Goal: Task Accomplishment & Management: Manage account settings

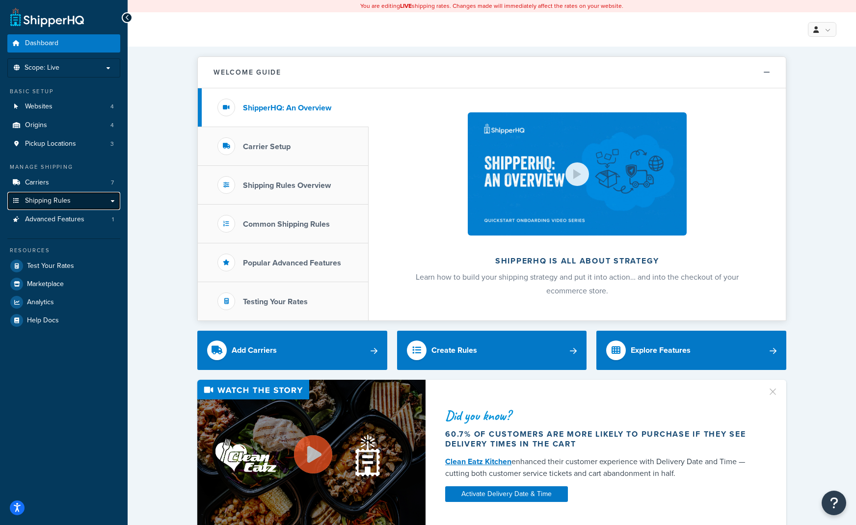
click at [52, 205] on span "Shipping Rules" at bounding box center [48, 201] width 46 height 8
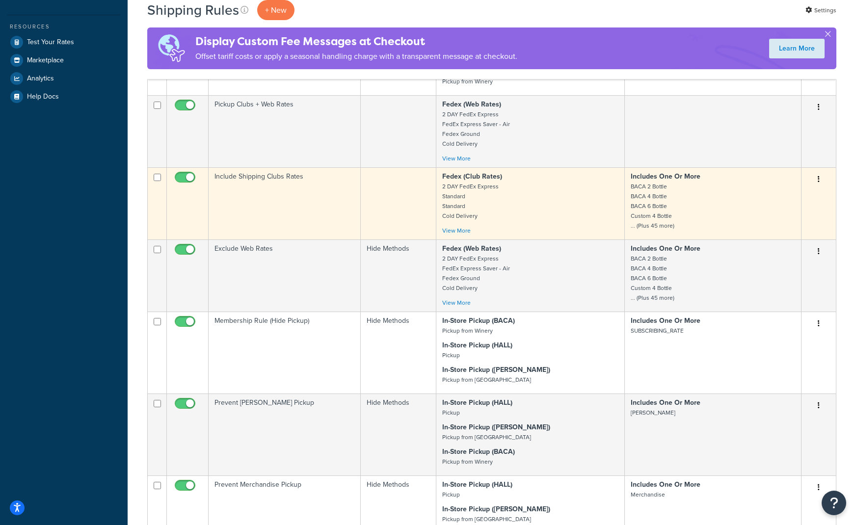
scroll to position [294, 0]
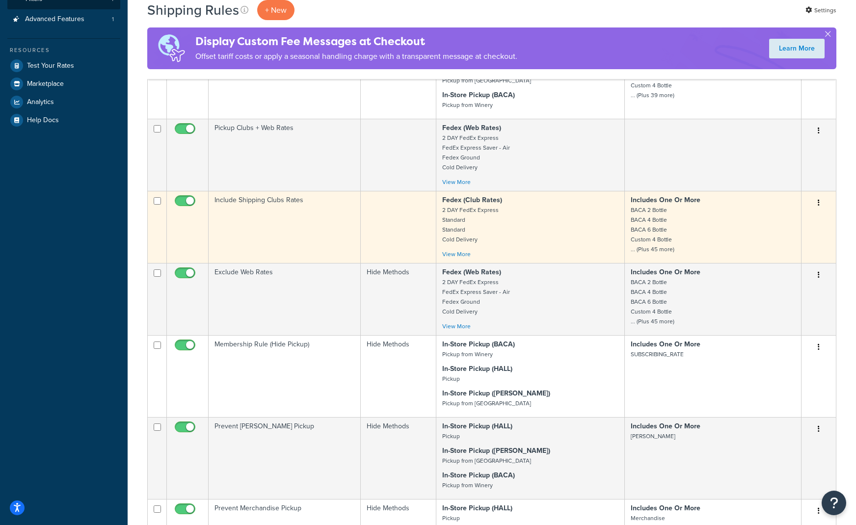
click at [299, 200] on td "Include Shipping Clubs Rates" at bounding box center [285, 227] width 152 height 72
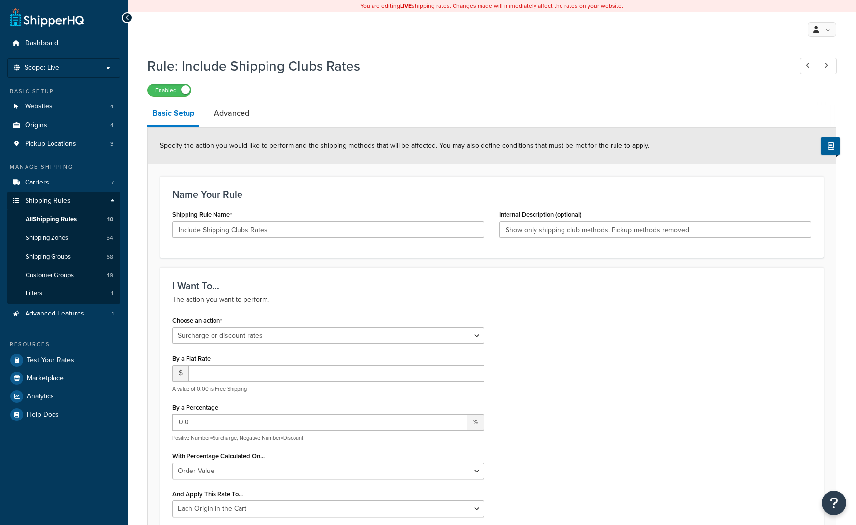
select select "SURCHARGE"
select select "ORDER"
select select "LOCATION"
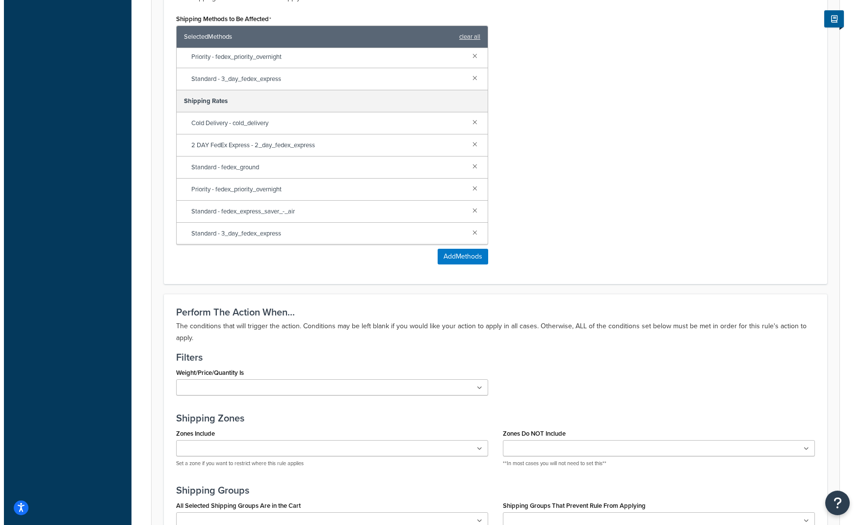
scroll to position [442, 0]
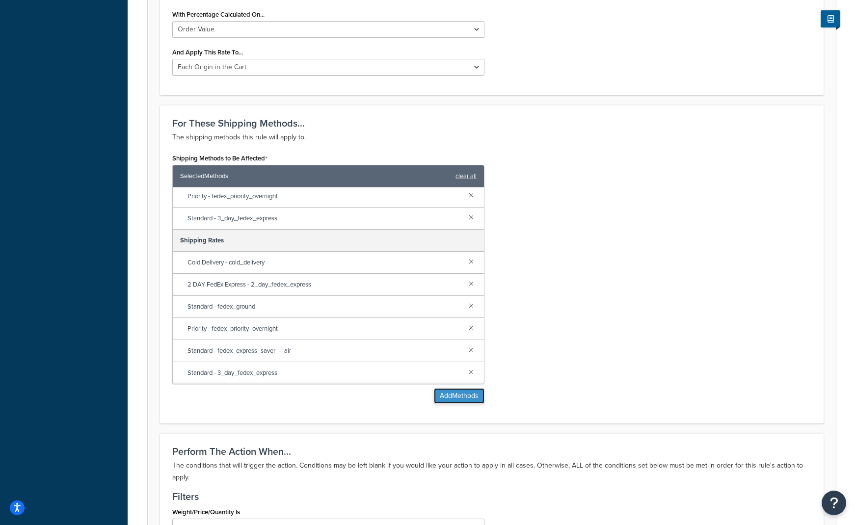
click at [452, 393] on button "Add Methods" at bounding box center [459, 396] width 51 height 16
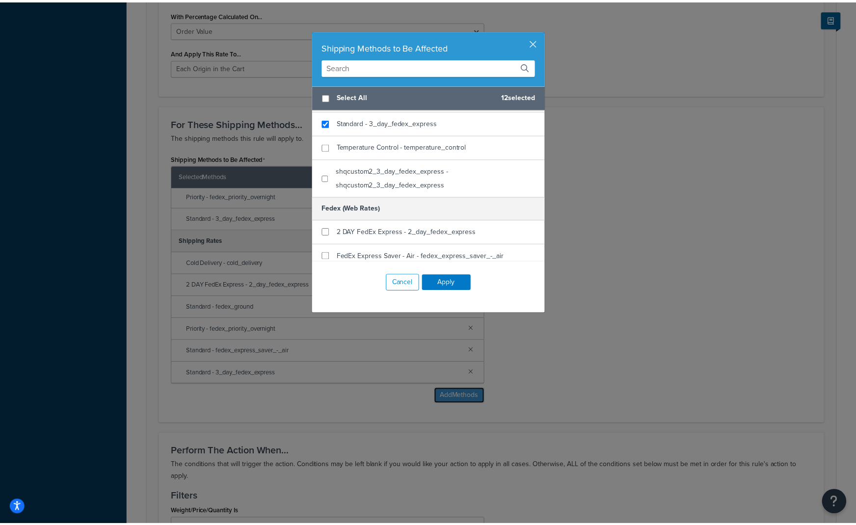
scroll to position [245, 0]
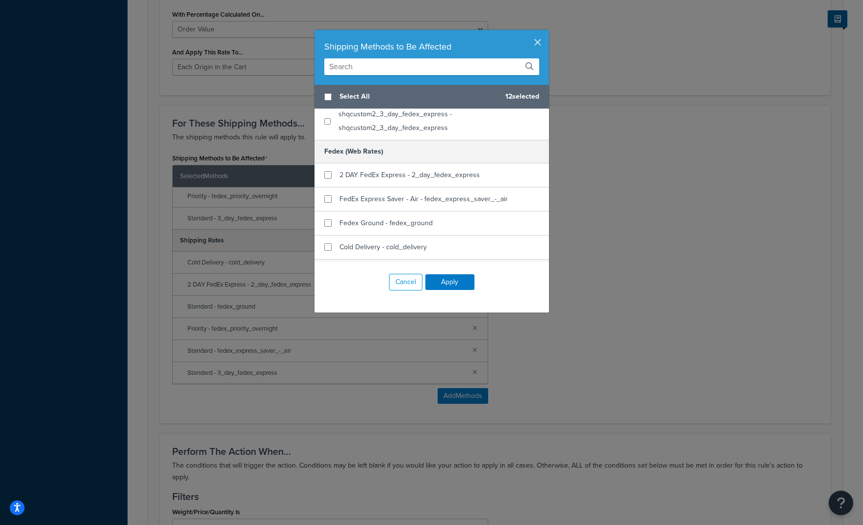
click at [547, 32] on button "button" at bounding box center [548, 31] width 2 height 2
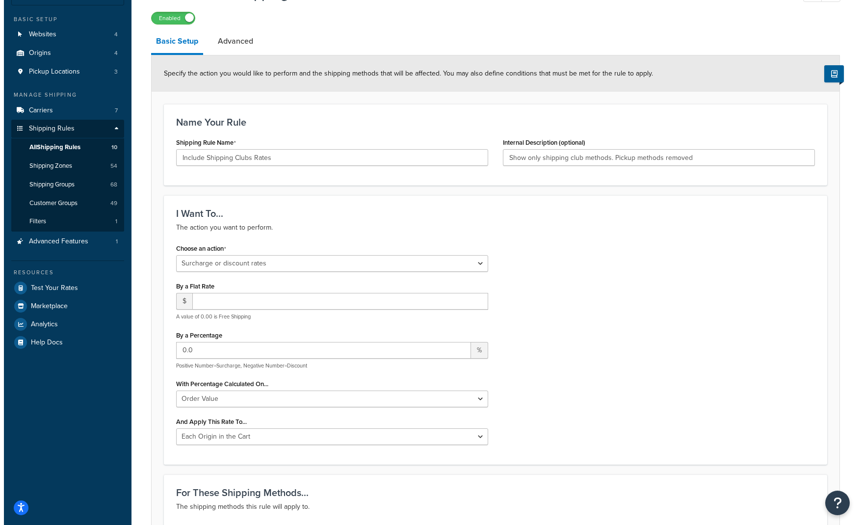
scroll to position [0, 0]
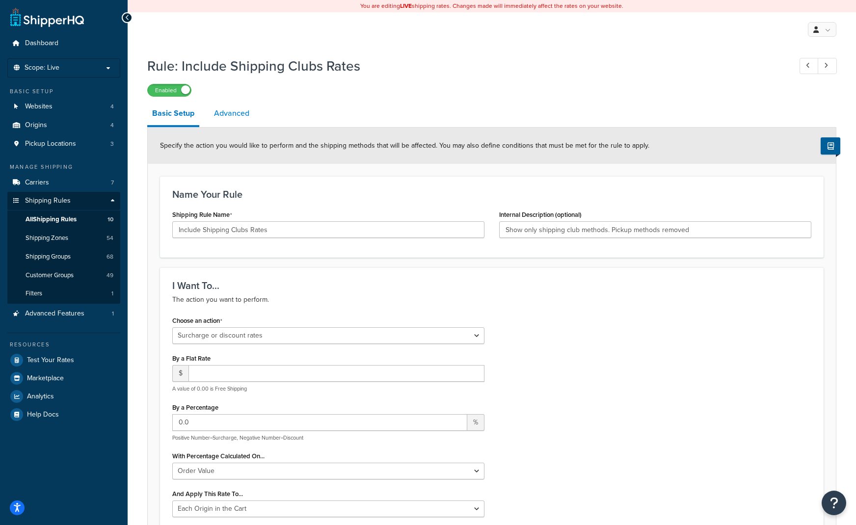
click at [226, 114] on link "Advanced" at bounding box center [231, 114] width 45 height 24
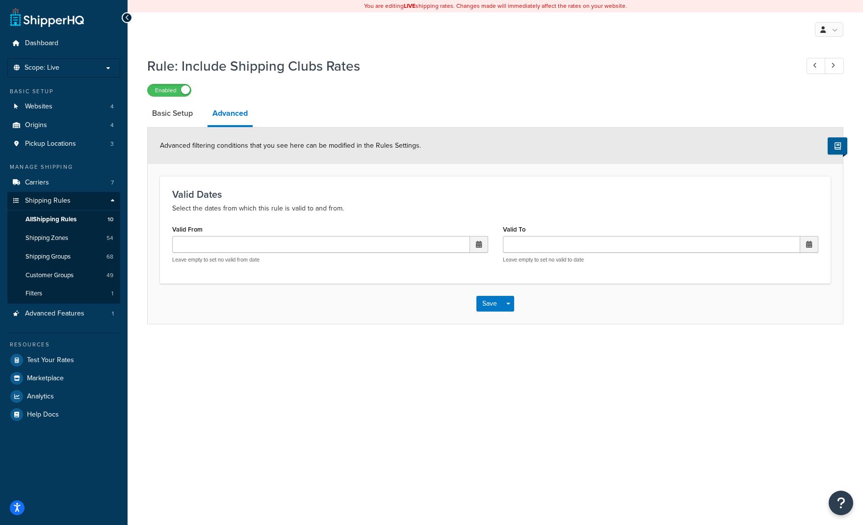
click at [587, 371] on div "You are editing LIVE shipping rates. Changes made will immediately affect the r…" at bounding box center [495, 262] width 735 height 525
click at [62, 235] on span "Shipping Zones" at bounding box center [47, 238] width 43 height 8
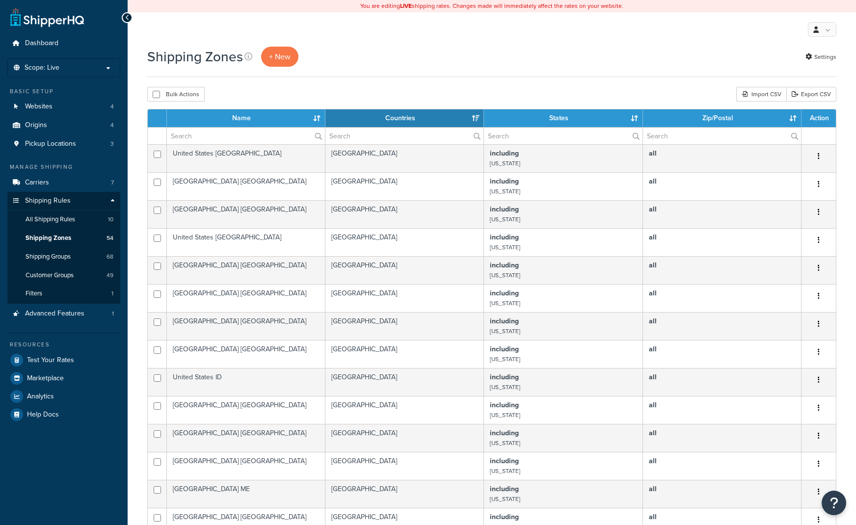
select select "15"
click at [37, 185] on span "Carriers" at bounding box center [37, 183] width 24 height 8
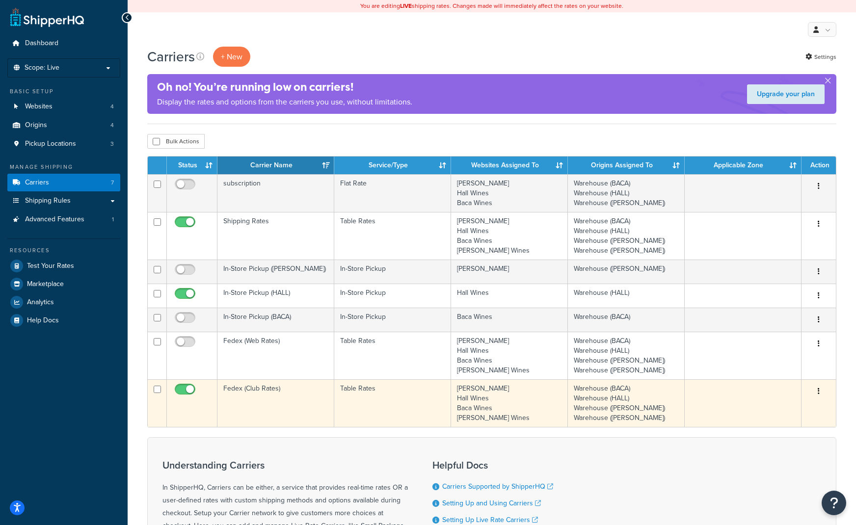
click at [816, 388] on button "button" at bounding box center [818, 392] width 14 height 16
click at [786, 412] on link "Edit" at bounding box center [779, 411] width 78 height 20
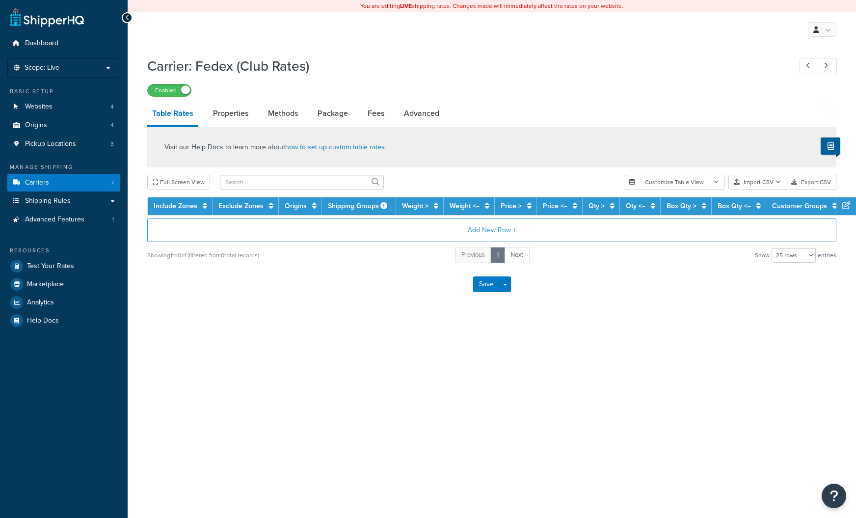
select select "25"
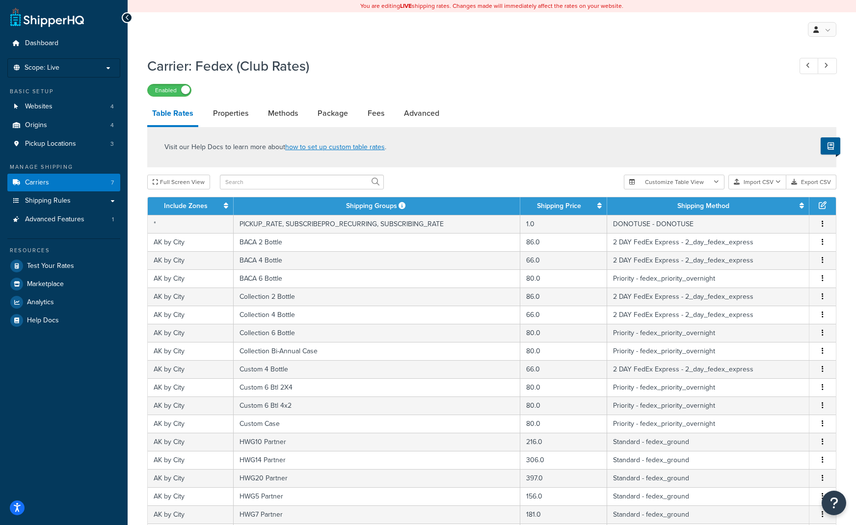
click at [264, 130] on div "Visit our Help Docs to learn more about how to set up custom table rates ." at bounding box center [491, 147] width 689 height 40
click at [278, 117] on link "Methods" at bounding box center [283, 114] width 40 height 24
select select "25"
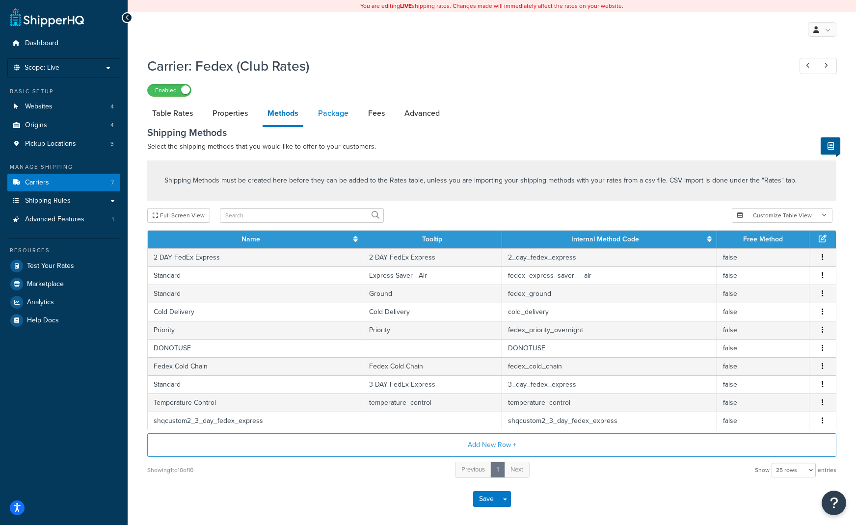
click at [333, 115] on link "Package" at bounding box center [333, 114] width 40 height 24
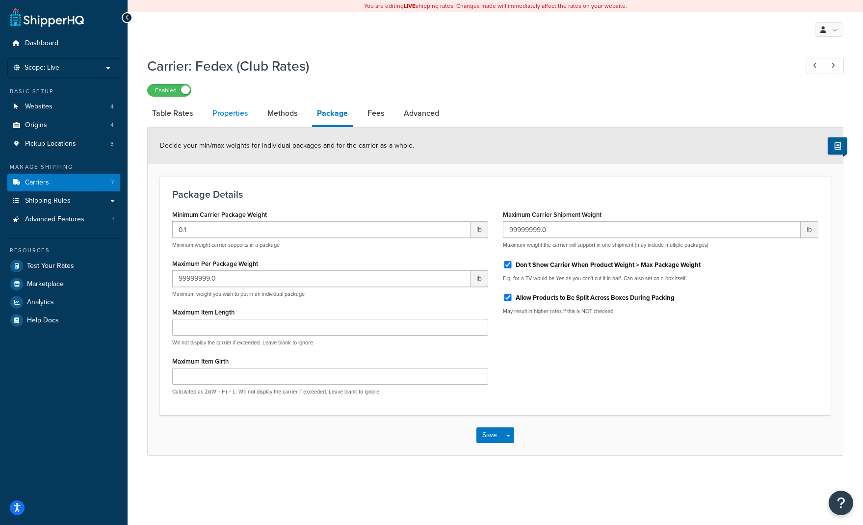
click at [228, 120] on link "Properties" at bounding box center [230, 114] width 45 height 24
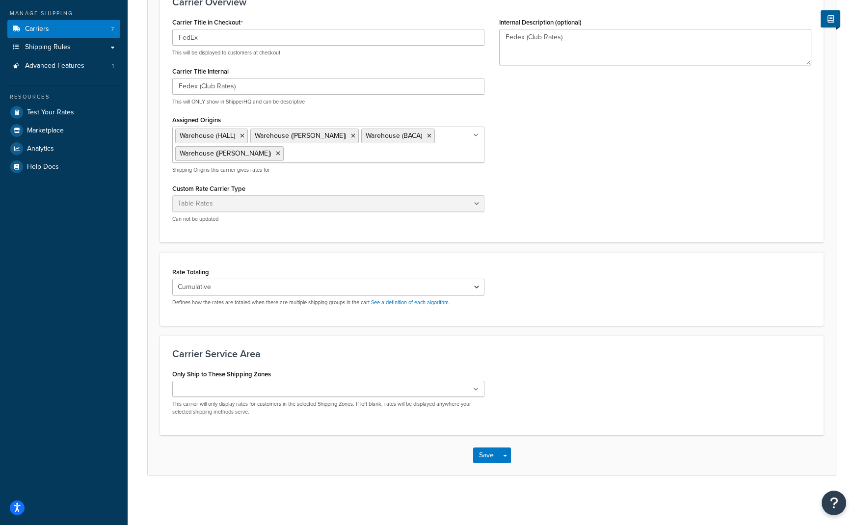
scroll to position [7, 0]
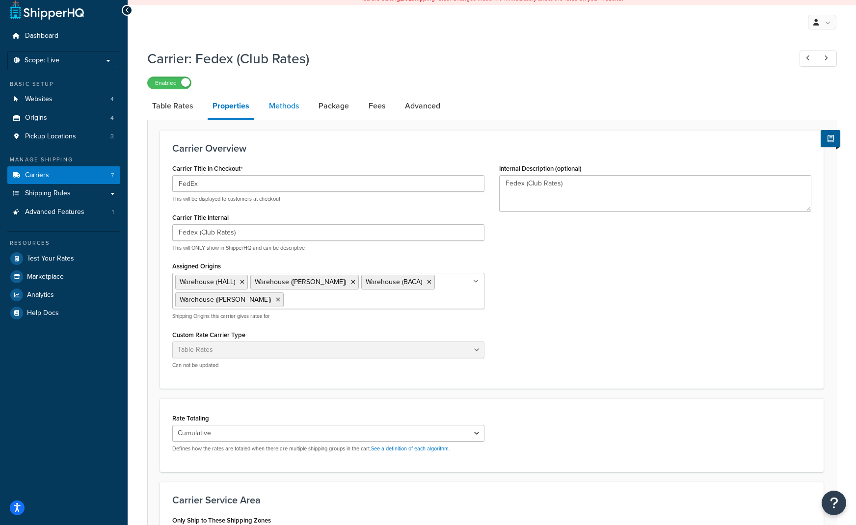
click at [300, 107] on link "Methods" at bounding box center [284, 106] width 40 height 24
select select "25"
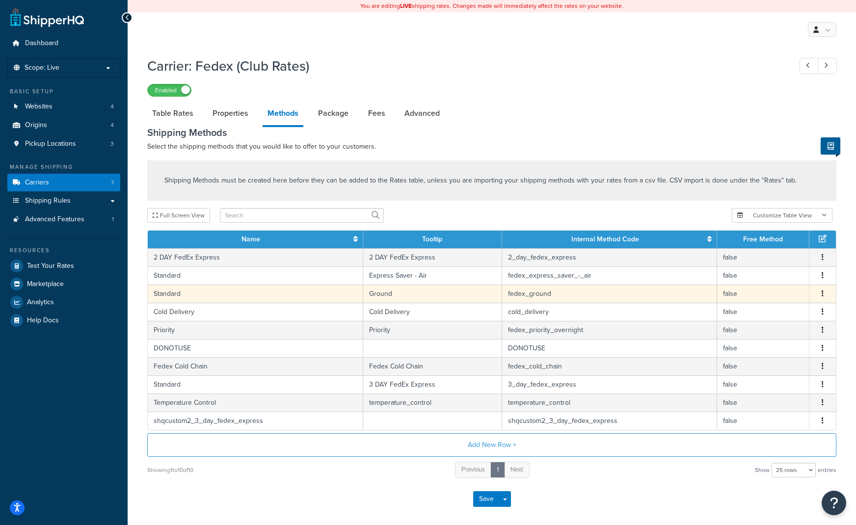
click at [435, 295] on td "Ground" at bounding box center [432, 294] width 139 height 18
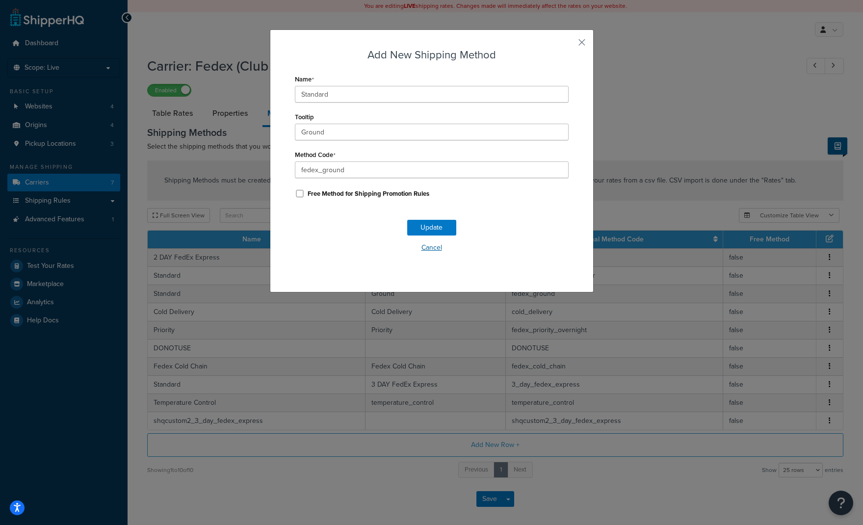
click at [426, 249] on button "Cancel" at bounding box center [432, 247] width 274 height 15
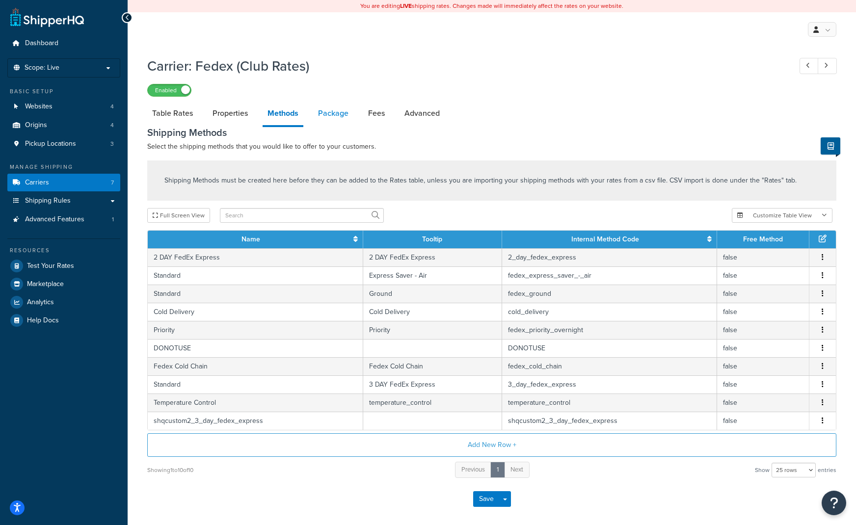
click at [337, 117] on link "Package" at bounding box center [333, 114] width 40 height 24
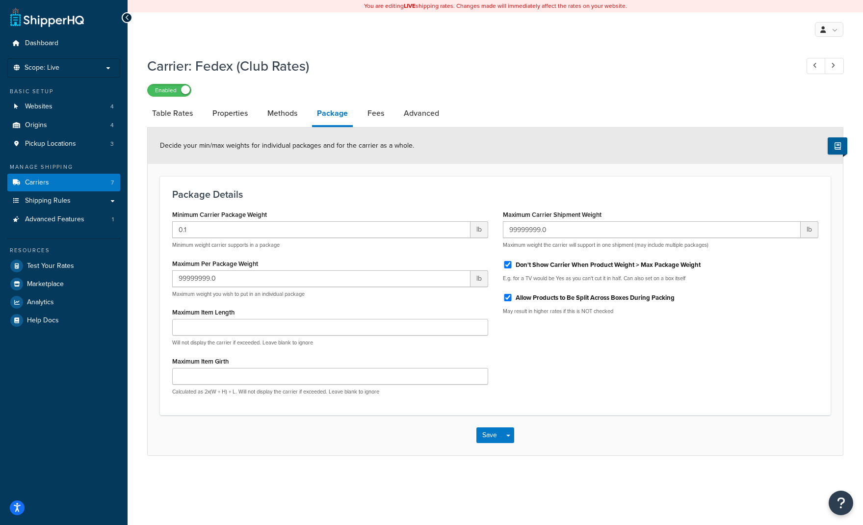
click at [396, 121] on li "Fees" at bounding box center [381, 114] width 36 height 24
click at [425, 108] on link "Advanced" at bounding box center [421, 114] width 45 height 24
select select "false"
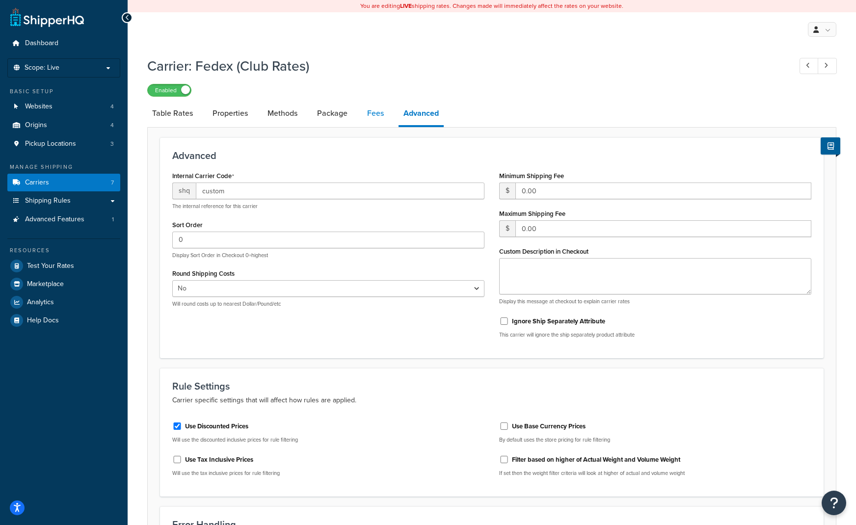
click at [382, 121] on link "Fees" at bounding box center [375, 114] width 26 height 24
select select "AFTER"
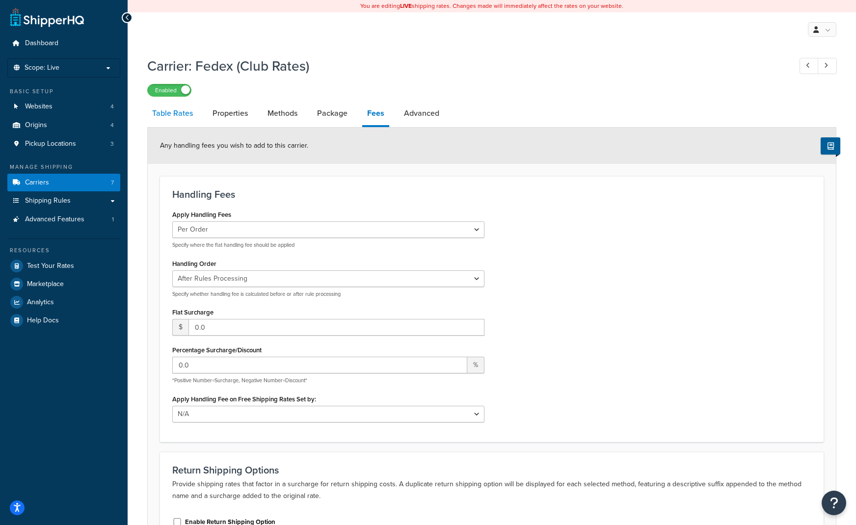
click at [170, 117] on link "Table Rates" at bounding box center [172, 114] width 51 height 24
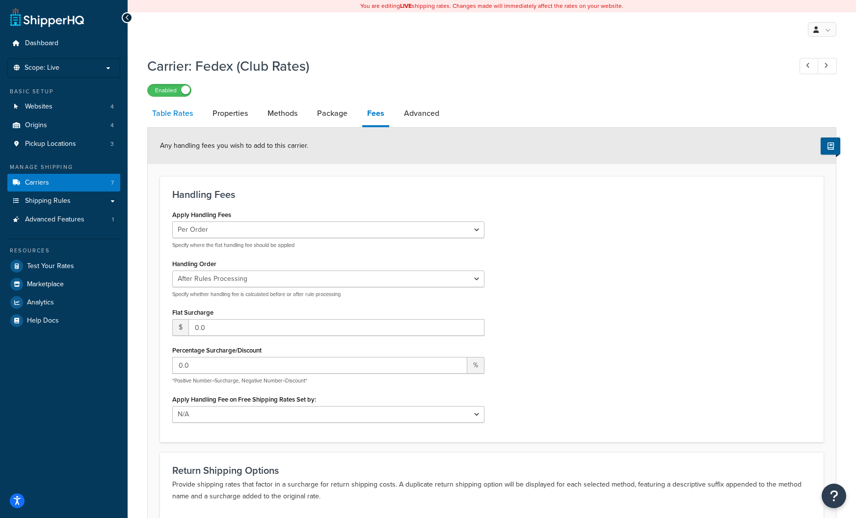
select select "25"
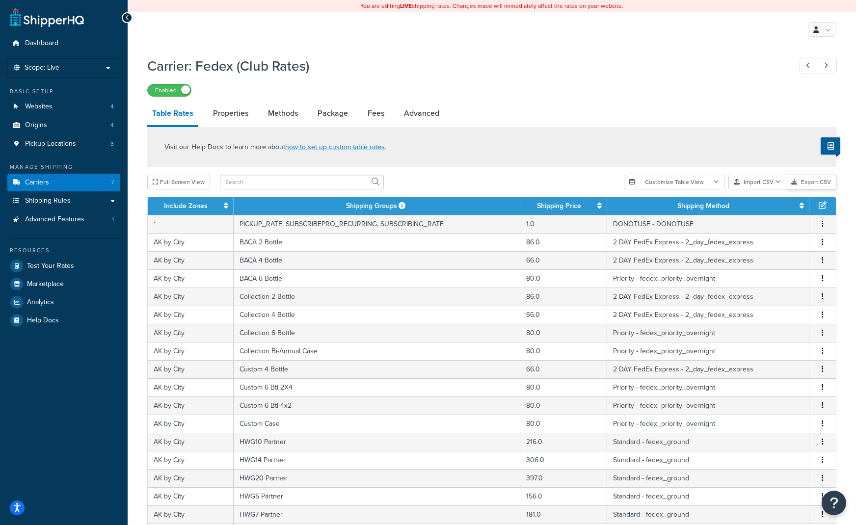
click at [822, 179] on button "Export CSV" at bounding box center [811, 182] width 50 height 15
click at [747, 144] on div "Visit our Help Docs to learn more about how to set up custom table rates ." at bounding box center [491, 147] width 689 height 40
click at [69, 199] on span "Shipping Rules" at bounding box center [48, 201] width 46 height 8
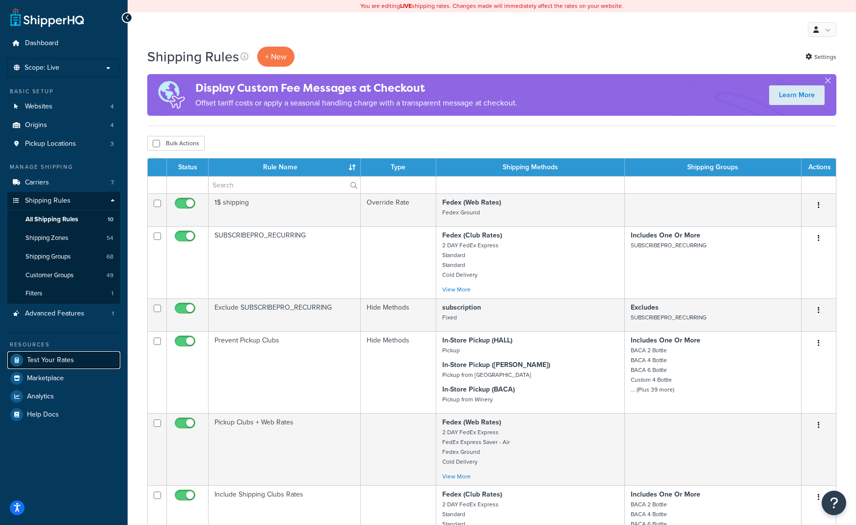
click at [43, 356] on span "Test Your Rates" at bounding box center [50, 360] width 47 height 8
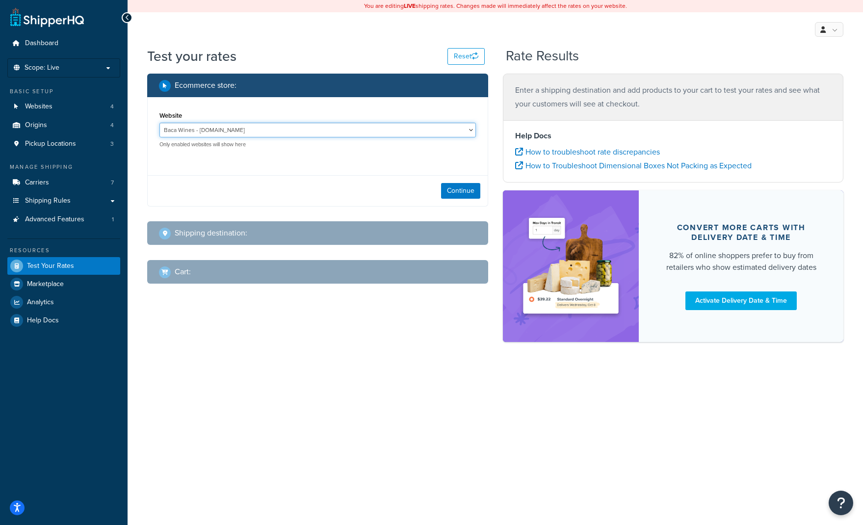
click at [239, 127] on select "Baca Wines - www.bacawines.com Hall Wines - www.hallwines.com Michel Foch Wines…" at bounding box center [317, 130] width 316 height 15
select select "9ef9af3205efc3874a4214022029b3e9"
click at [159, 123] on select "Baca Wines - www.bacawines.com Hall Wines - www.hallwines.com Michel Foch Wines…" at bounding box center [317, 130] width 316 height 15
click at [467, 189] on button "Continue" at bounding box center [460, 191] width 39 height 16
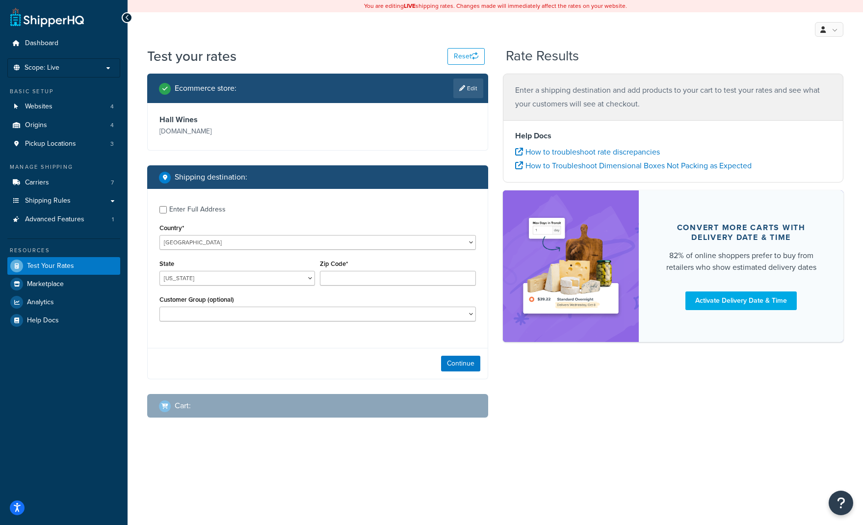
click at [168, 209] on div "Enter Full Address" at bounding box center [317, 209] width 316 height 16
click at [174, 244] on select "United States United Kingdom Afghanistan Åland Islands Albania Algeria American…" at bounding box center [317, 242] width 316 height 15
click at [193, 240] on select "United States United Kingdom Afghanistan Åland Islands Albania Algeria American…" at bounding box center [317, 242] width 316 height 15
click at [213, 285] on select "Alabama Alaska American Samoa Arizona Arkansas Armed Forces Americas Armed Forc…" at bounding box center [237, 278] width 156 height 15
select select "CA"
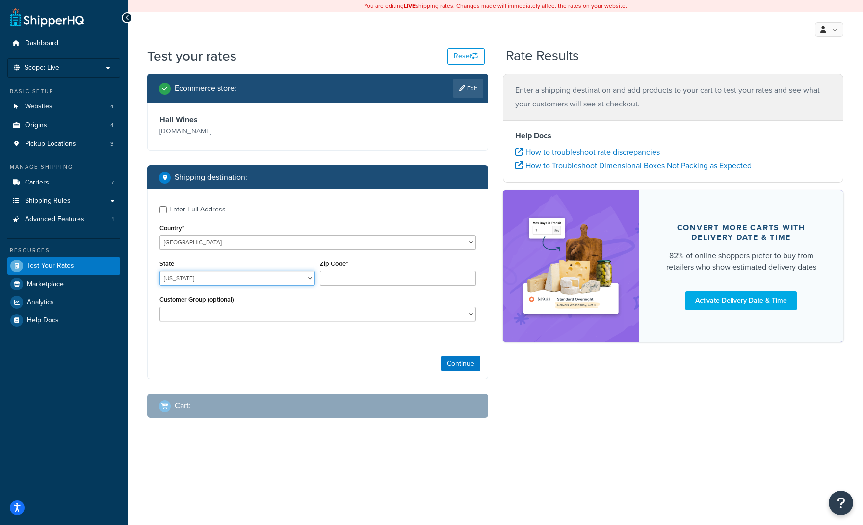
click at [159, 271] on select "Alabama Alaska American Samoa Arizona Arkansas Armed Forces Americas Armed Forc…" at bounding box center [237, 278] width 156 height 15
type input "94590"
click at [266, 321] on select "BACA 2 Bottle BACA 4 Bottle BACA 6 Bottle Bi-Annual Case Collection 2 Bottle Co…" at bounding box center [317, 314] width 316 height 15
select select "Wild Club 2"
click at [159, 308] on select "BACA 2 Bottle BACA 4 Bottle BACA 6 Bottle Bi-Annual Case Collection 2 Bottle Co…" at bounding box center [317, 314] width 316 height 15
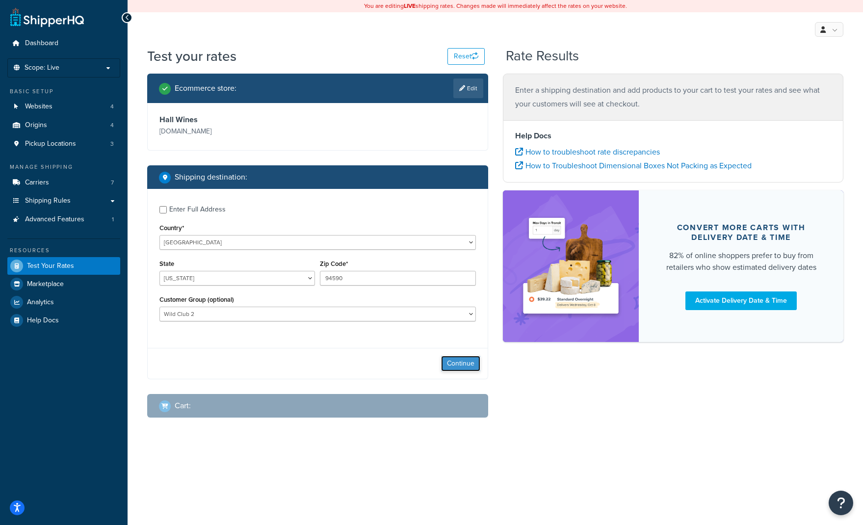
click at [456, 367] on button "Continue" at bounding box center [460, 364] width 39 height 16
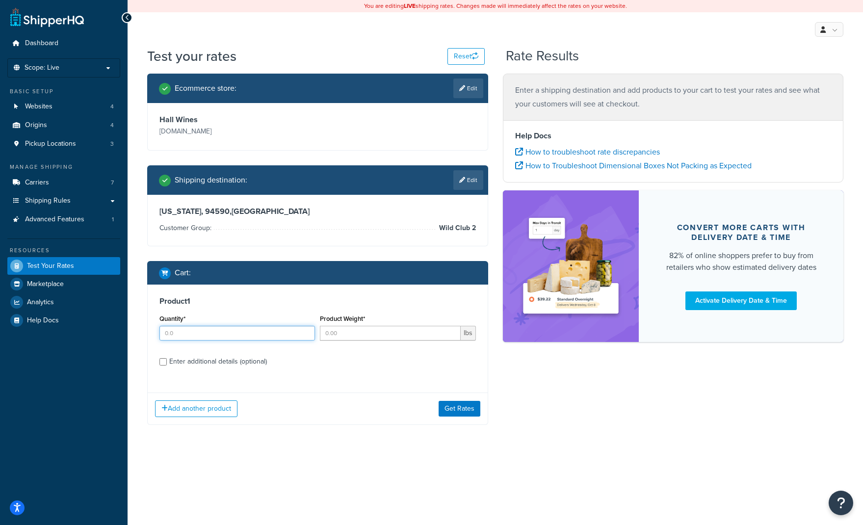
click at [262, 333] on input "Quantity*" at bounding box center [237, 333] width 156 height 15
type input "1"
click at [336, 330] on input "Product Weight*" at bounding box center [390, 333] width 140 height 15
drag, startPoint x: 353, startPoint y: 334, endPoint x: 287, endPoint y: 335, distance: 65.7
click at [287, 335] on div "Quantity* 1 Product Weight* 4 lbs" at bounding box center [317, 330] width 321 height 36
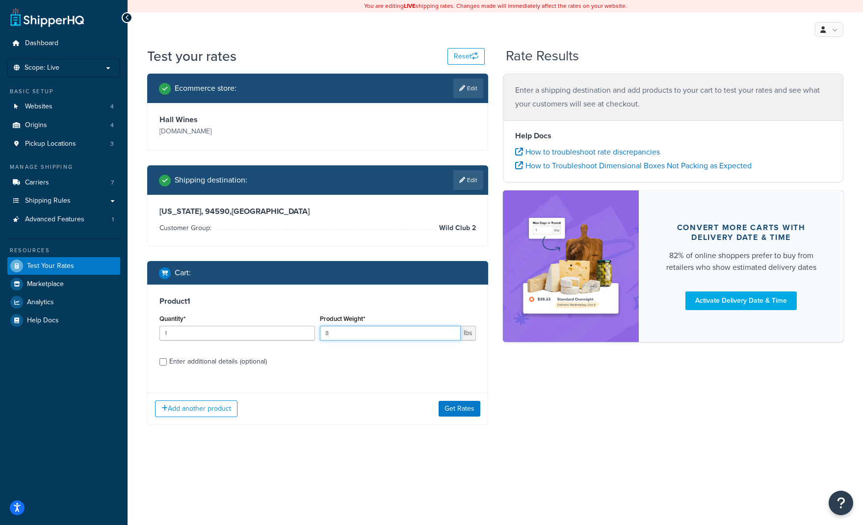
type input "8"
click at [451, 410] on button "Get Rates" at bounding box center [460, 409] width 42 height 16
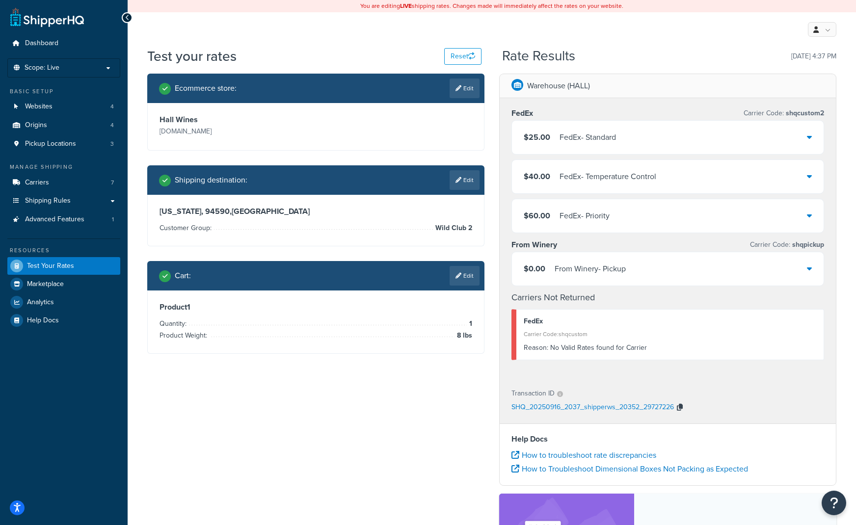
click at [680, 406] on icon "button" at bounding box center [680, 407] width 6 height 7
click at [625, 408] on p "SHQ_20250916_2037_shipperws_20352_29727226" at bounding box center [592, 407] width 162 height 15
click at [509, 406] on div "Transaction ID SHQ_20250916_2037_shipperws_20352_29727226" at bounding box center [667, 400] width 336 height 45
click at [465, 182] on link "Edit" at bounding box center [464, 180] width 30 height 20
select select "CA"
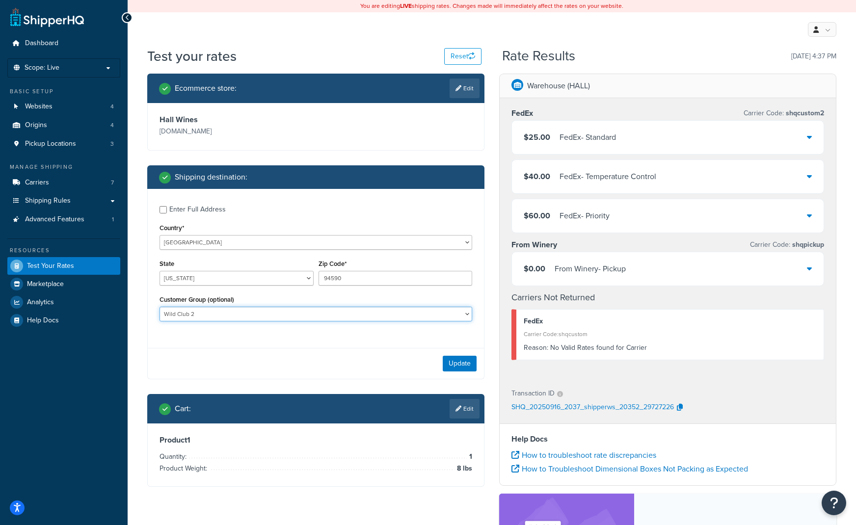
click at [190, 314] on select "BACA 2 Bottle BACA 4 Bottle BACA 6 Bottle Bi-Annual Case Collection 2 Bottle Co…" at bounding box center [315, 314] width 313 height 15
select select "Wild Club 2 Bottle"
click at [159, 308] on select "BACA 2 Bottle BACA 4 Bottle BACA 6 Bottle Bi-Annual Case Collection 2 Bottle Co…" at bounding box center [315, 314] width 313 height 15
click at [461, 364] on button "Update" at bounding box center [460, 364] width 34 height 16
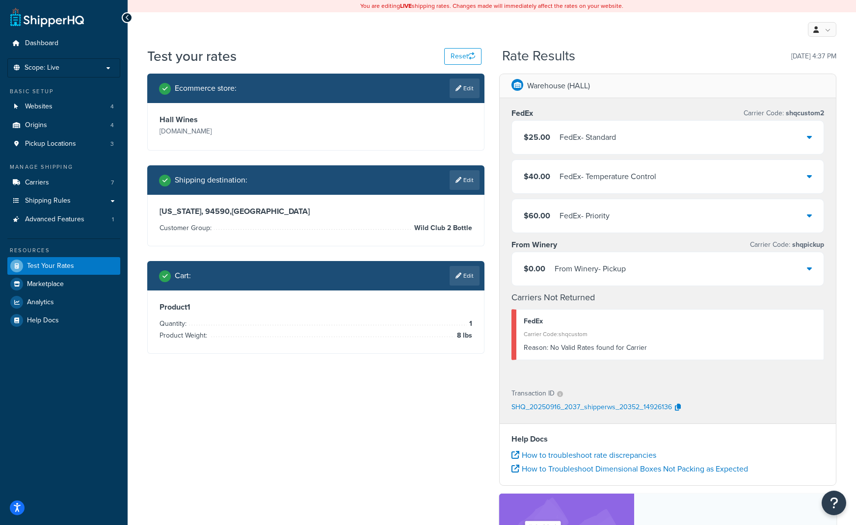
click at [642, 132] on div "$25.00 FedEx - Standard" at bounding box center [668, 137] width 312 height 33
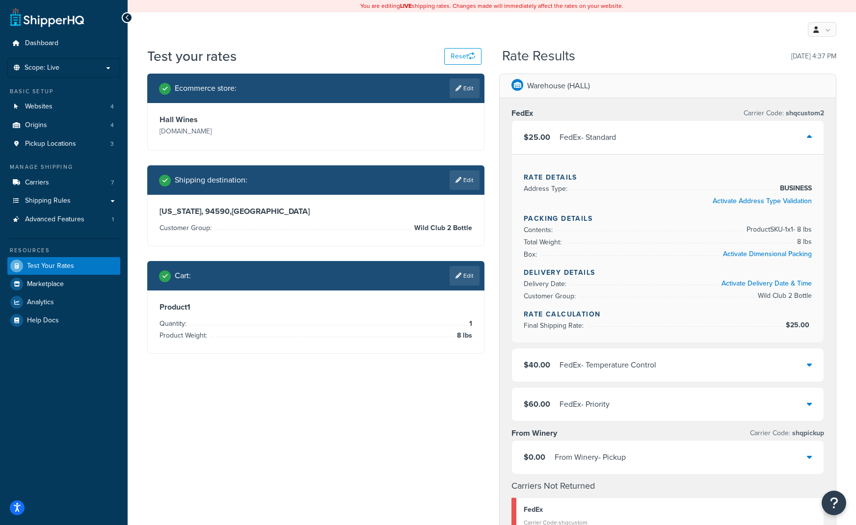
click at [641, 132] on div "$25.00 FedEx - Standard" at bounding box center [668, 137] width 312 height 33
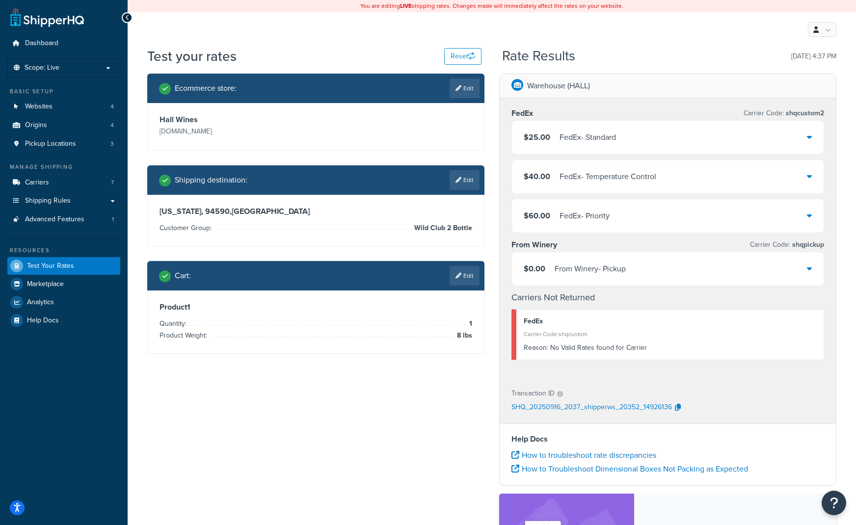
click at [645, 179] on div "FedEx - Temperature Control" at bounding box center [607, 177] width 97 height 14
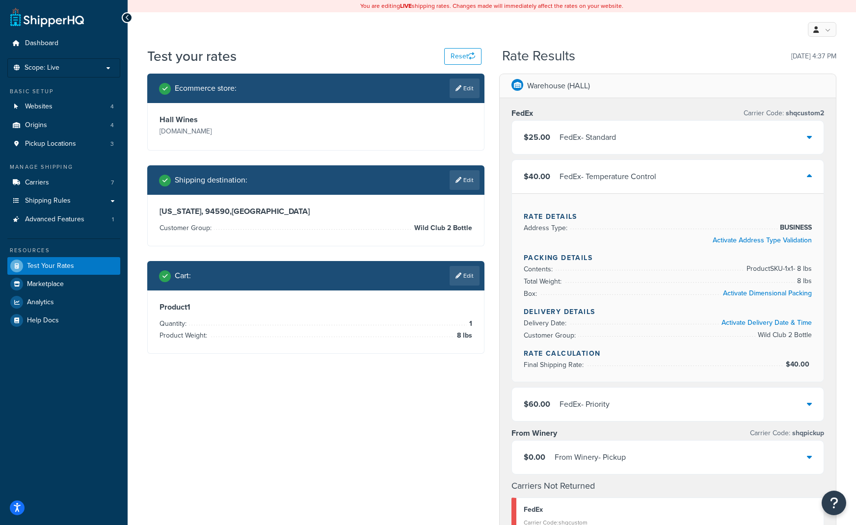
click at [645, 179] on div "FedEx - Temperature Control" at bounding box center [607, 177] width 97 height 14
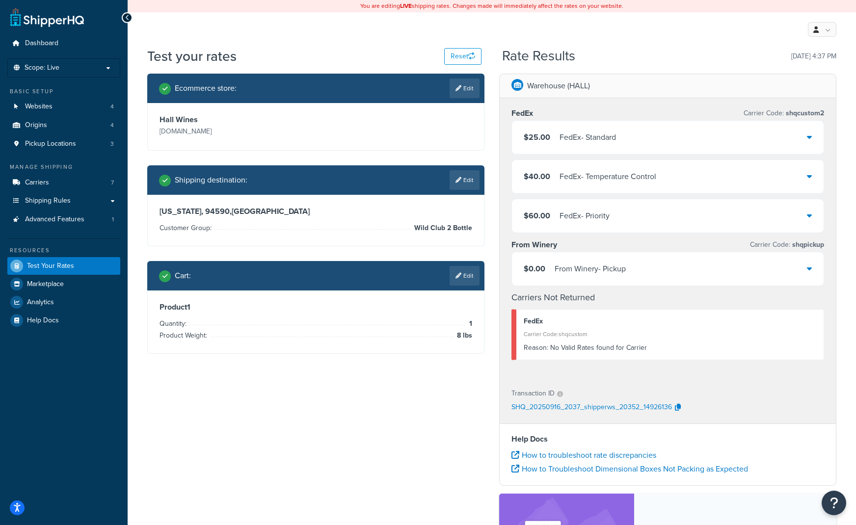
click at [639, 218] on div "$60.00 FedEx - Priority" at bounding box center [668, 215] width 312 height 33
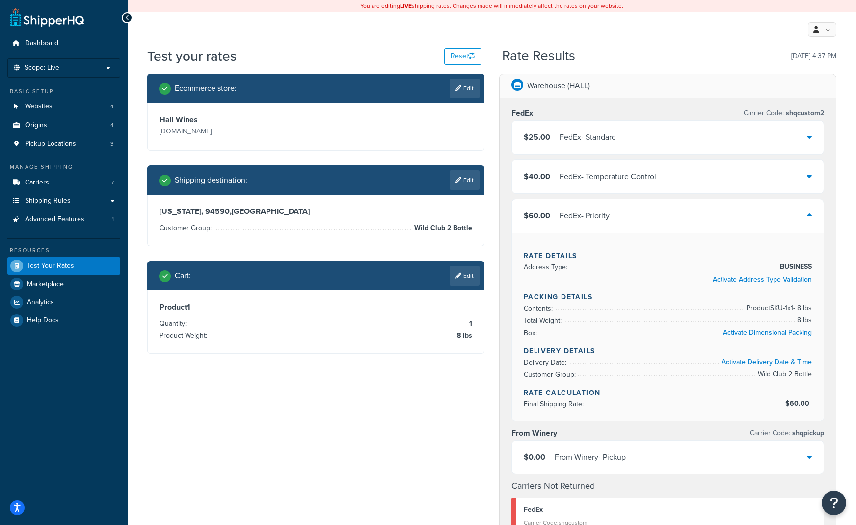
click at [633, 215] on div "$60.00 FedEx - Priority" at bounding box center [668, 215] width 312 height 33
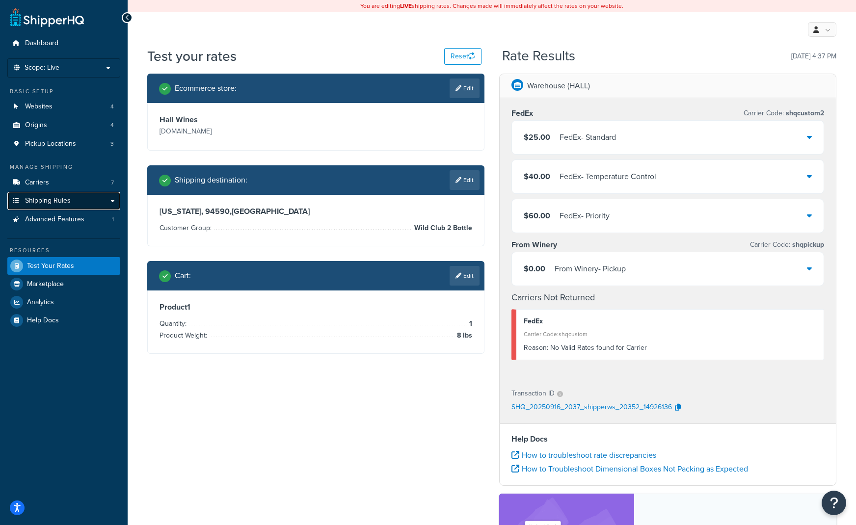
click at [62, 198] on span "Shipping Rules" at bounding box center [48, 201] width 46 height 8
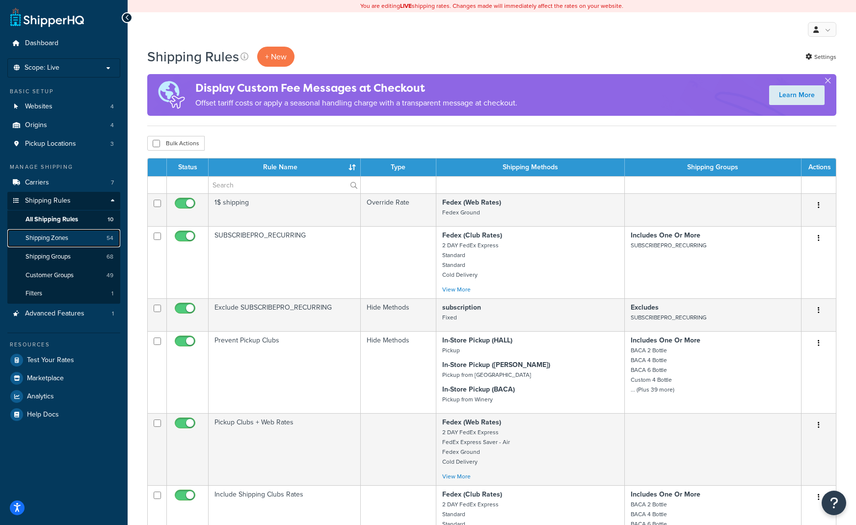
click at [75, 231] on link "Shipping Zones 54" at bounding box center [63, 238] width 113 height 18
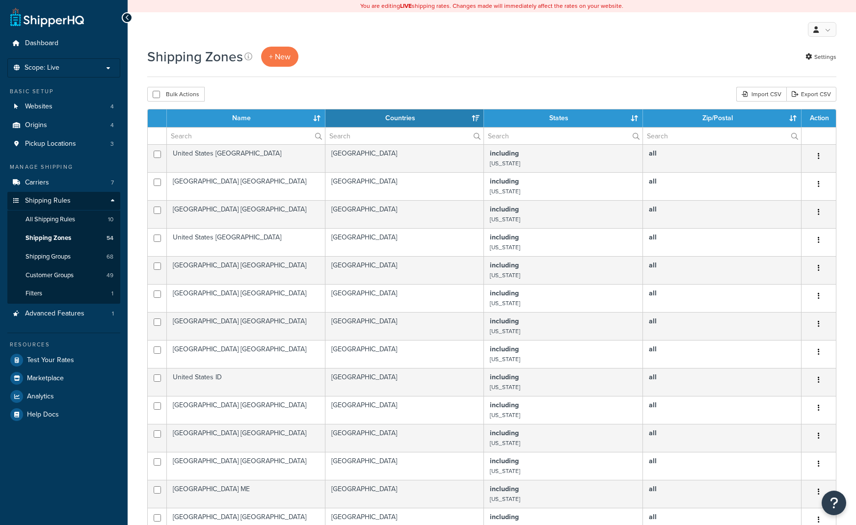
select select "15"
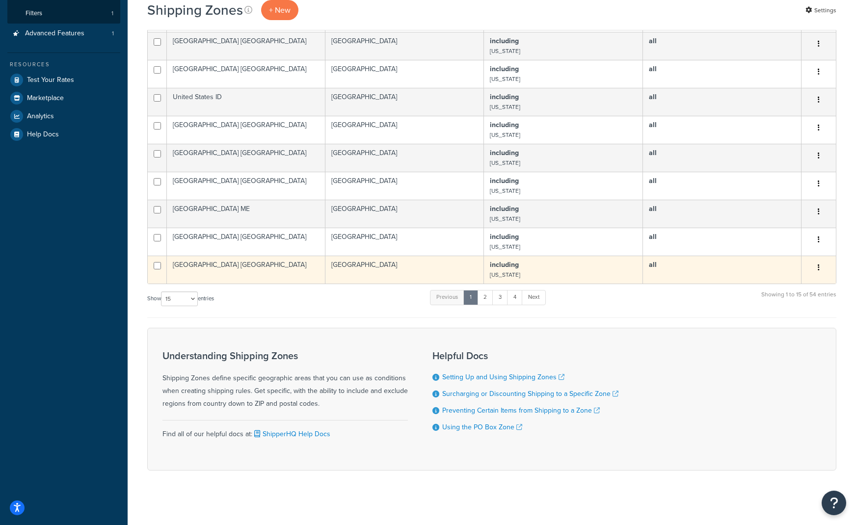
scroll to position [285, 0]
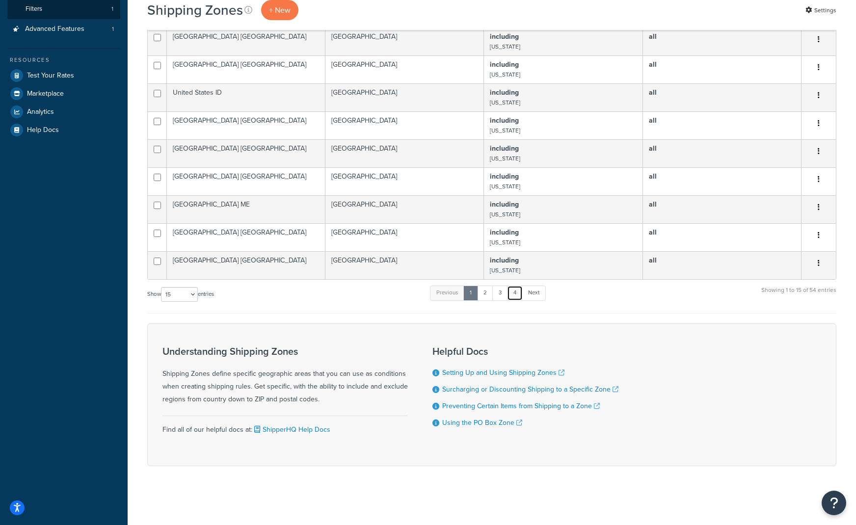
click at [519, 292] on link "4" at bounding box center [515, 293] width 16 height 15
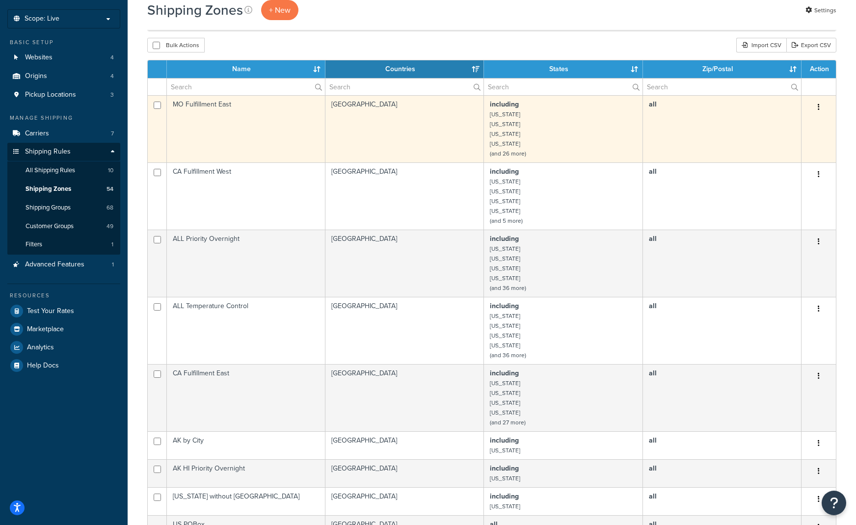
scroll to position [0, 0]
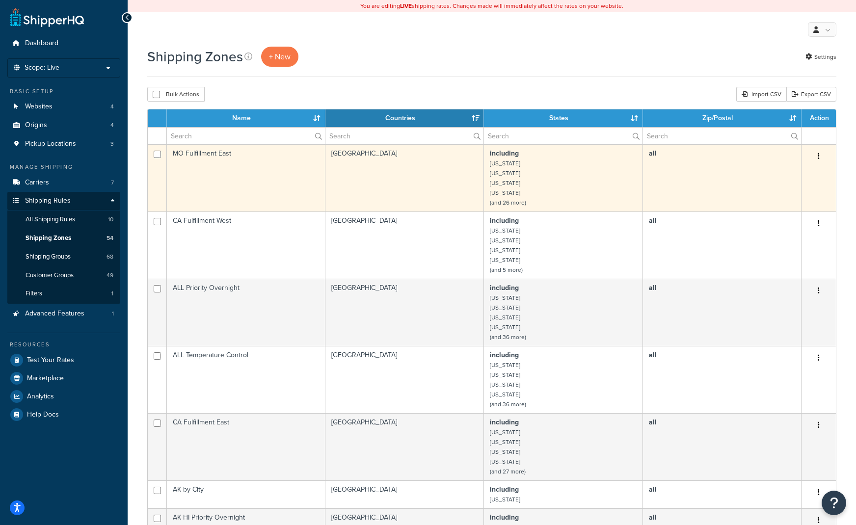
click at [253, 167] on td "MO Fulfillment East" at bounding box center [246, 177] width 158 height 67
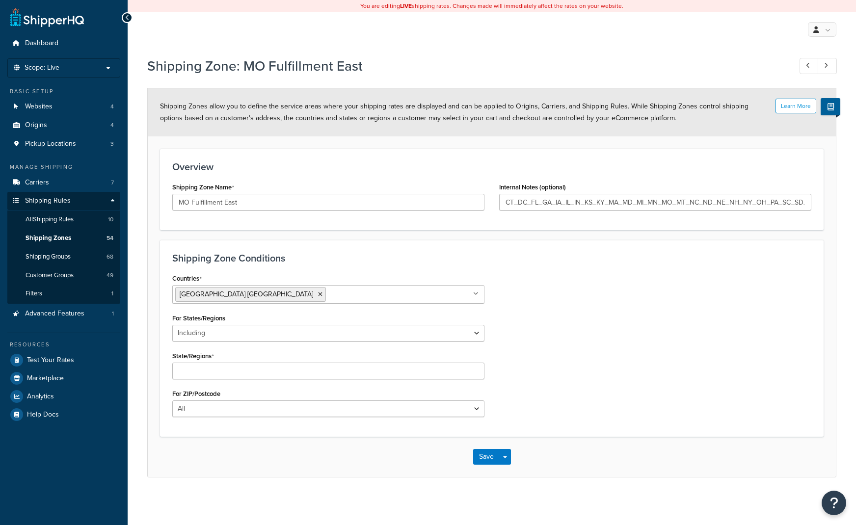
select select "including"
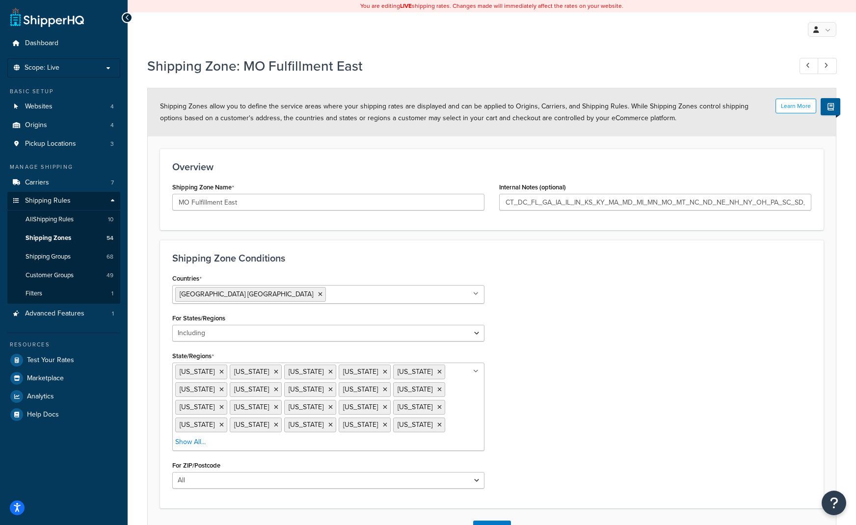
click at [400, 443] on ul "Arkansas Connecticut District of Columbia Florida Georgia Illinois Indiana Iowa…" at bounding box center [328, 407] width 312 height 88
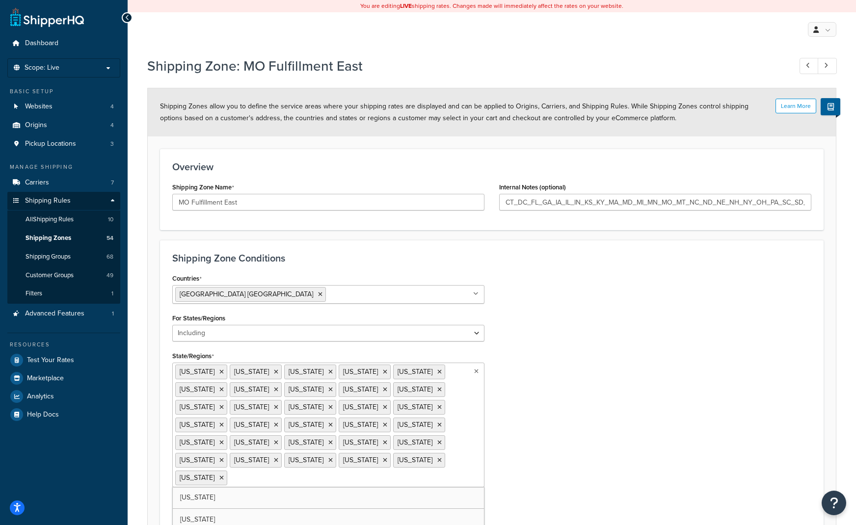
click at [582, 395] on div "Countries United States USA All Countries ALL Afghanistan AFG Albania ALB Alger…" at bounding box center [491, 401] width 653 height 261
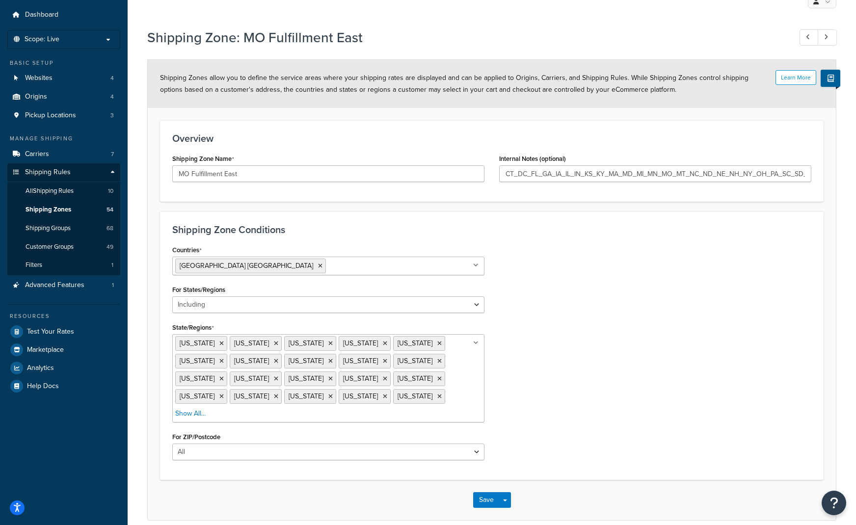
scroll to position [56, 0]
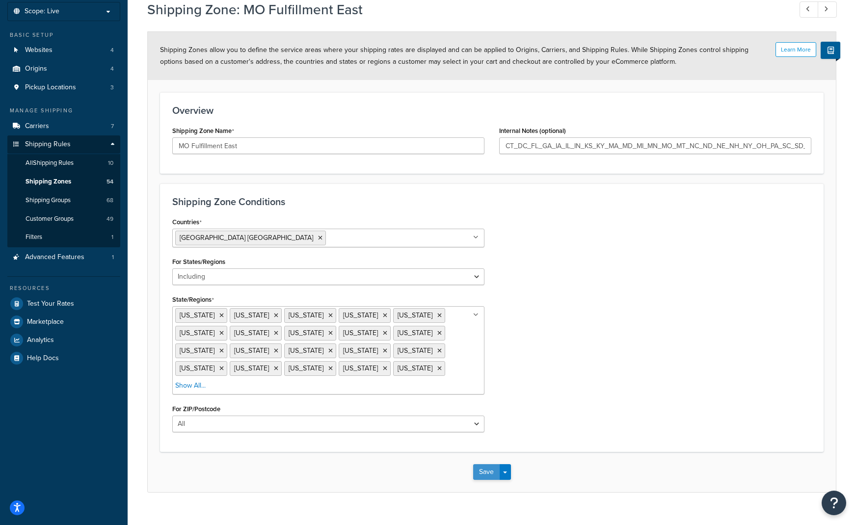
click at [478, 464] on button "Save" at bounding box center [486, 472] width 26 height 16
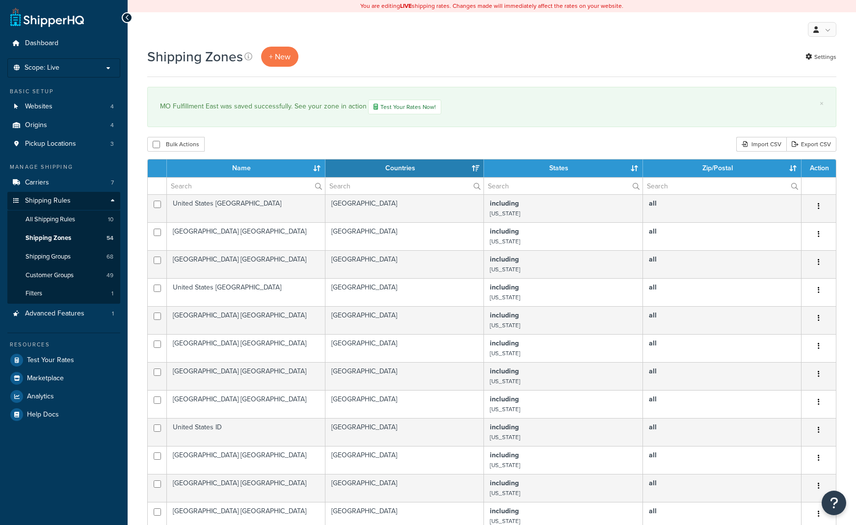
select select "15"
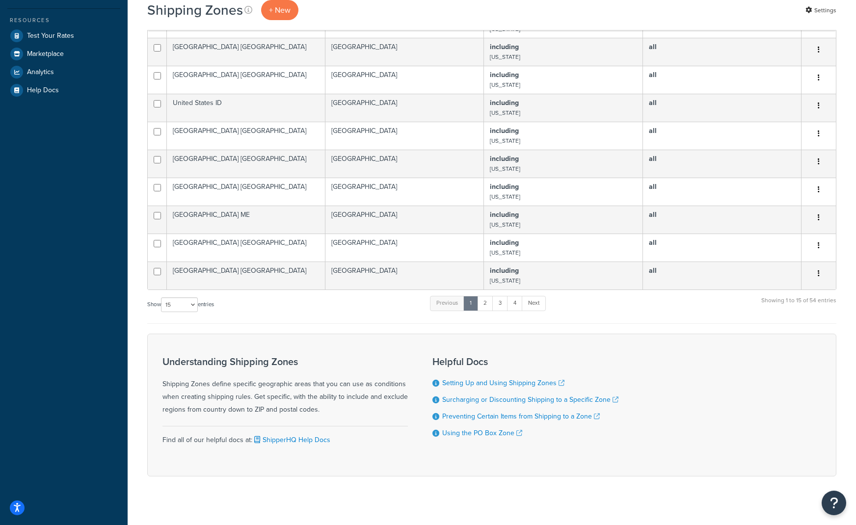
scroll to position [335, 0]
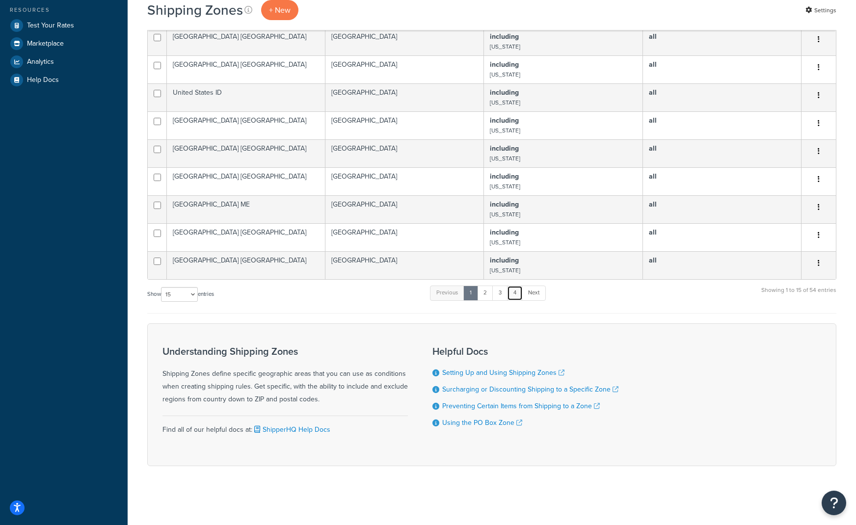
click at [518, 299] on link "4" at bounding box center [515, 293] width 16 height 15
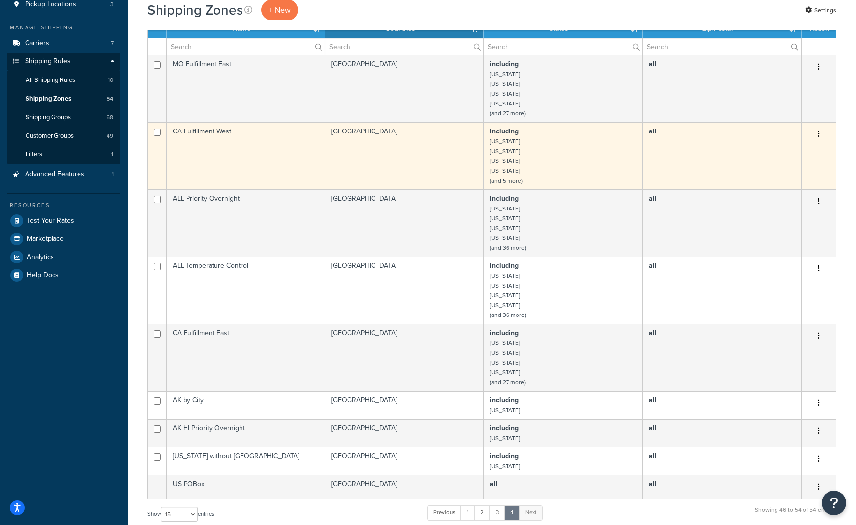
scroll to position [90, 0]
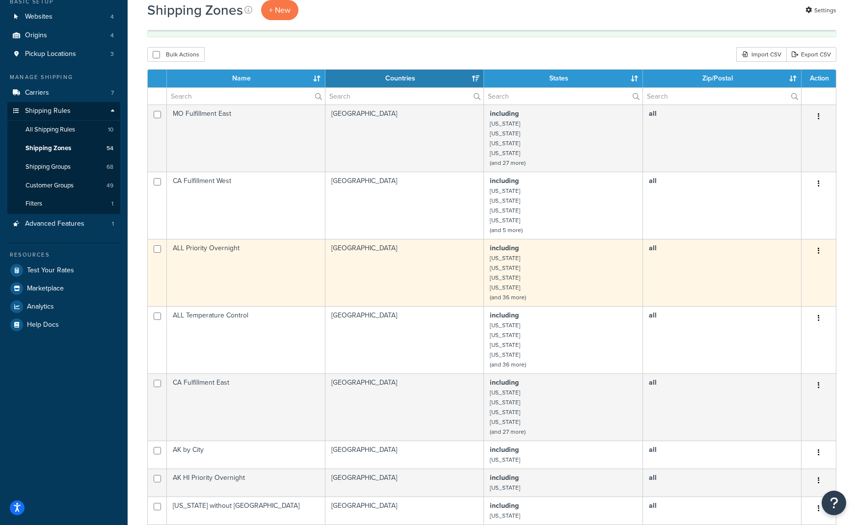
click at [220, 259] on td "ALL Priority Overnight" at bounding box center [246, 272] width 158 height 67
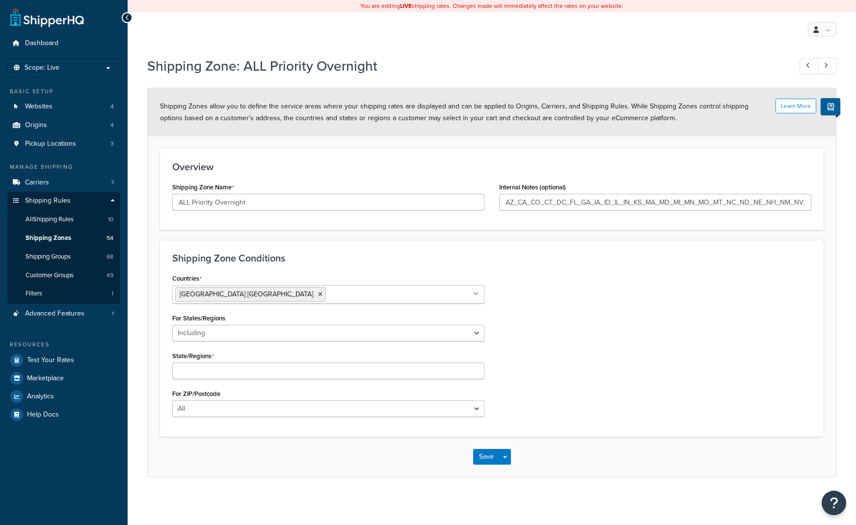
select select "including"
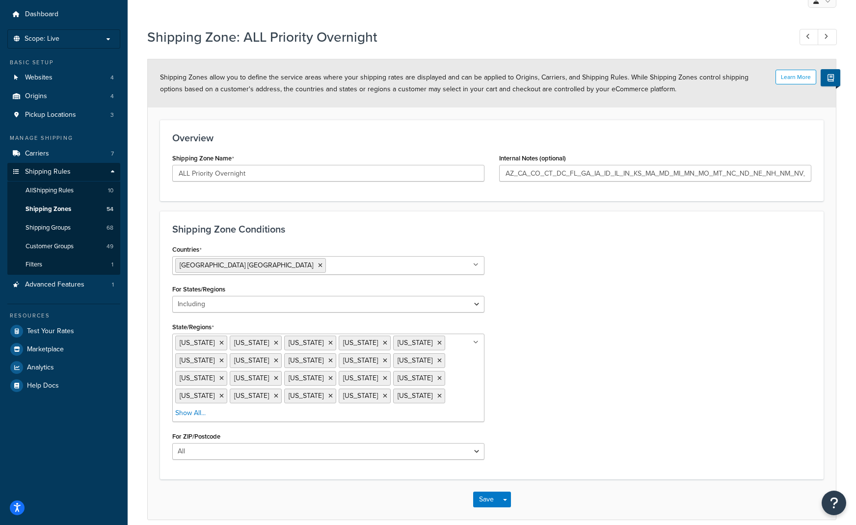
scroll to position [56, 0]
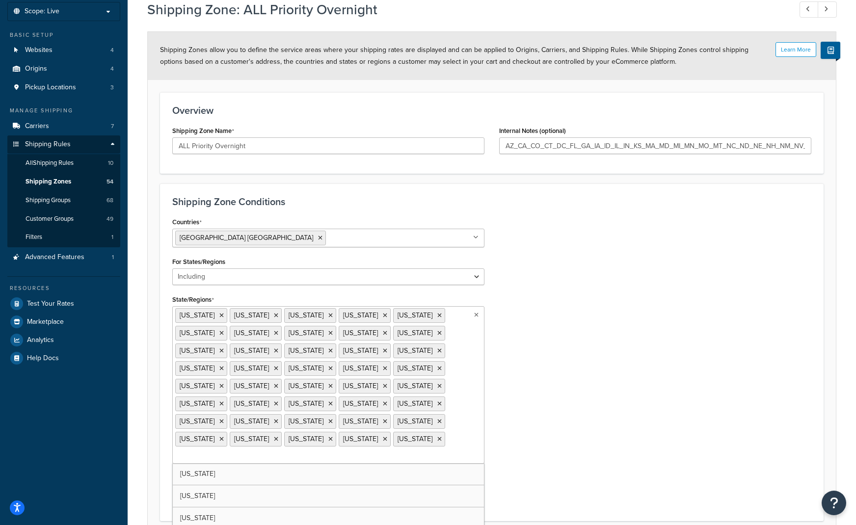
click at [262, 451] on input "State/Regions" at bounding box center [218, 456] width 87 height 11
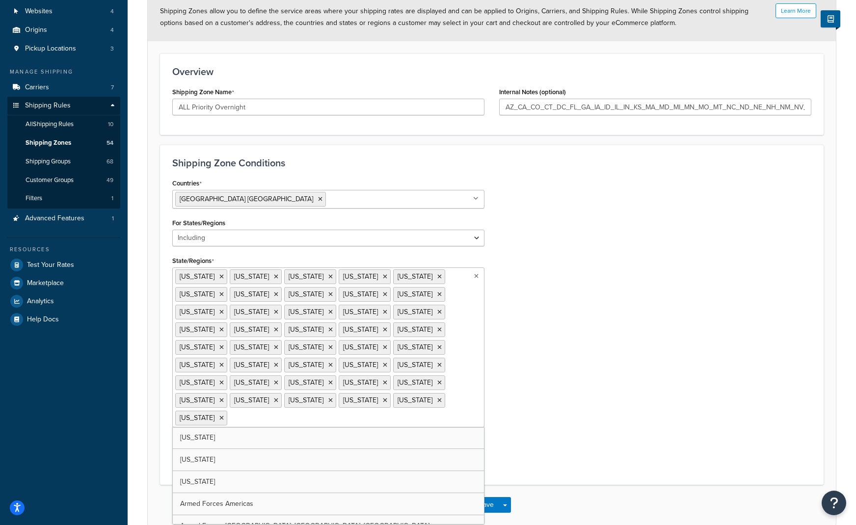
scroll to position [142, 0]
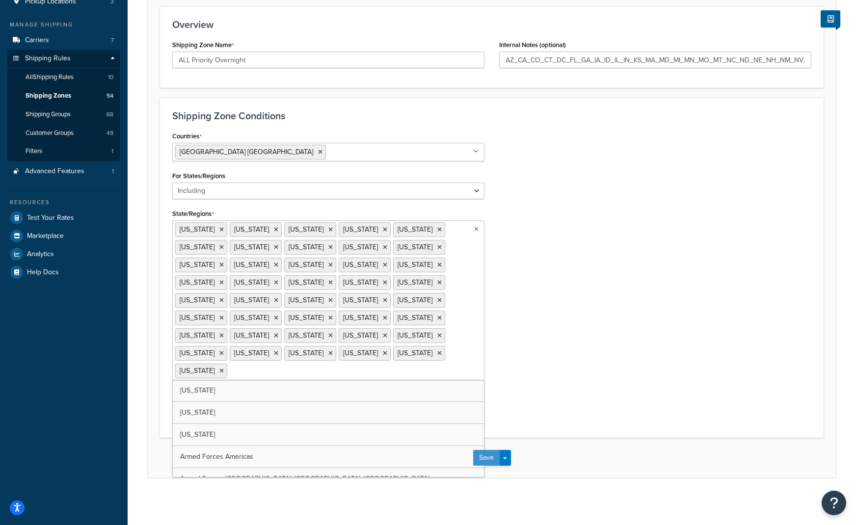
click at [487, 450] on button "Save" at bounding box center [486, 458] width 26 height 16
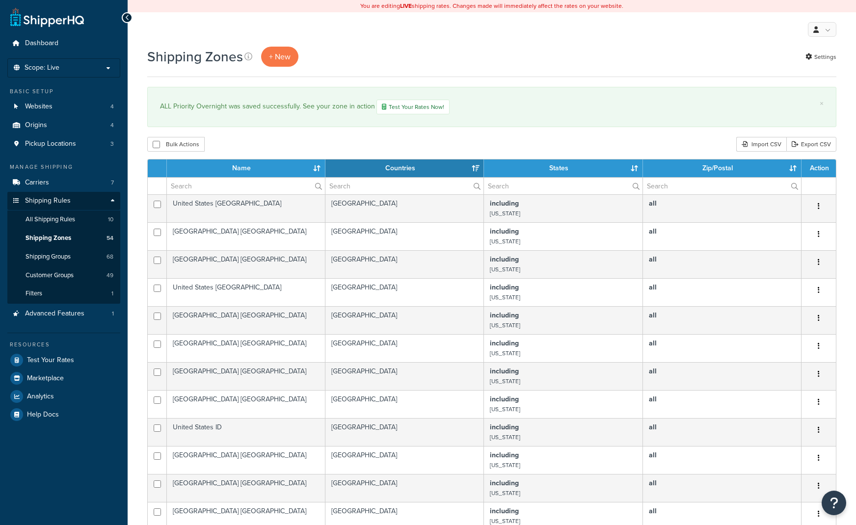
select select "15"
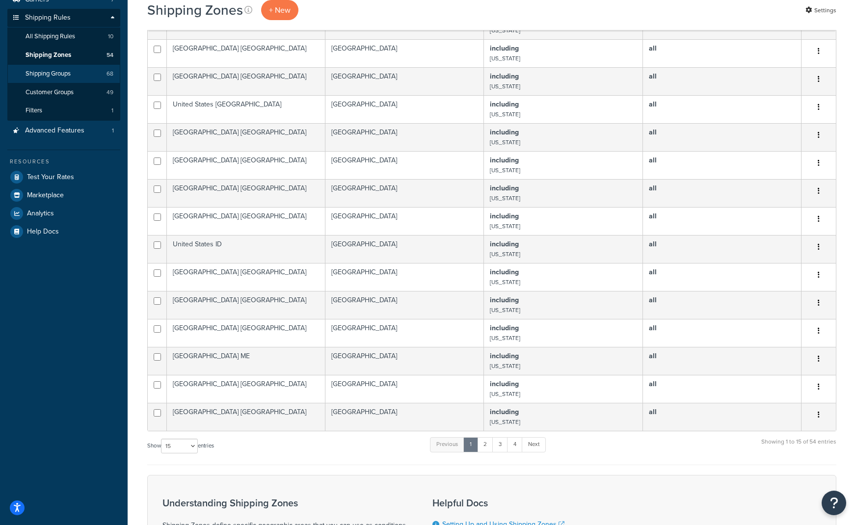
scroll to position [98, 0]
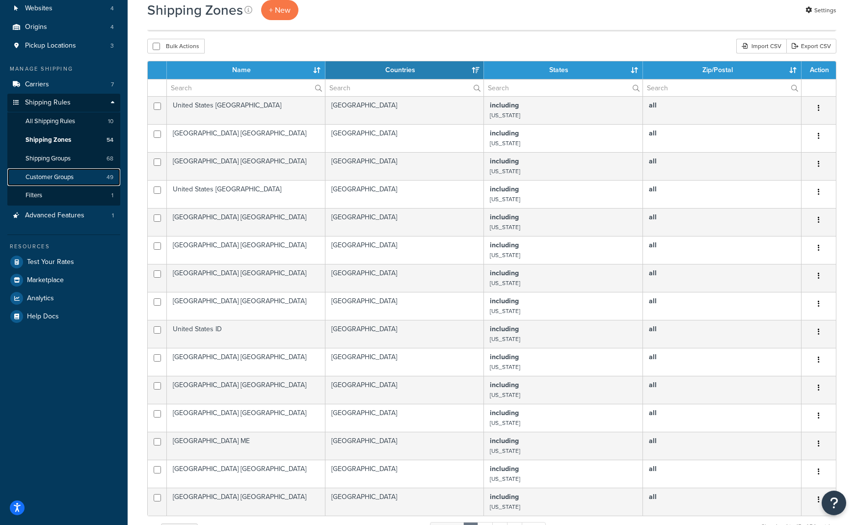
click at [60, 177] on span "Customer Groups" at bounding box center [50, 177] width 48 height 8
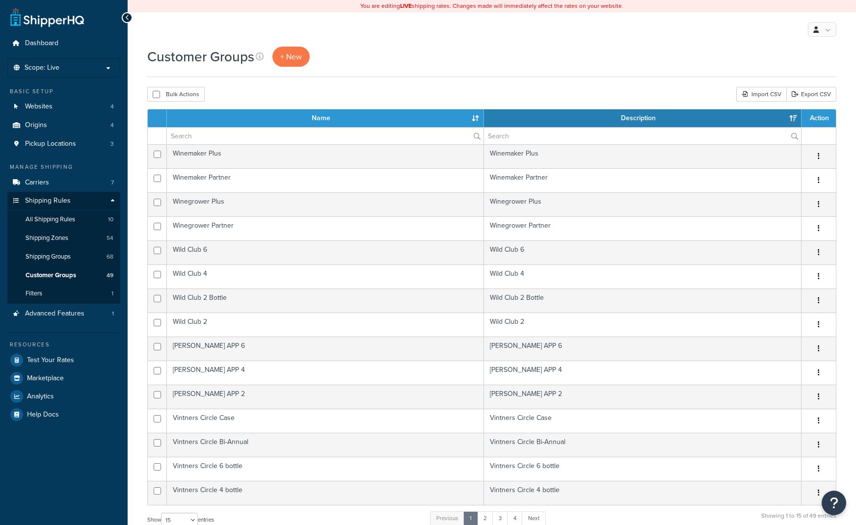
select select "15"
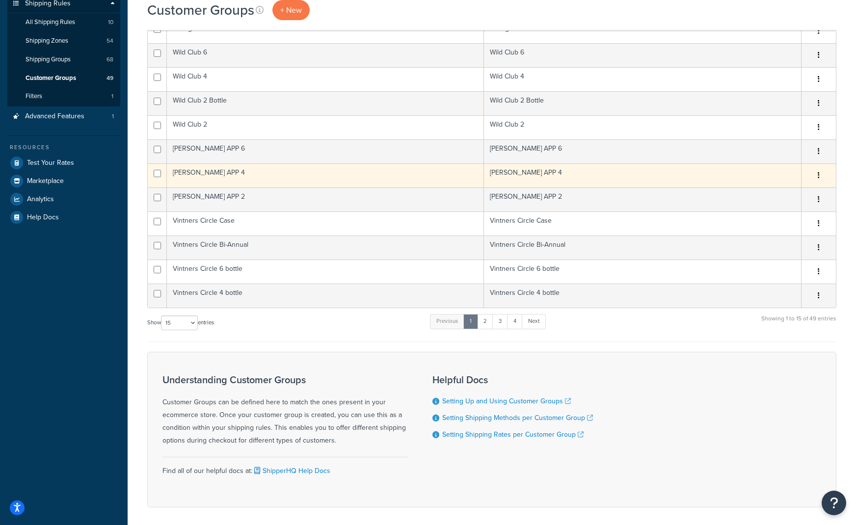
scroll to position [238, 0]
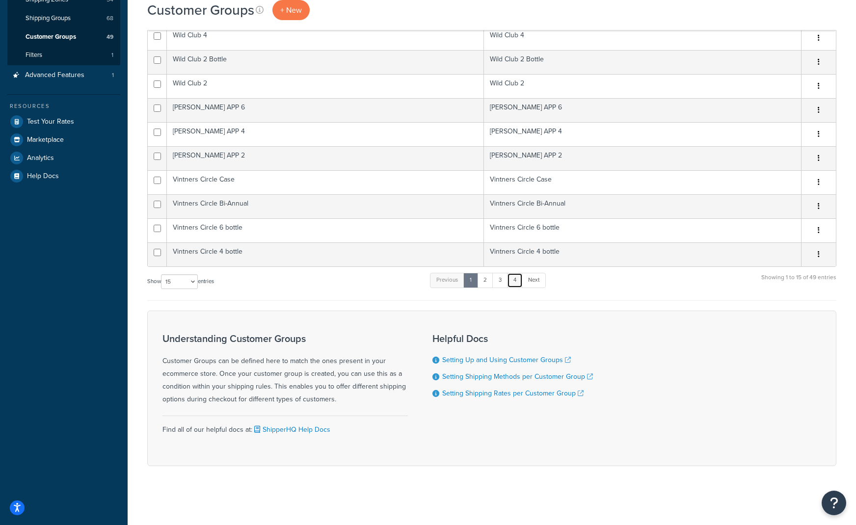
click at [521, 284] on link "4" at bounding box center [515, 280] width 16 height 15
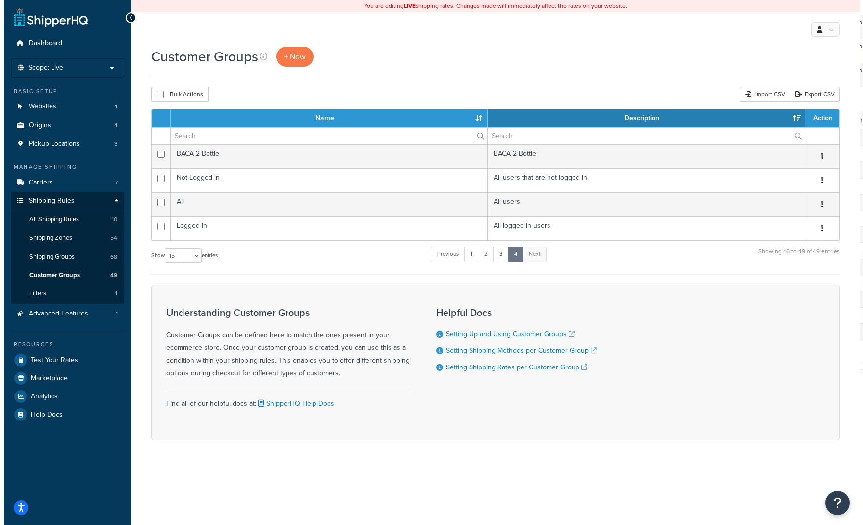
scroll to position [0, 0]
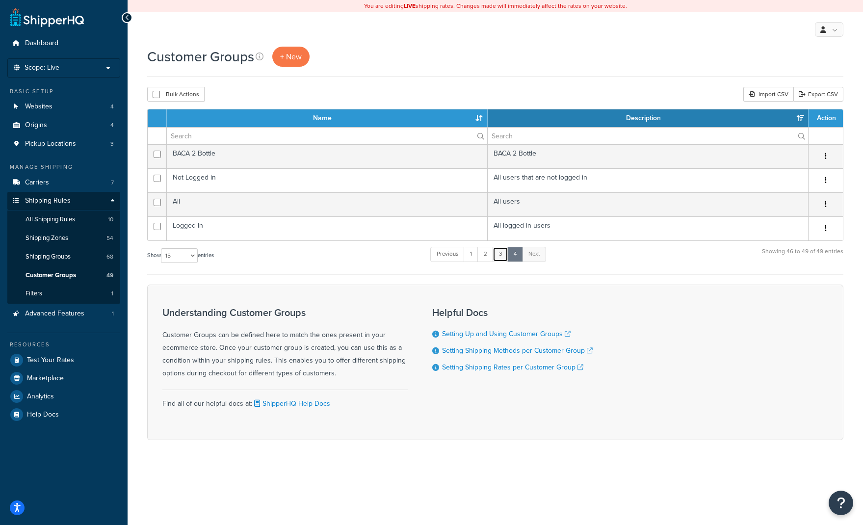
click at [499, 260] on link "3" at bounding box center [501, 254] width 16 height 15
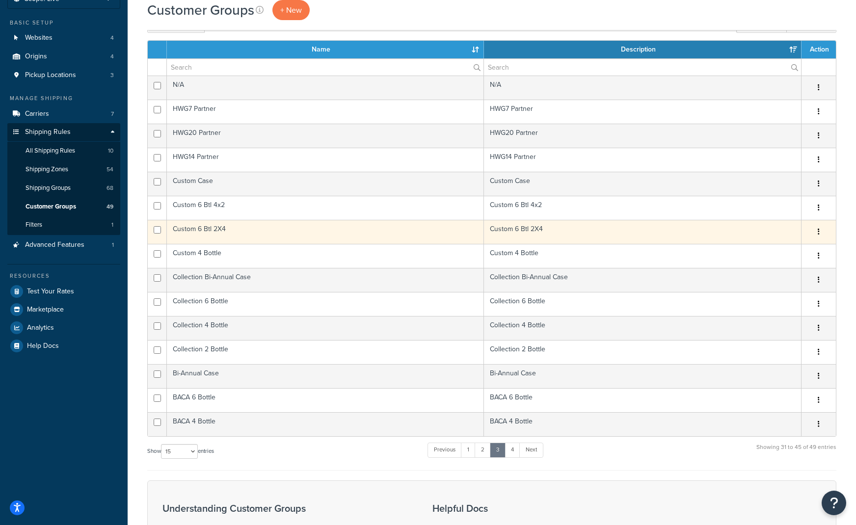
scroll to position [147, 0]
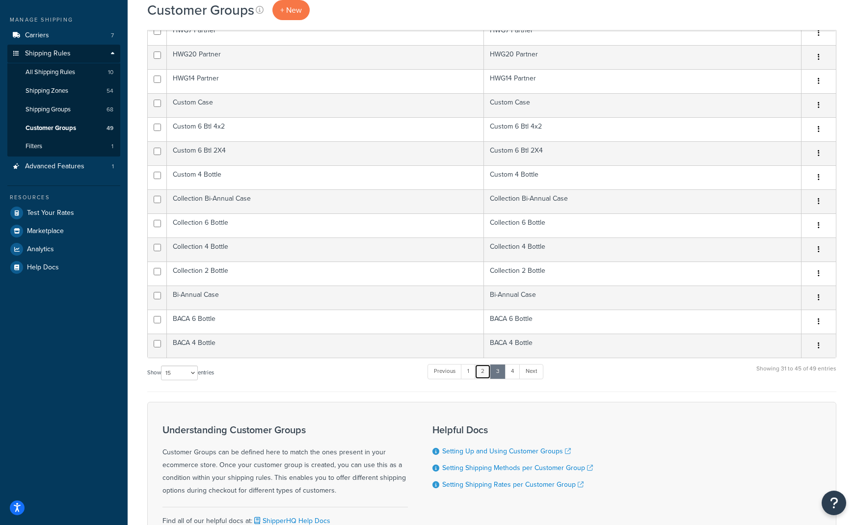
click at [487, 373] on link "2" at bounding box center [482, 371] width 16 height 15
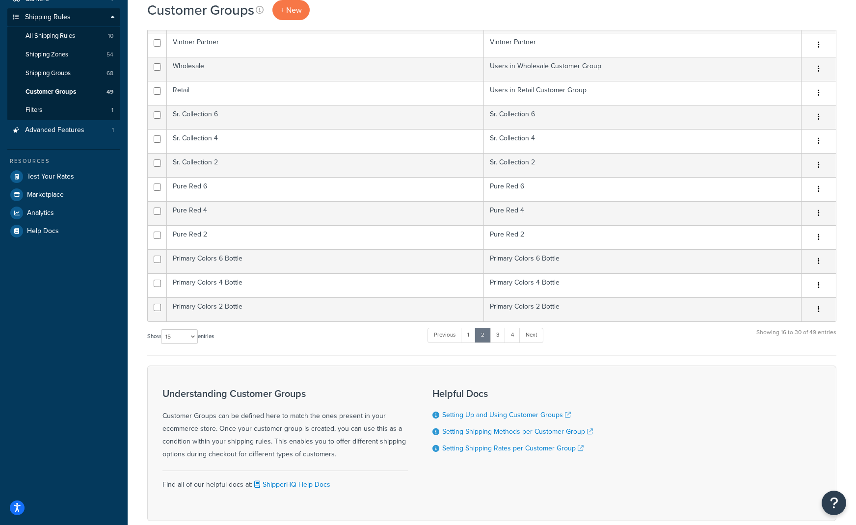
scroll to position [196, 0]
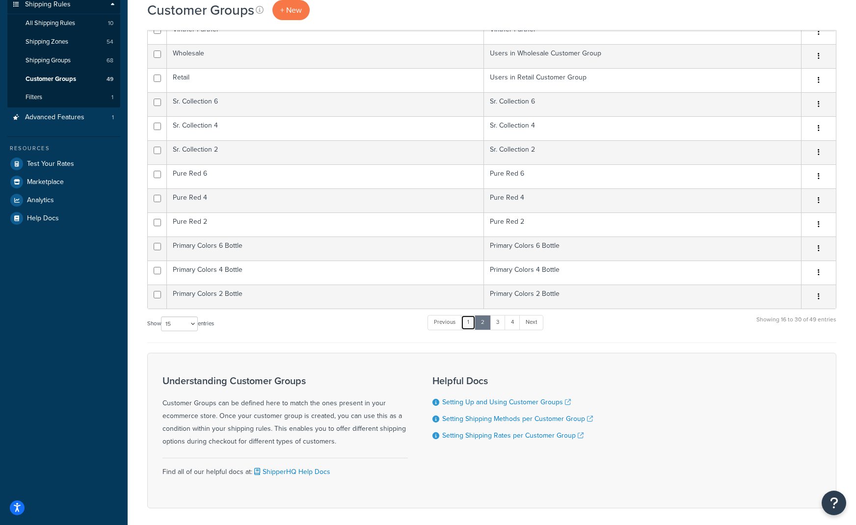
click at [468, 322] on link "1" at bounding box center [468, 322] width 15 height 15
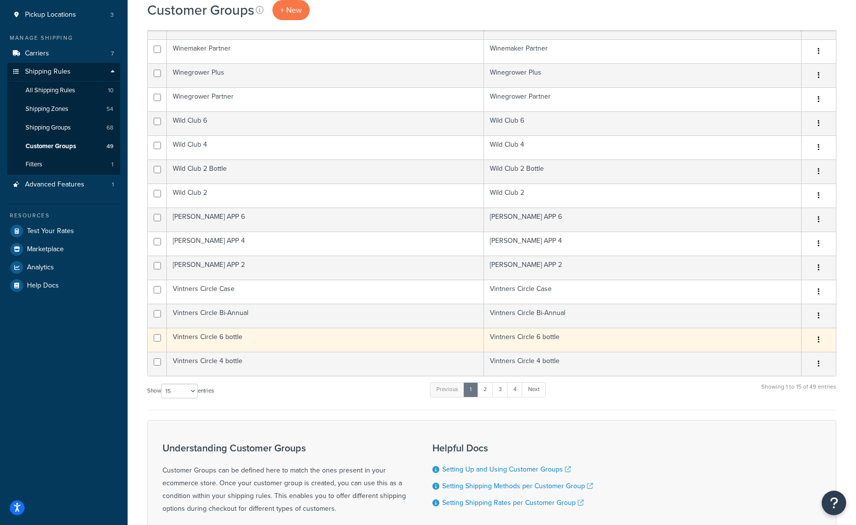
scroll to position [49, 0]
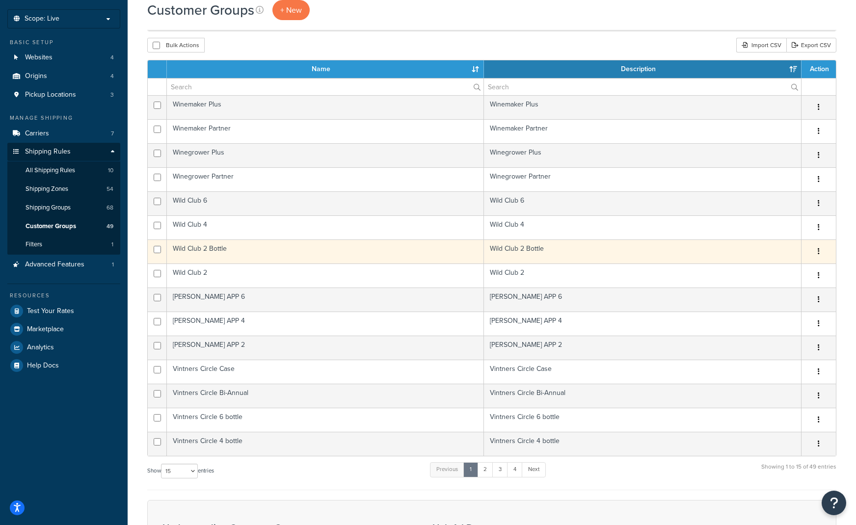
click at [208, 255] on td "Wild Club 2 Bottle" at bounding box center [325, 251] width 317 height 24
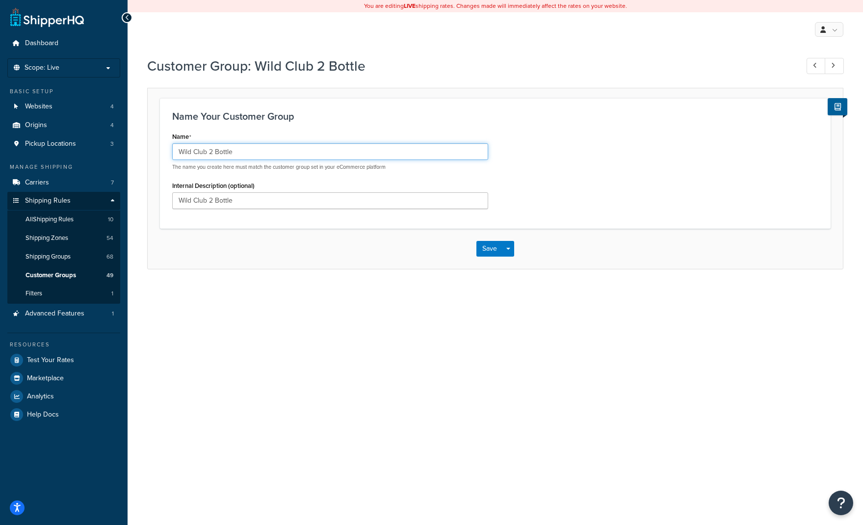
click at [270, 151] on input "Wild Club 2 Bottle" at bounding box center [330, 151] width 316 height 17
drag, startPoint x: 270, startPoint y: 151, endPoint x: 143, endPoint y: 149, distance: 126.6
click at [143, 149] on div "Customer Group: Wild Club 2 Bottle Name Your Customer Group Name Wild Club 2 Bo…" at bounding box center [495, 173] width 735 height 242
click at [670, 175] on div "Name Wild Club 2 Bottle The name you create here must match the customer group …" at bounding box center [495, 173] width 661 height 86
click at [58, 255] on span "Shipping Groups" at bounding box center [48, 257] width 45 height 8
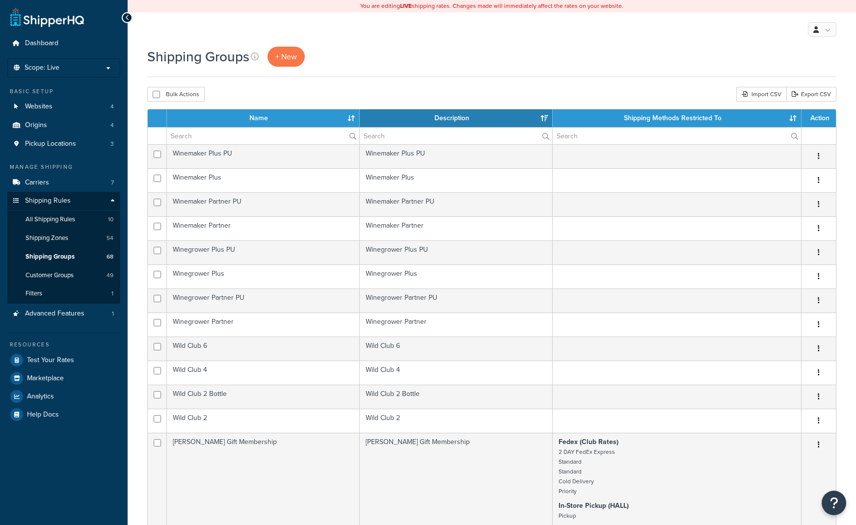
select select "15"
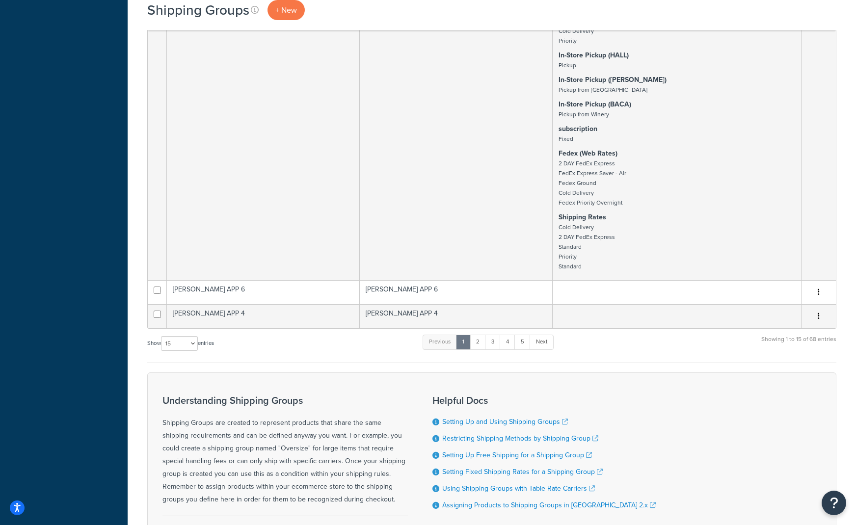
scroll to position [550, 0]
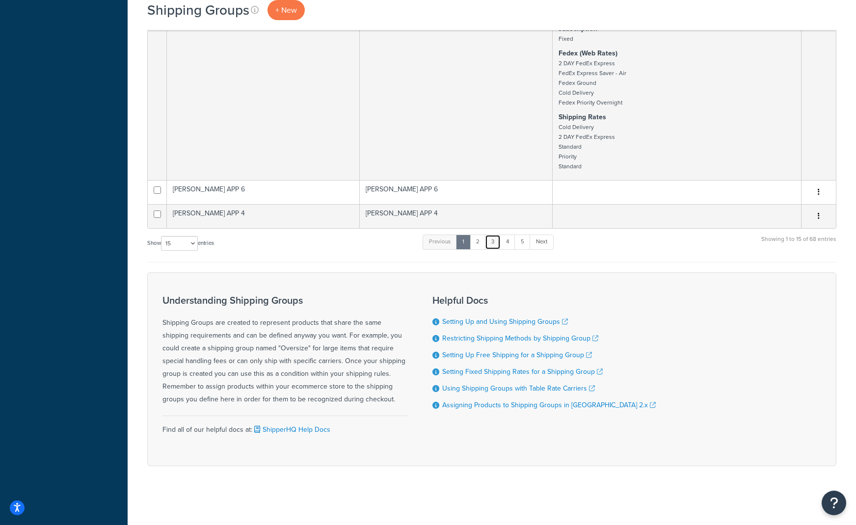
click at [495, 242] on link "3" at bounding box center [493, 242] width 16 height 15
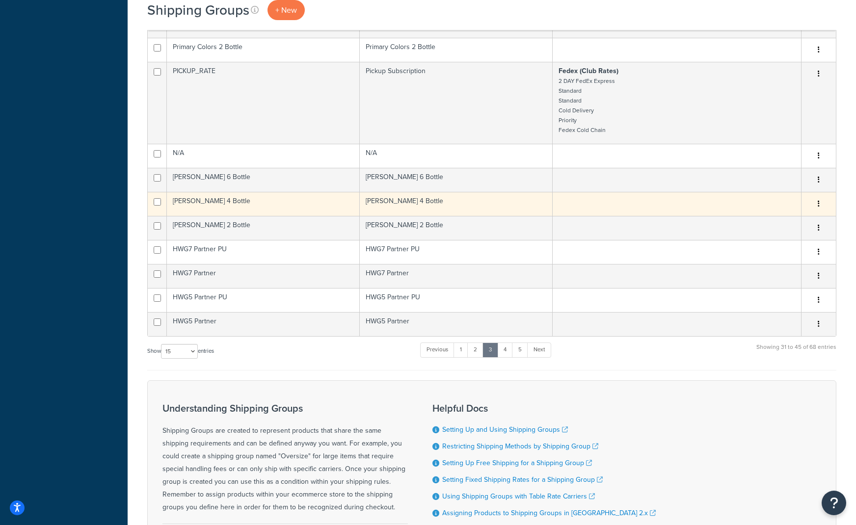
scroll to position [452, 0]
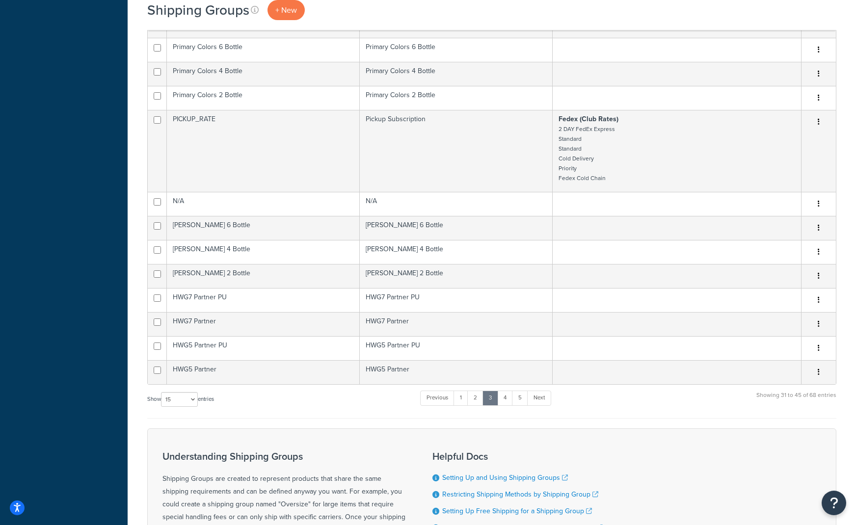
click at [477, 409] on ul "Previous 1 2 3 4 5 Next" at bounding box center [485, 400] width 130 height 19
click at [477, 402] on link "2" at bounding box center [475, 398] width 16 height 15
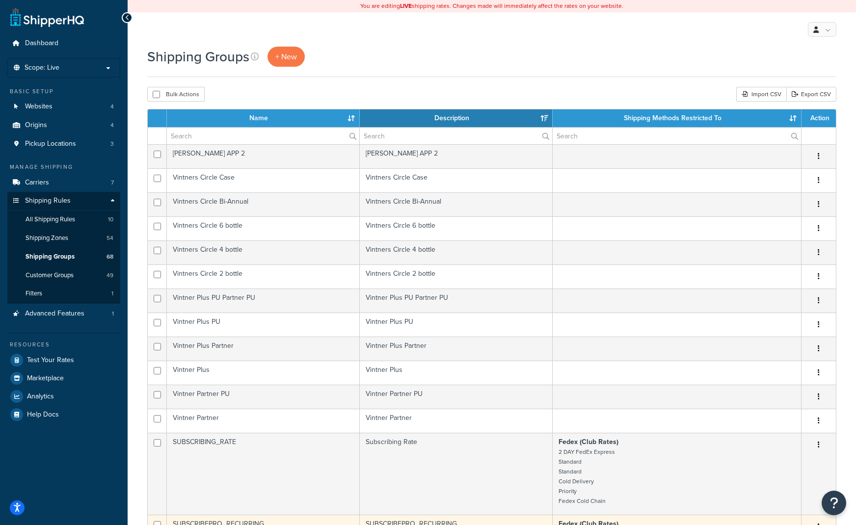
scroll to position [147, 0]
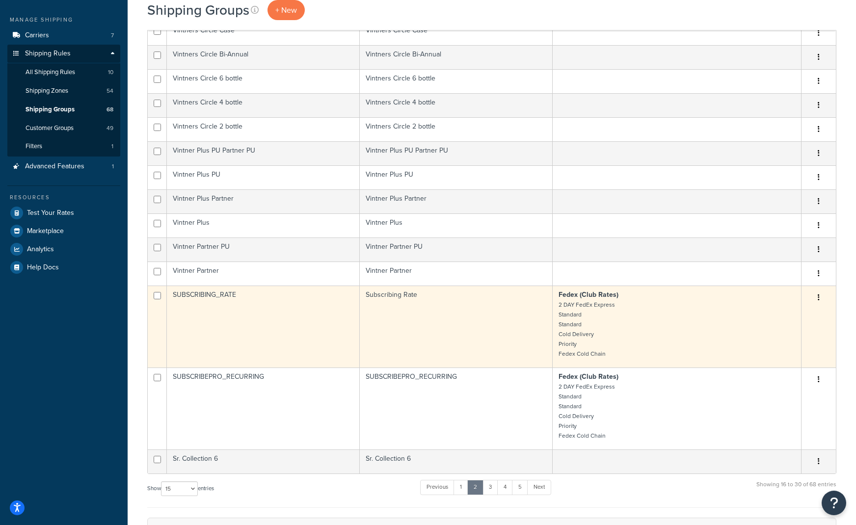
click at [633, 317] on p "Fedex (Club Rates) 2 DAY FedEx Express Standard Standard Cold Delivery Priority…" at bounding box center [676, 324] width 236 height 69
click at [817, 298] on button "button" at bounding box center [818, 298] width 14 height 16
click at [800, 316] on link "Edit" at bounding box center [779, 318] width 78 height 20
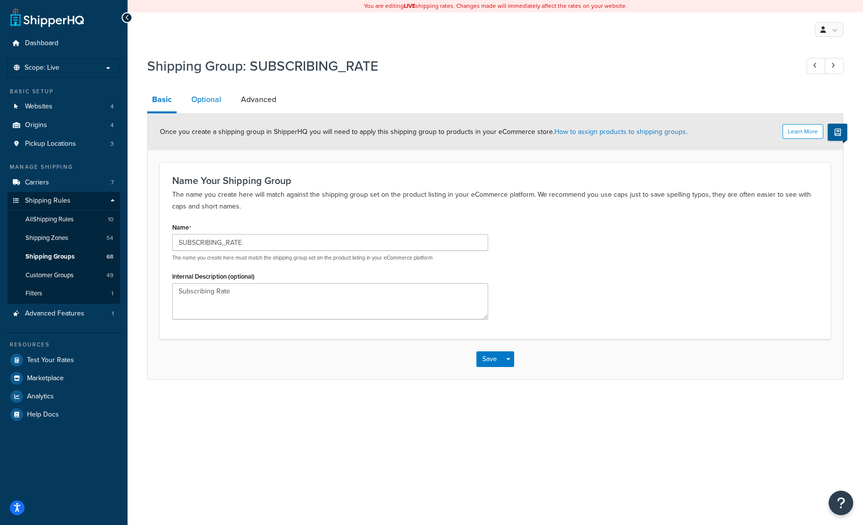
click at [221, 94] on link "Optional" at bounding box center [206, 100] width 40 height 24
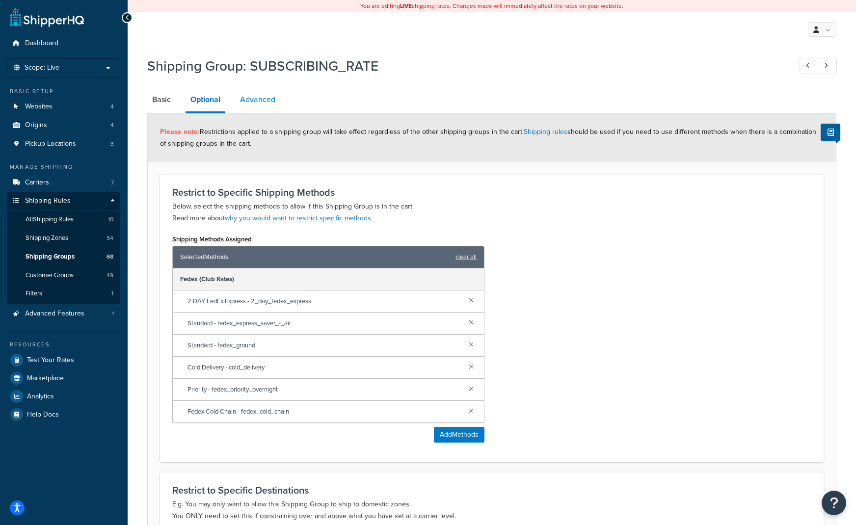
click at [251, 98] on link "Advanced" at bounding box center [257, 100] width 45 height 24
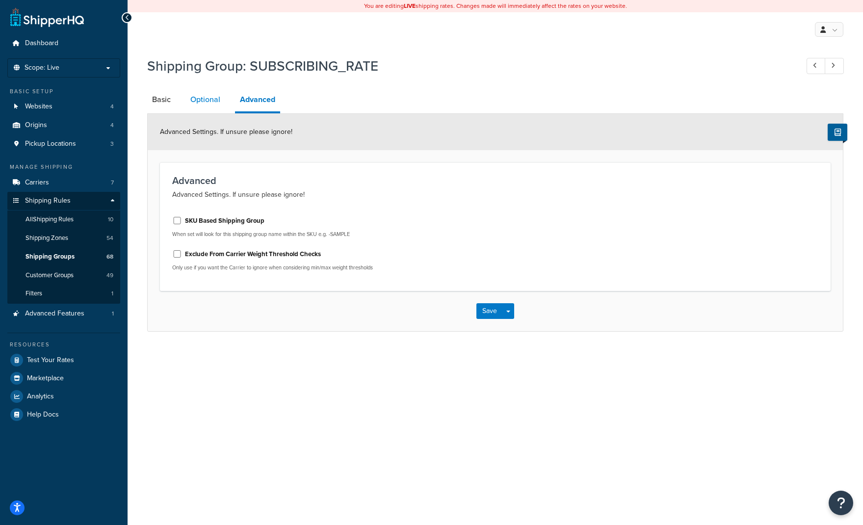
click at [209, 95] on link "Optional" at bounding box center [205, 100] width 40 height 24
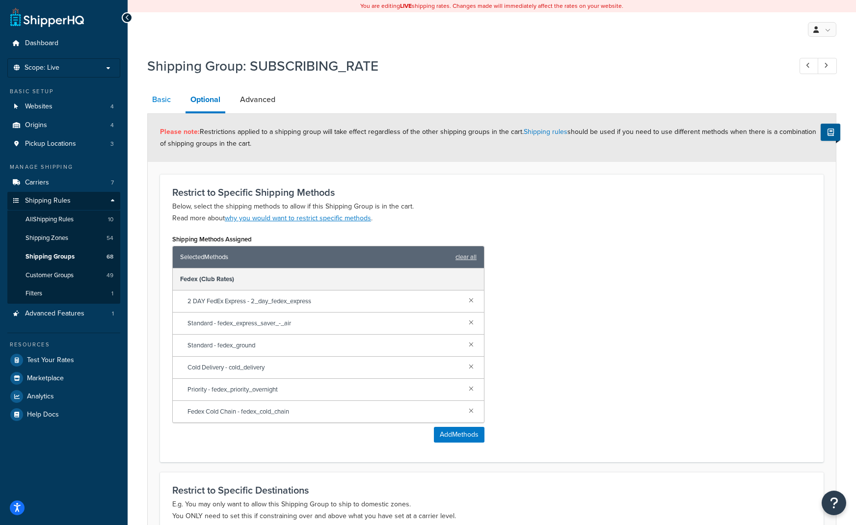
click at [161, 101] on link "Basic" at bounding box center [161, 100] width 28 height 24
click at [209, 107] on link "Optional" at bounding box center [205, 101] width 40 height 26
click at [156, 102] on link "Basic" at bounding box center [161, 100] width 28 height 24
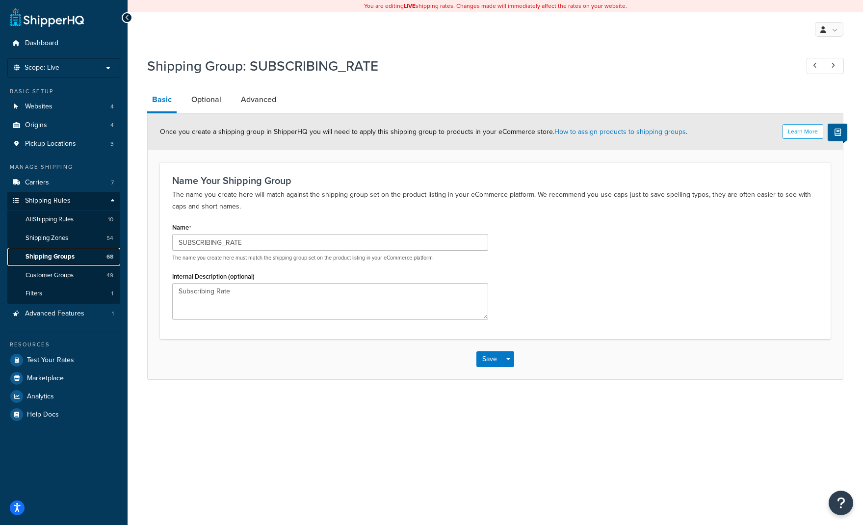
click at [50, 258] on span "Shipping Groups" at bounding box center [50, 257] width 49 height 8
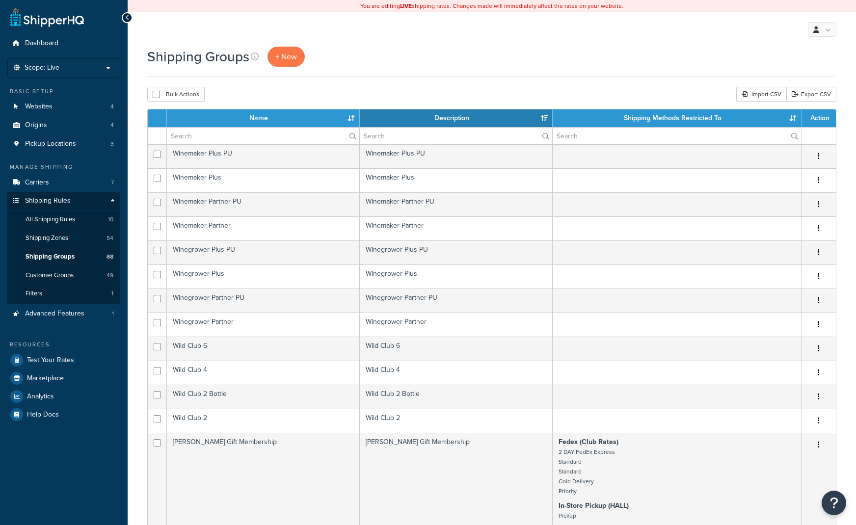
select select "15"
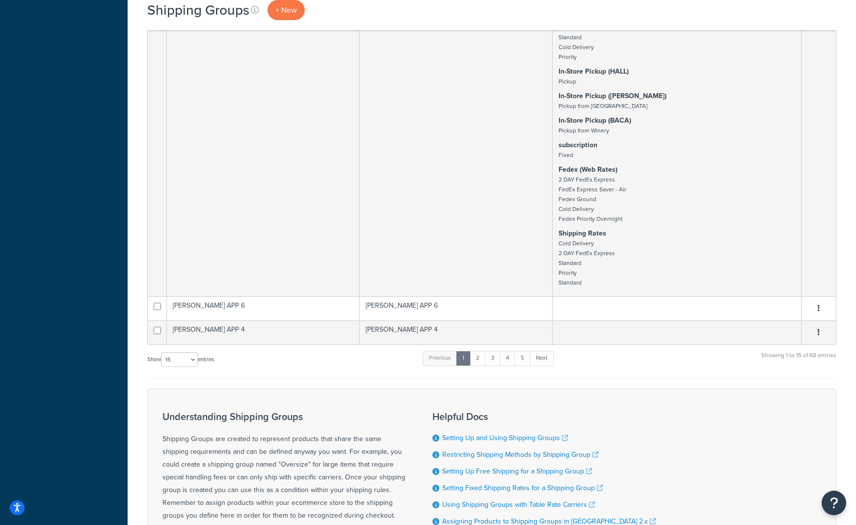
scroll to position [491, 0]
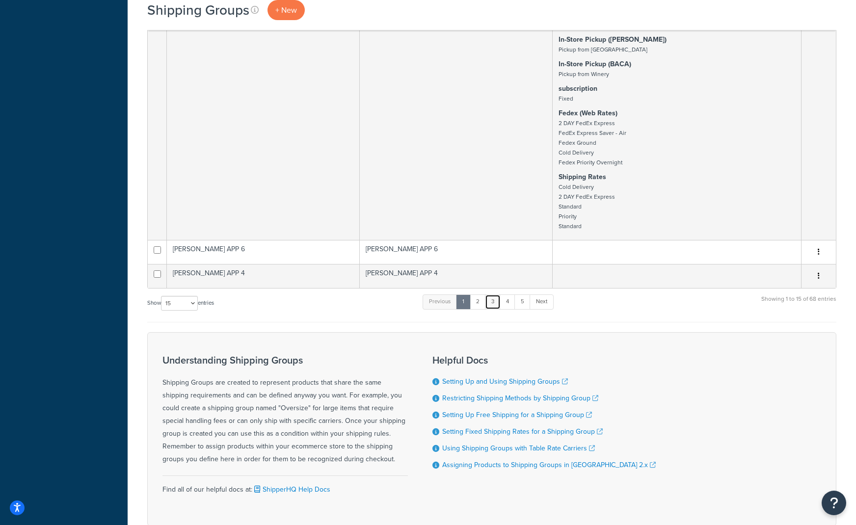
click at [490, 303] on link "3" at bounding box center [493, 301] width 16 height 15
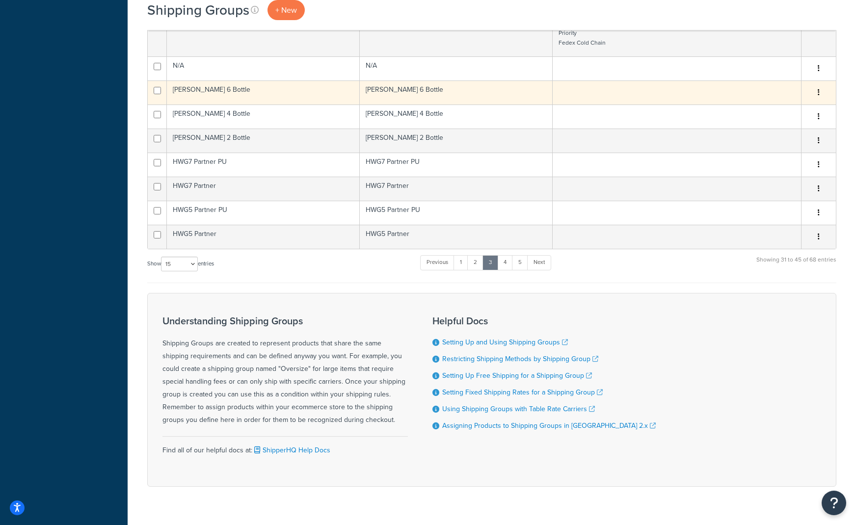
scroll to position [589, 0]
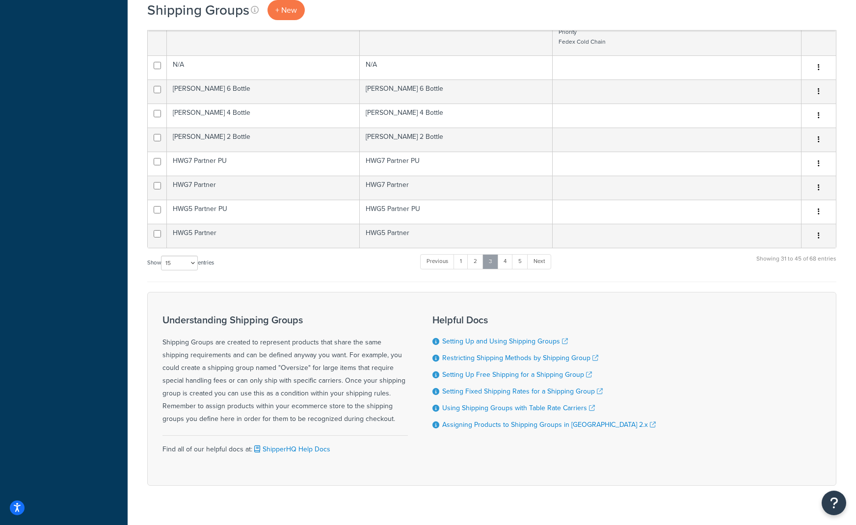
click at [498, 267] on link "3" at bounding box center [490, 261] width 16 height 15
click at [504, 267] on link "4" at bounding box center [505, 261] width 16 height 15
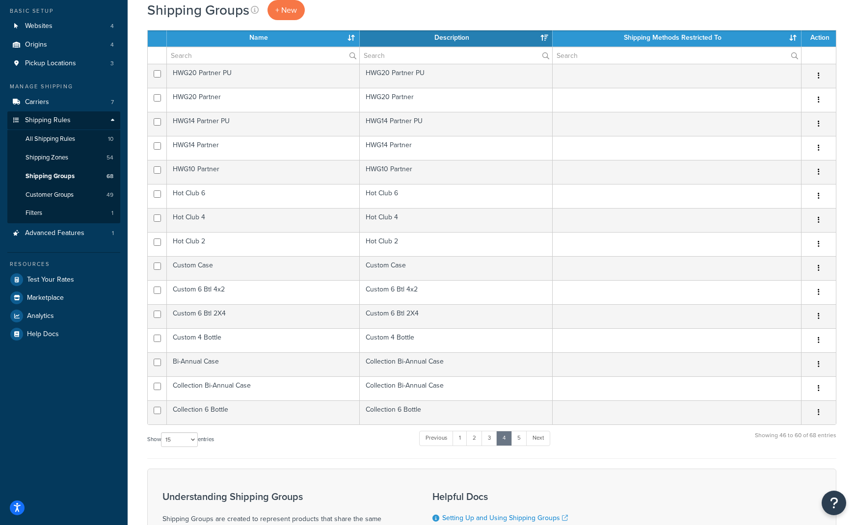
scroll to position [0, 0]
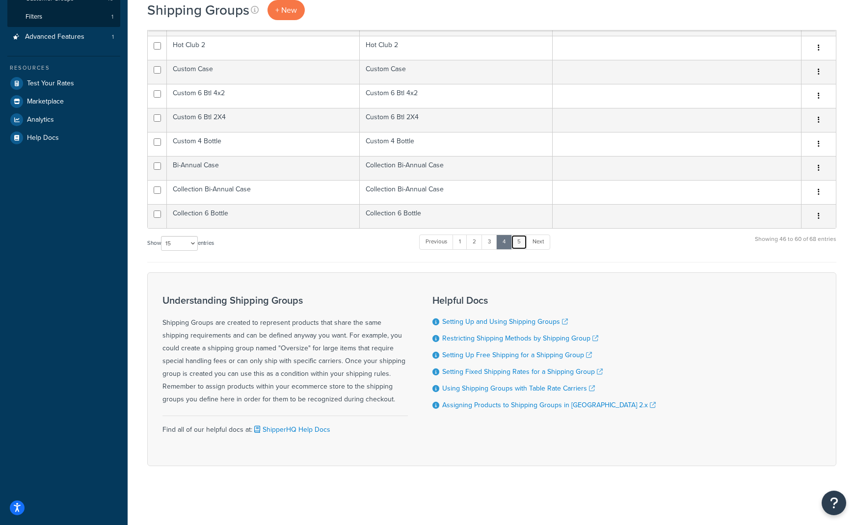
click at [521, 242] on link "5" at bounding box center [519, 242] width 16 height 15
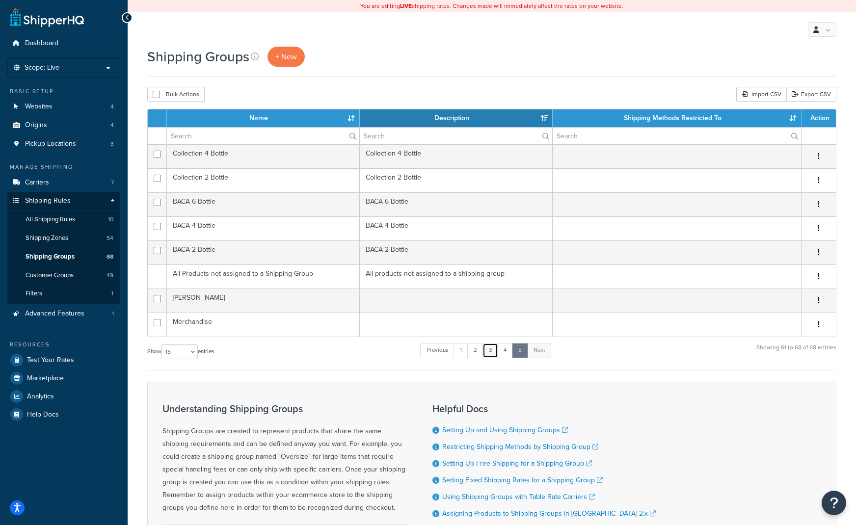
click at [486, 351] on link "3" at bounding box center [490, 350] width 16 height 15
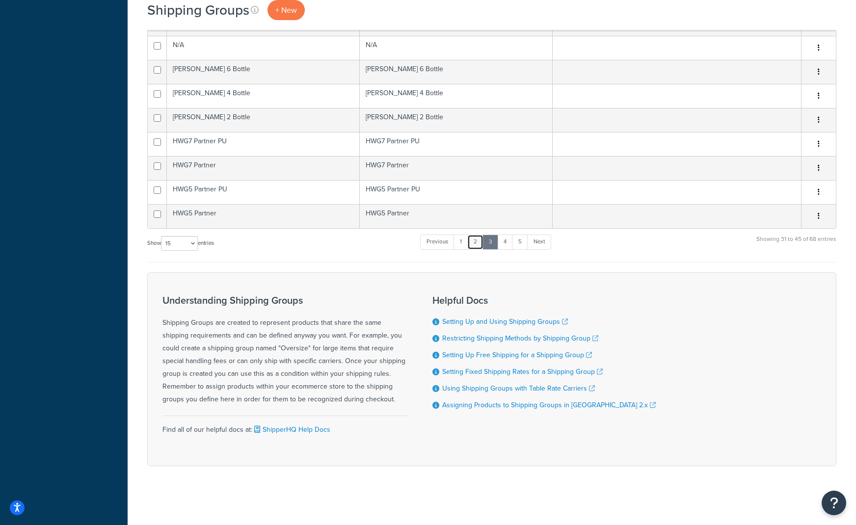
click at [473, 241] on link "2" at bounding box center [475, 242] width 16 height 15
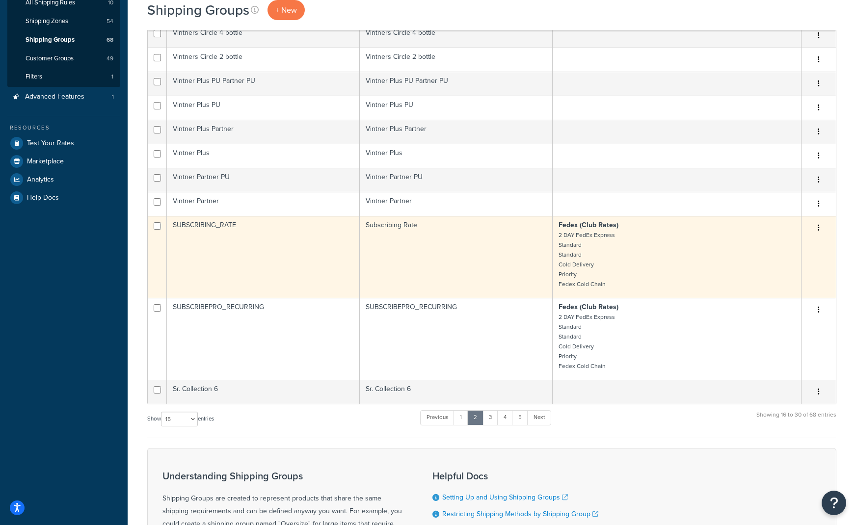
scroll to position [294, 0]
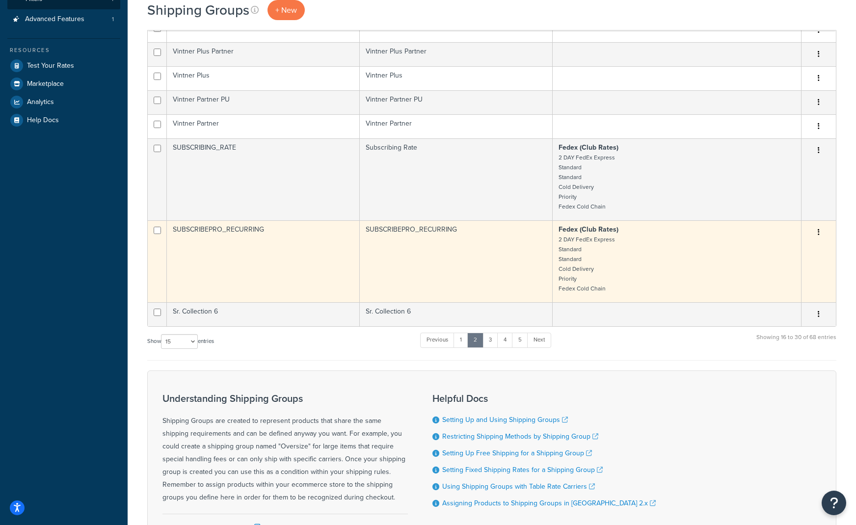
click at [818, 233] on icon "button" at bounding box center [818, 232] width 2 height 7
click at [805, 245] on link "Edit" at bounding box center [779, 252] width 78 height 20
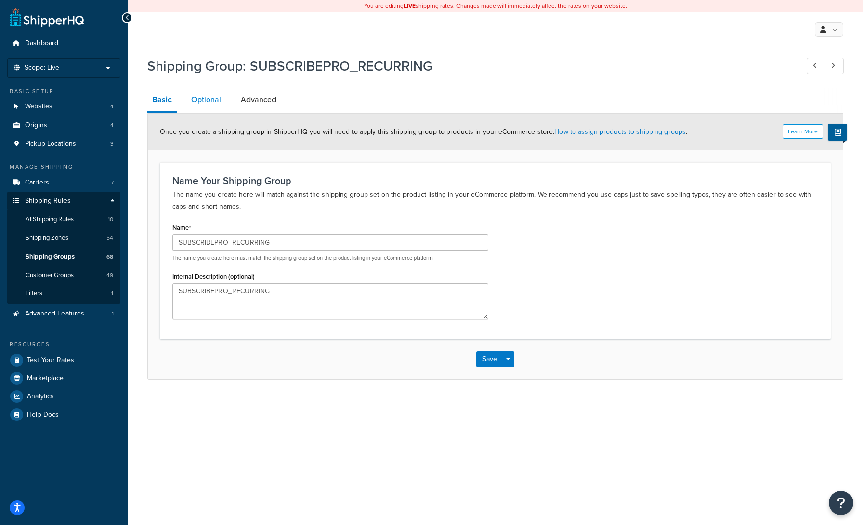
click at [203, 90] on link "Optional" at bounding box center [206, 100] width 40 height 24
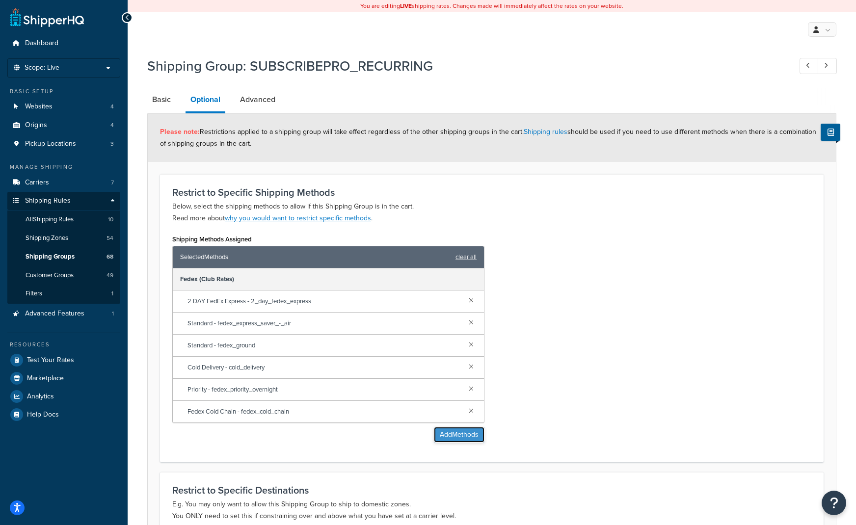
click at [455, 432] on button "Add Methods" at bounding box center [459, 435] width 51 height 16
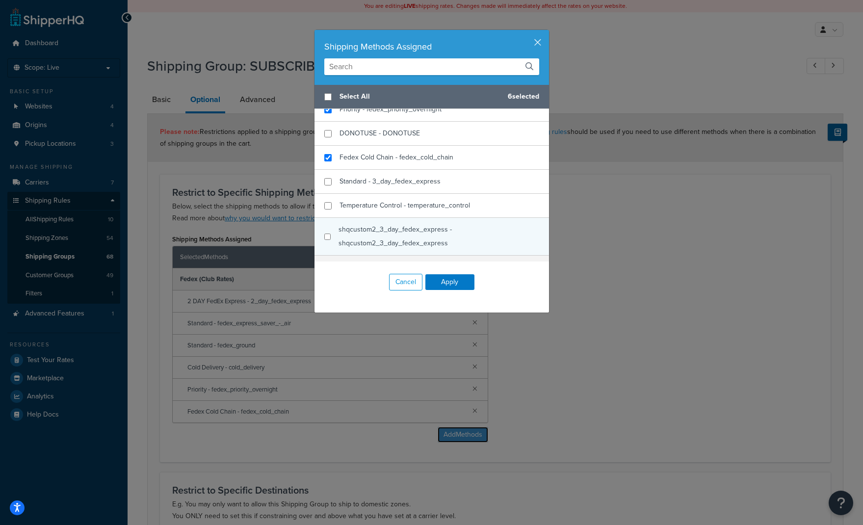
scroll to position [147, 0]
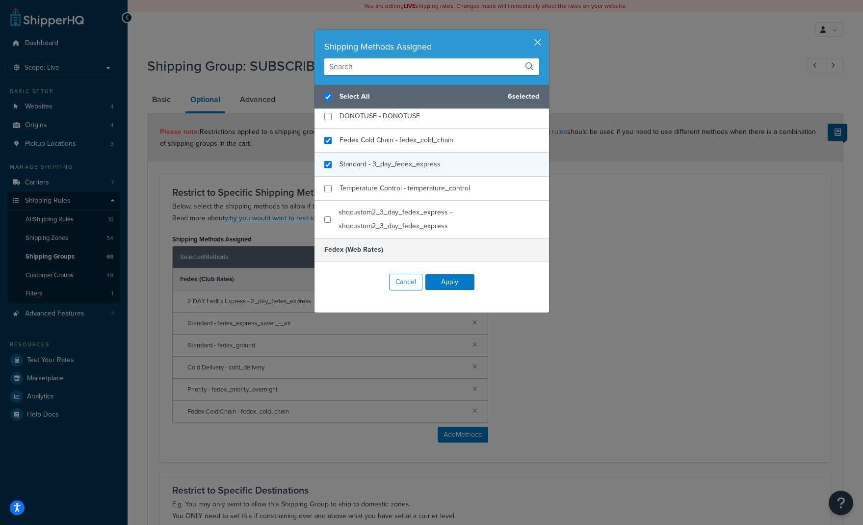
checkbox input "true"
click at [360, 166] on span "Standard - 3_day_fedex_express" at bounding box center [389, 164] width 101 height 10
click at [463, 283] on button "Apply" at bounding box center [449, 282] width 49 height 16
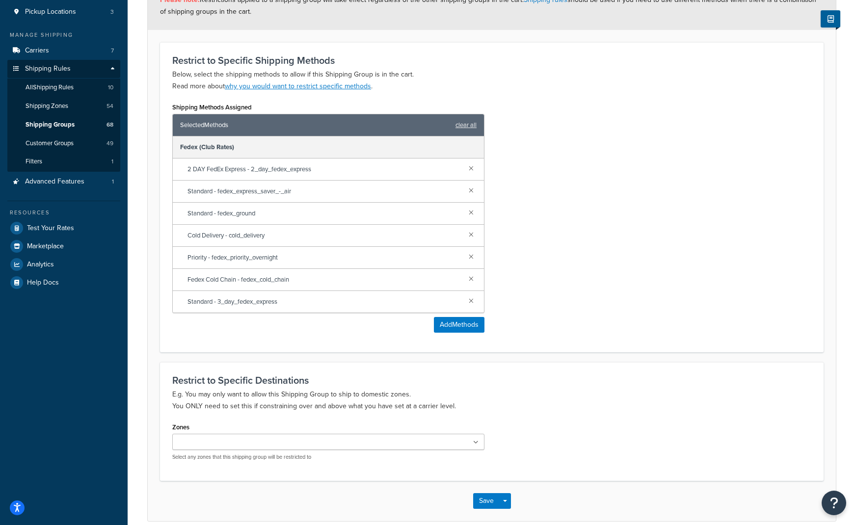
scroll to position [178, 0]
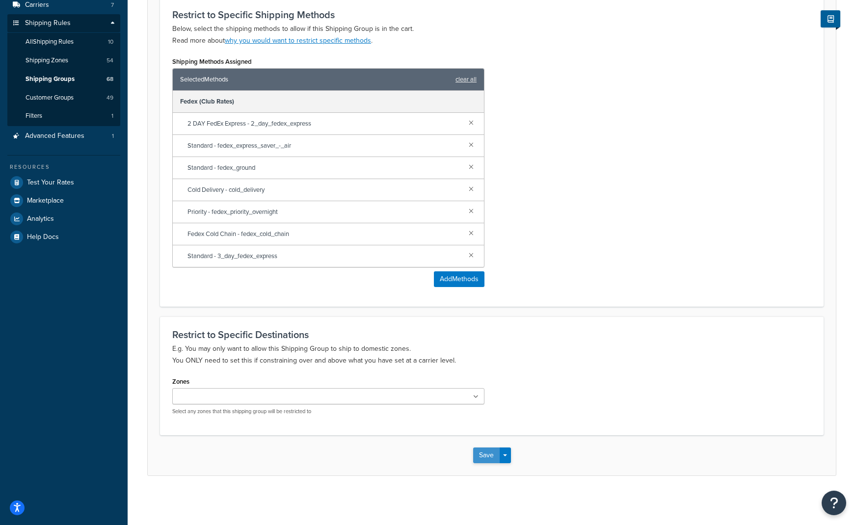
click at [480, 457] on button "Save" at bounding box center [486, 455] width 26 height 16
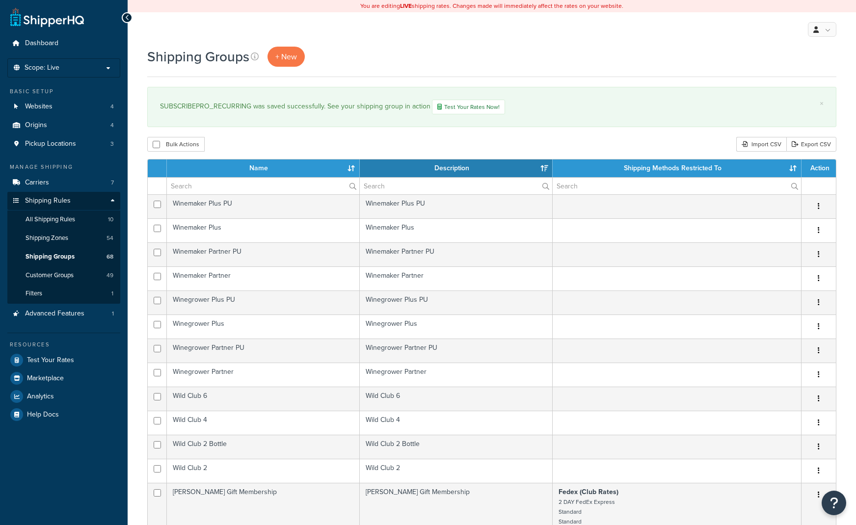
select select "15"
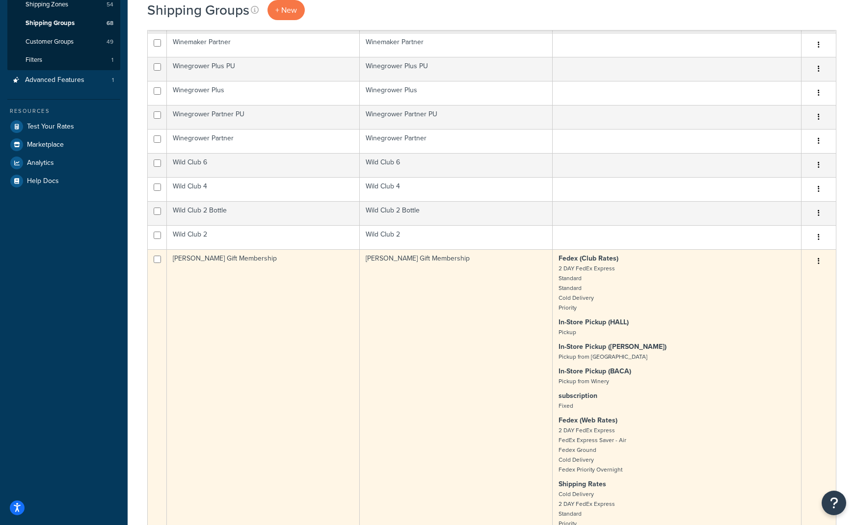
scroll to position [245, 0]
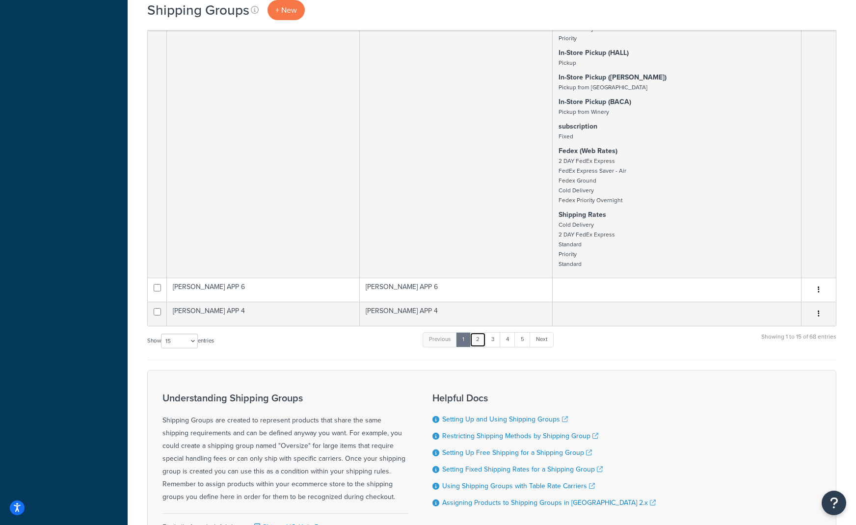
click at [484, 339] on link "2" at bounding box center [477, 339] width 16 height 15
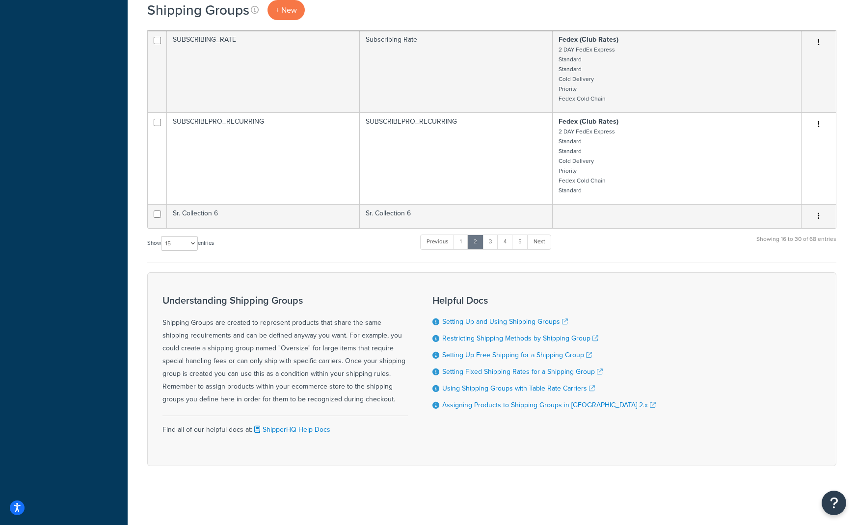
scroll to position [355, 0]
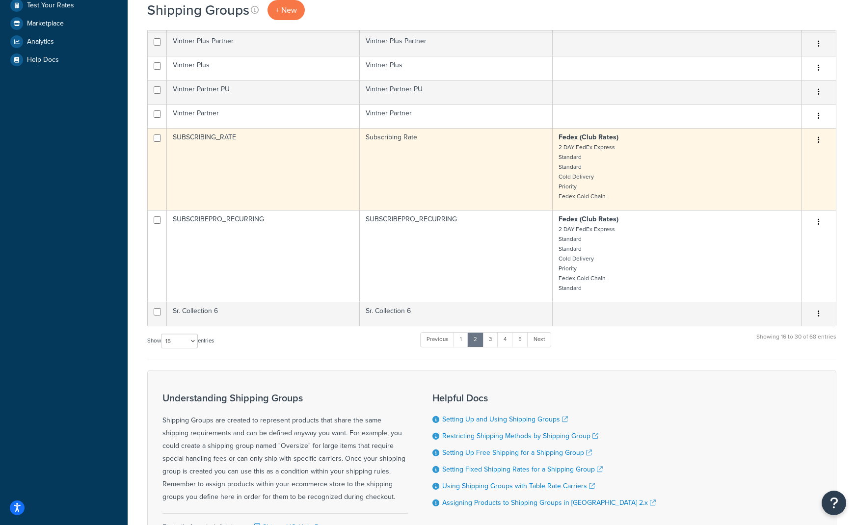
click at [819, 135] on button "button" at bounding box center [818, 140] width 14 height 16
click at [801, 164] on link "Edit" at bounding box center [779, 161] width 78 height 20
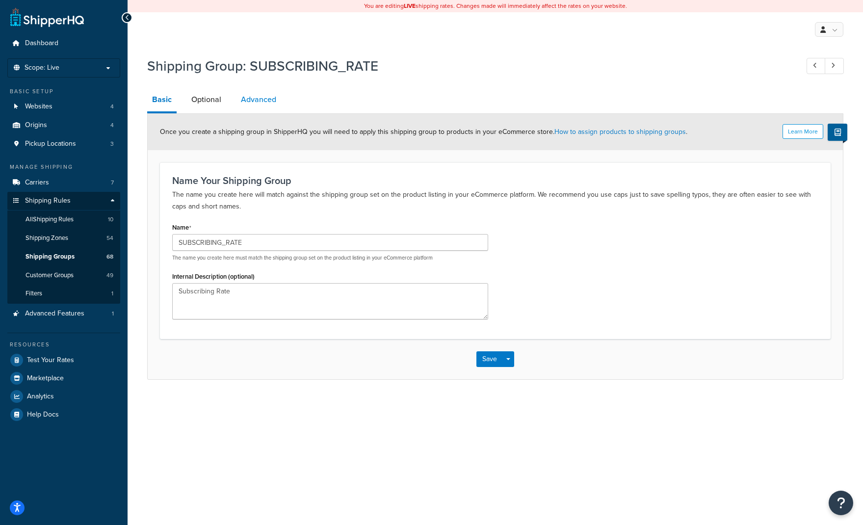
click at [259, 99] on link "Advanced" at bounding box center [258, 100] width 45 height 24
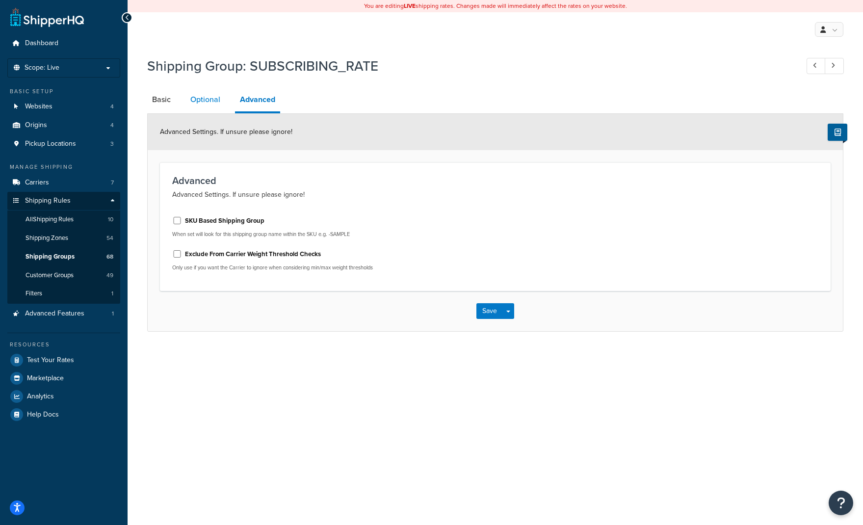
click at [203, 99] on link "Optional" at bounding box center [205, 100] width 40 height 24
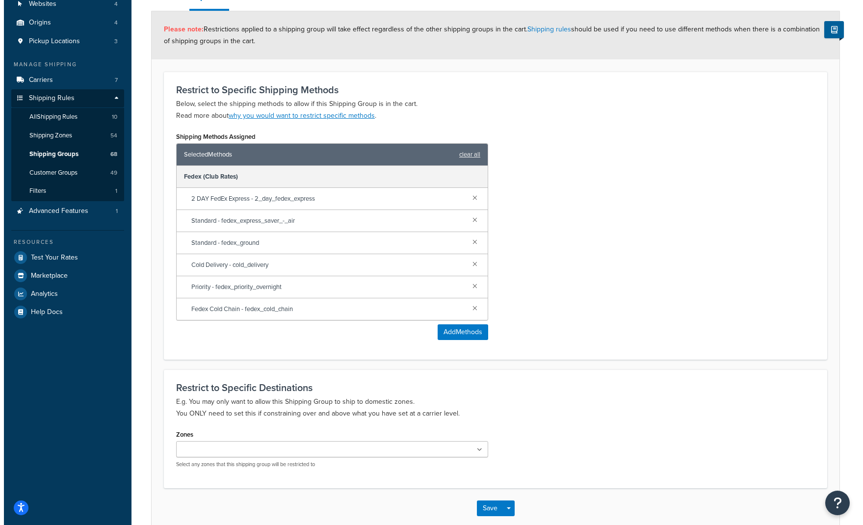
scroll to position [156, 0]
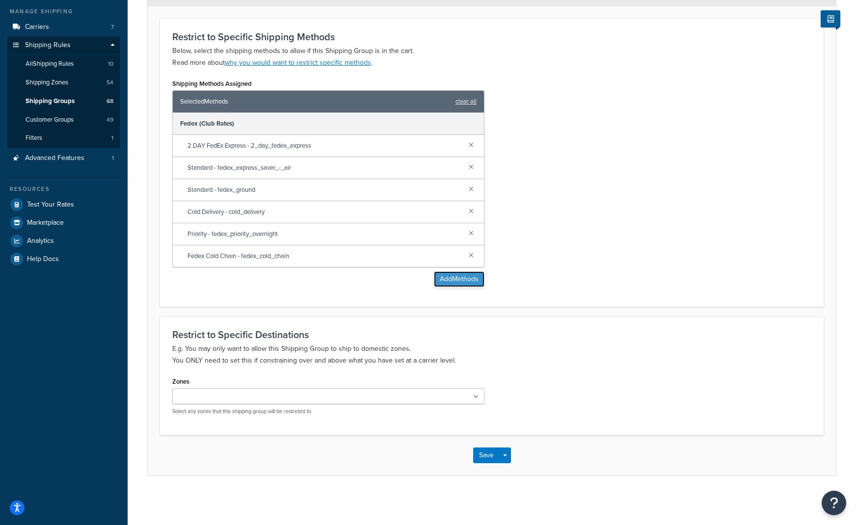
click at [463, 281] on button "Add Methods" at bounding box center [459, 279] width 51 height 16
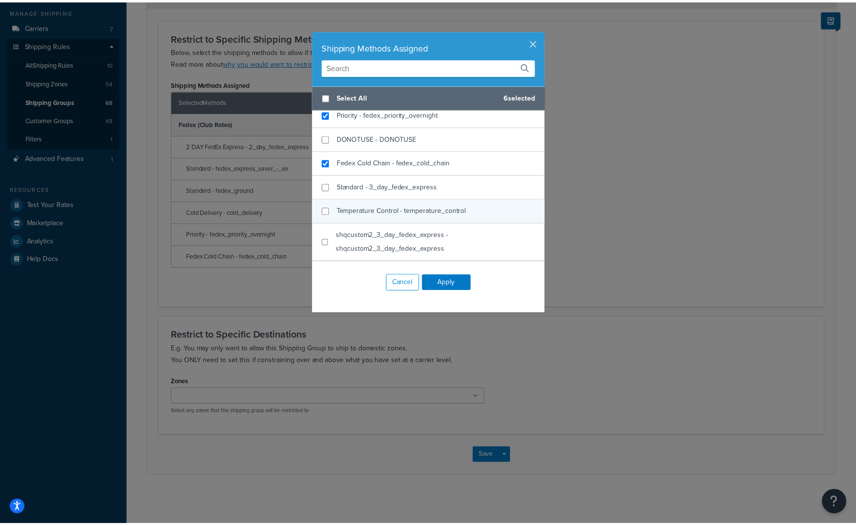
scroll to position [147, 0]
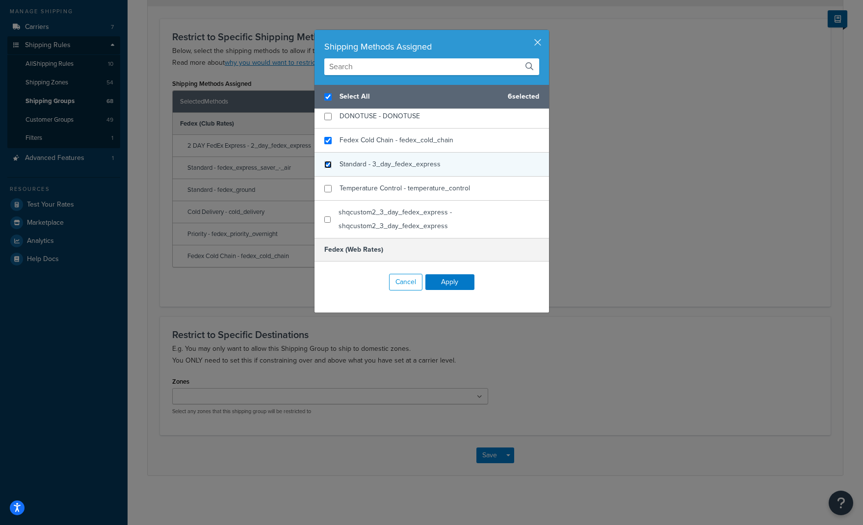
checkbox input "true"
click at [324, 163] on input "checkbox" at bounding box center [327, 164] width 7 height 7
checkbox input "true"
click at [460, 280] on button "Apply" at bounding box center [449, 282] width 49 height 16
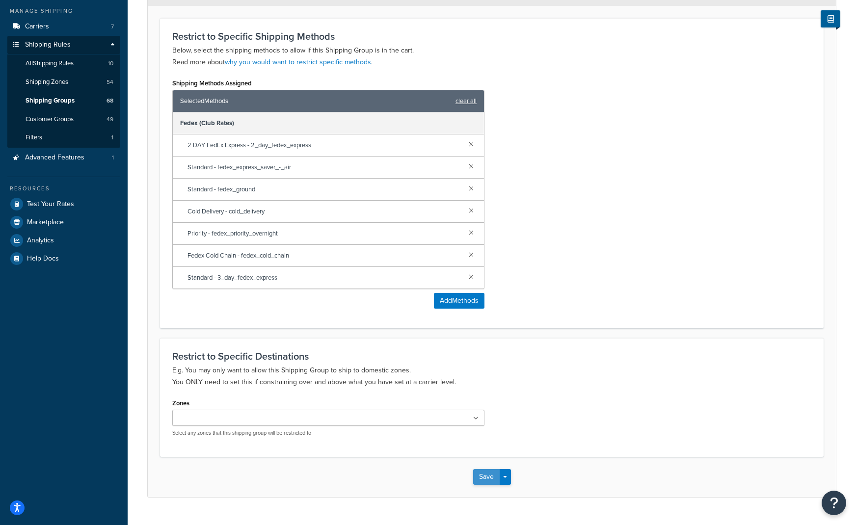
click at [489, 480] on button "Save" at bounding box center [486, 477] width 26 height 16
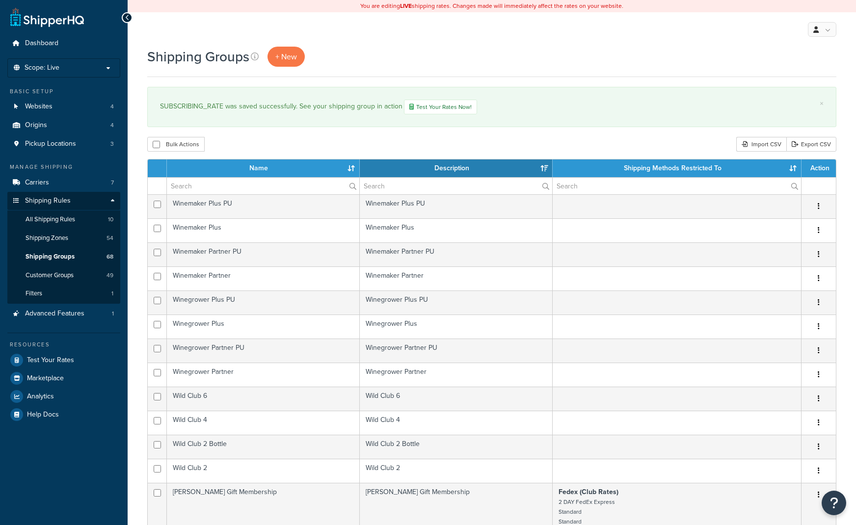
select select "15"
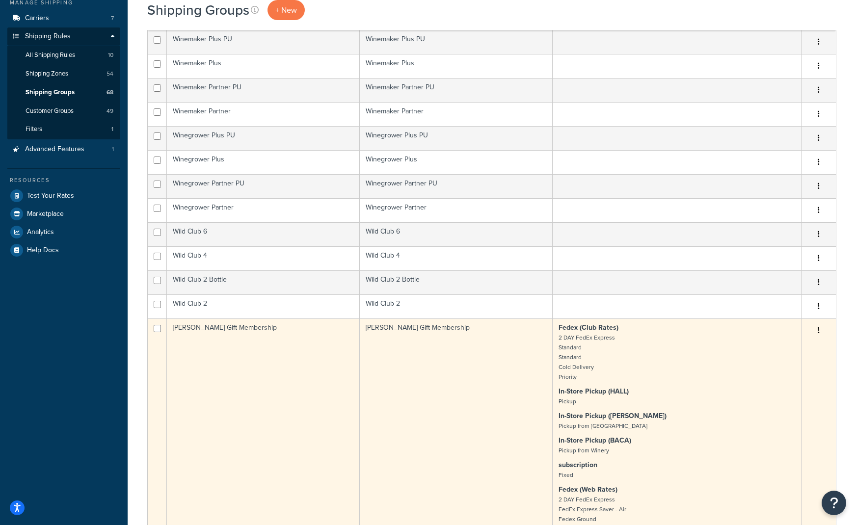
scroll to position [245, 0]
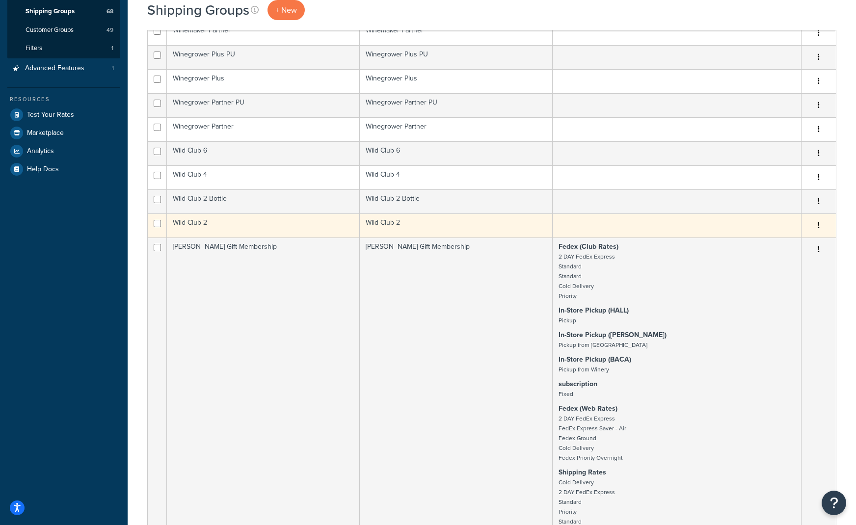
click at [522, 226] on td "Wild Club 2" at bounding box center [456, 225] width 193 height 24
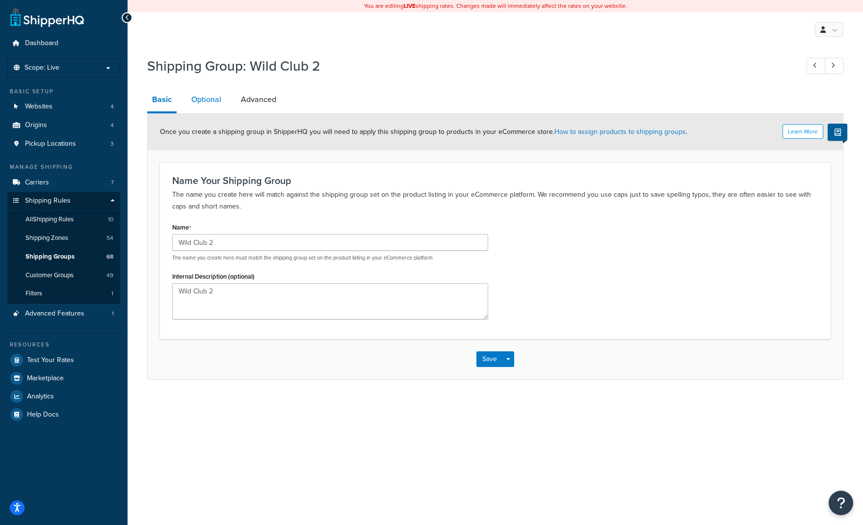
click at [197, 111] on link "Optional" at bounding box center [206, 100] width 40 height 24
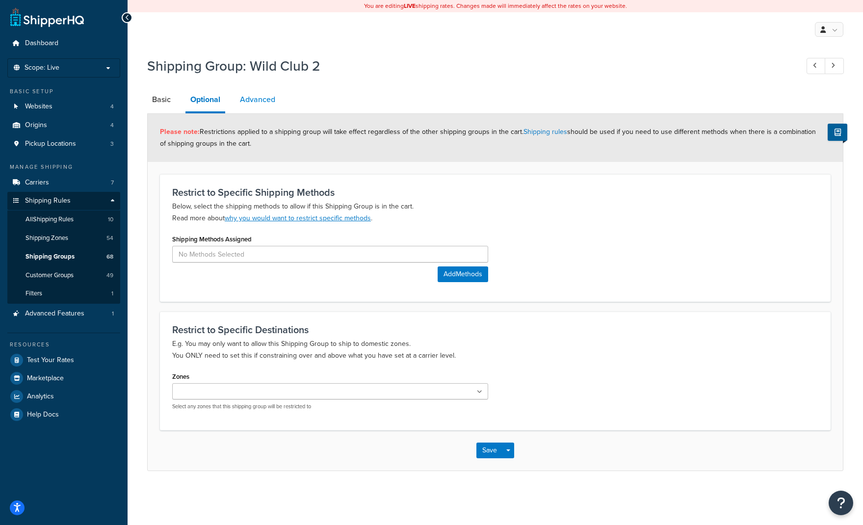
click at [266, 98] on link "Advanced" at bounding box center [257, 100] width 45 height 24
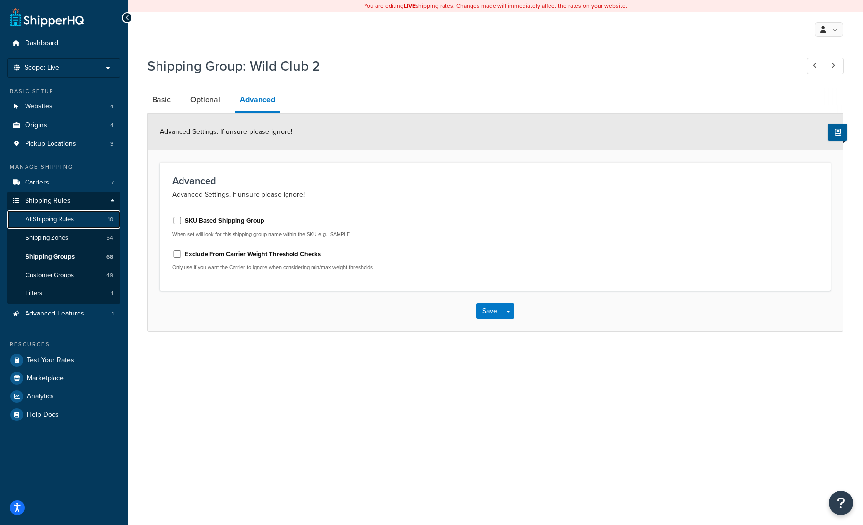
click at [58, 221] on span "All Shipping Rules" at bounding box center [50, 219] width 48 height 8
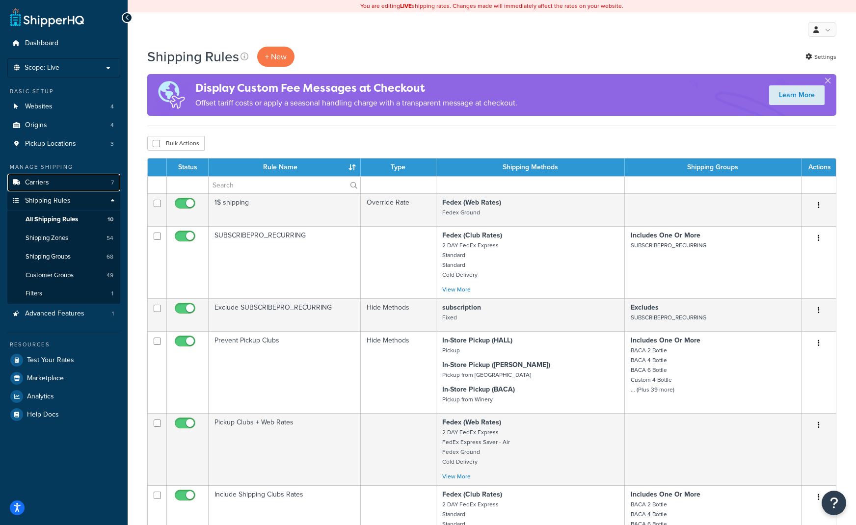
click at [51, 186] on link "Carriers 7" at bounding box center [63, 183] width 113 height 18
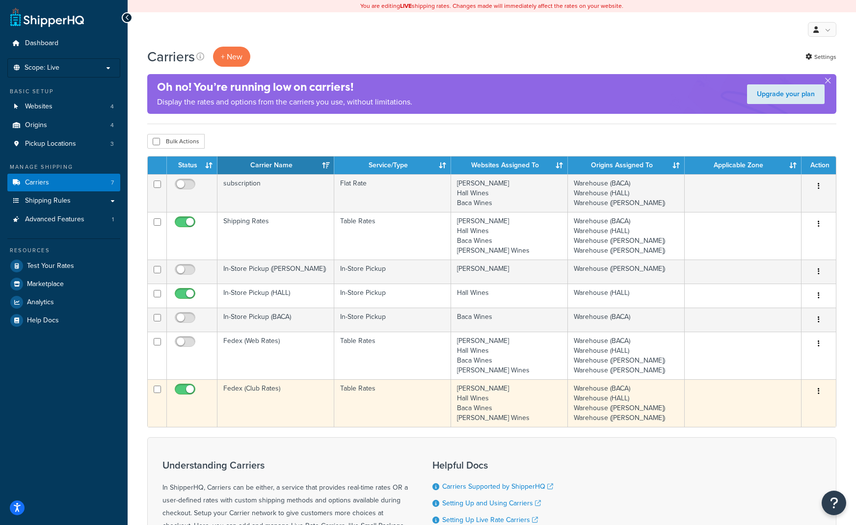
click at [821, 390] on button "button" at bounding box center [818, 392] width 14 height 16
click at [798, 410] on link "Edit" at bounding box center [779, 411] width 78 height 20
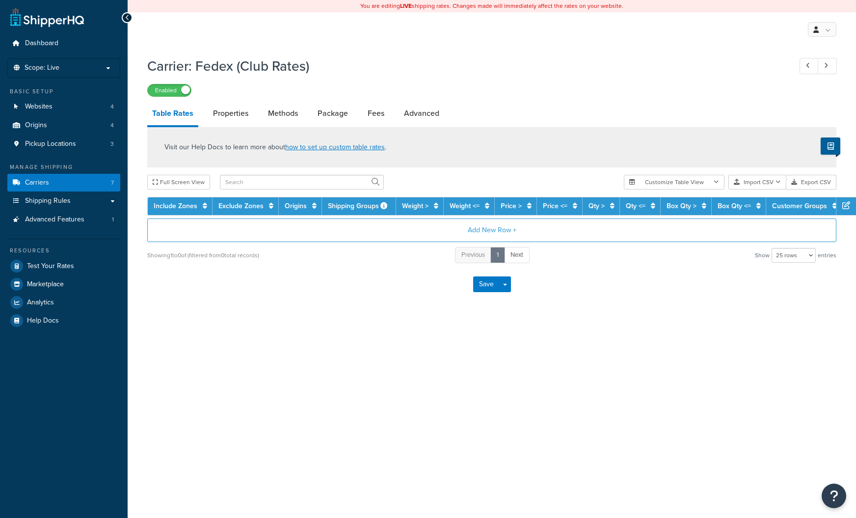
select select "25"
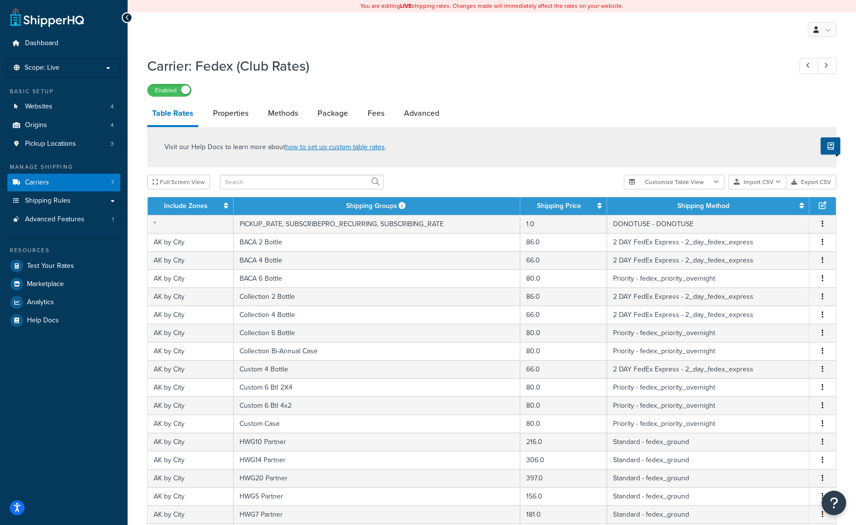
click at [626, 78] on div "Carrier: Fedex (Club Rates) Enabled" at bounding box center [491, 74] width 689 height 45
click at [219, 112] on link "Properties" at bounding box center [230, 114] width 45 height 24
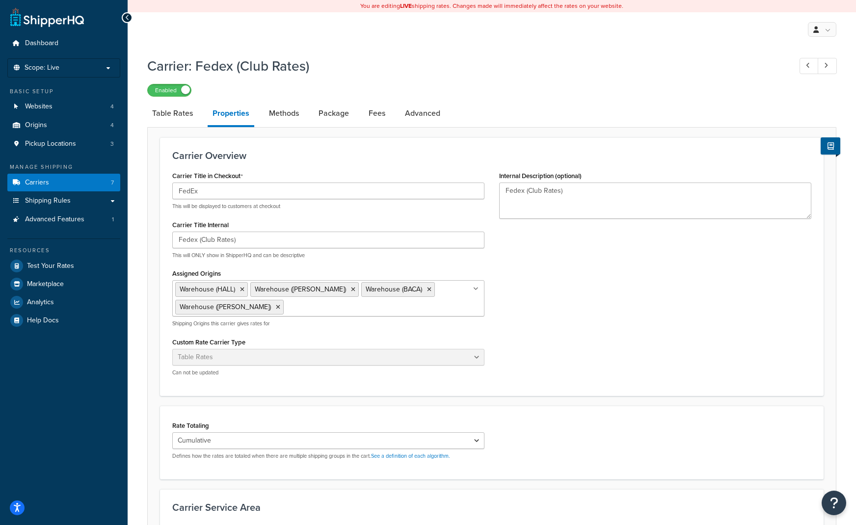
click at [306, 117] on li "Methods" at bounding box center [289, 114] width 50 height 24
click at [291, 115] on link "Methods" at bounding box center [284, 114] width 40 height 24
select select "25"
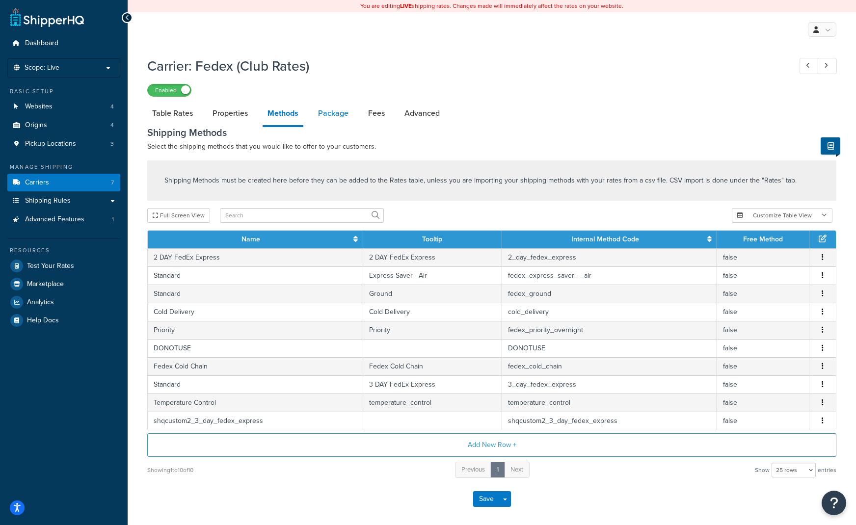
click at [332, 115] on link "Package" at bounding box center [333, 114] width 40 height 24
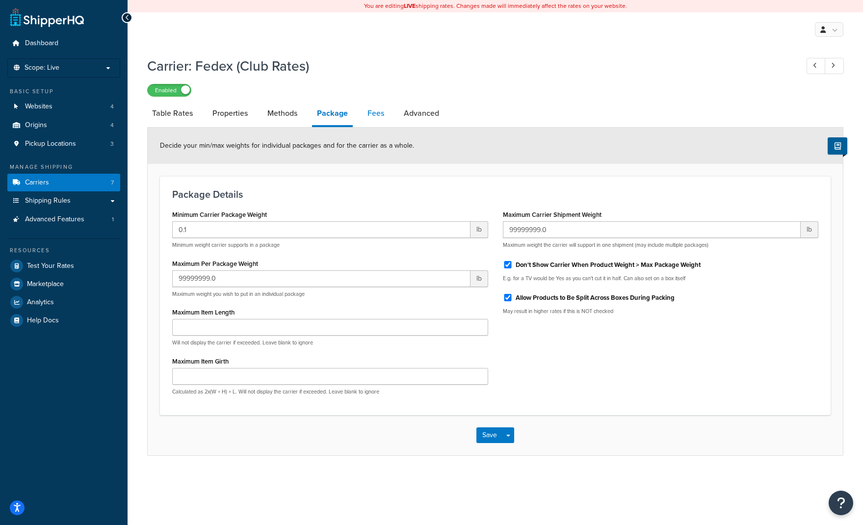
click at [364, 113] on link "Fees" at bounding box center [376, 114] width 26 height 24
select select "AFTER"
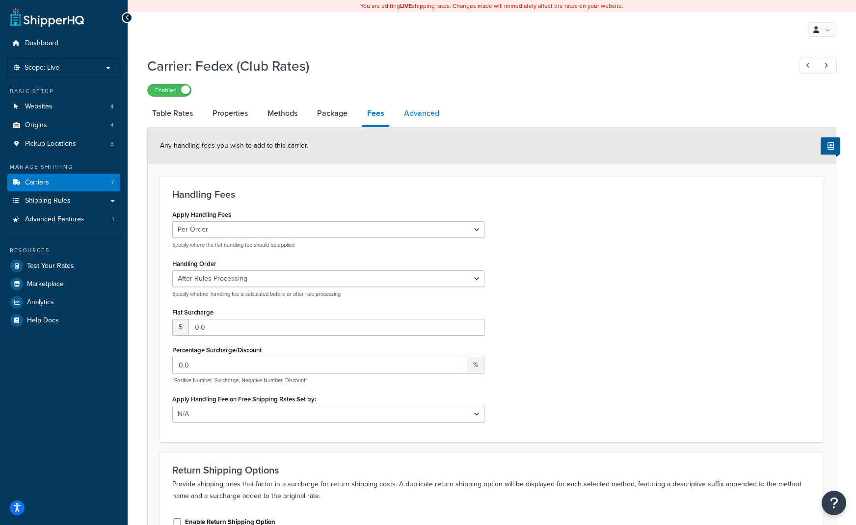
click at [420, 112] on link "Advanced" at bounding box center [421, 114] width 45 height 24
select select "false"
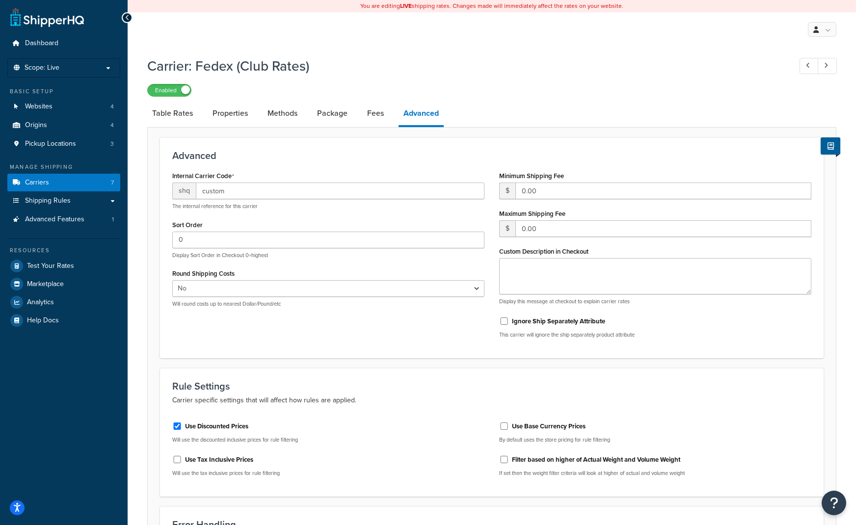
scroll to position [98, 0]
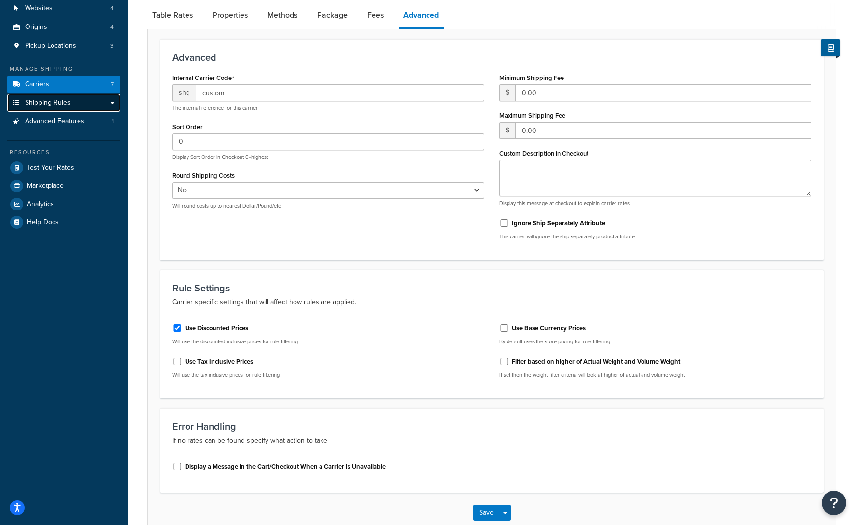
click at [75, 104] on link "Shipping Rules" at bounding box center [63, 103] width 113 height 18
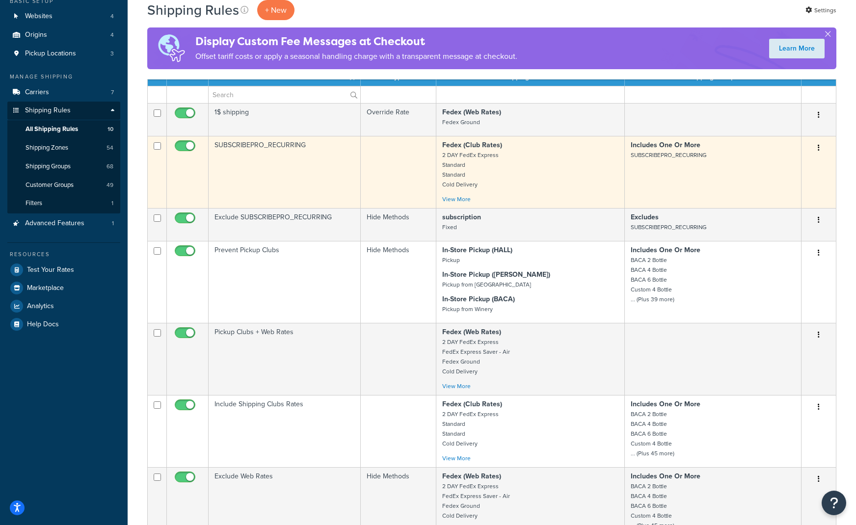
scroll to position [49, 0]
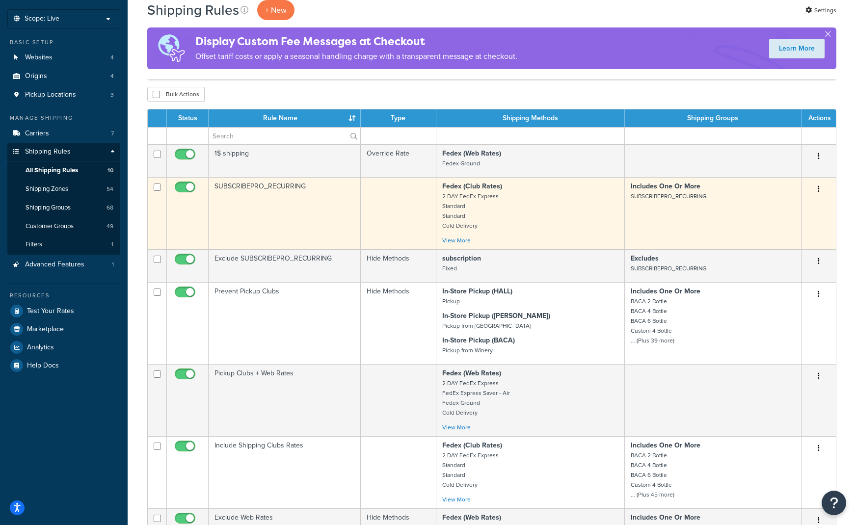
click at [822, 191] on button "button" at bounding box center [818, 190] width 14 height 16
click at [808, 210] on link "Edit" at bounding box center [786, 208] width 78 height 20
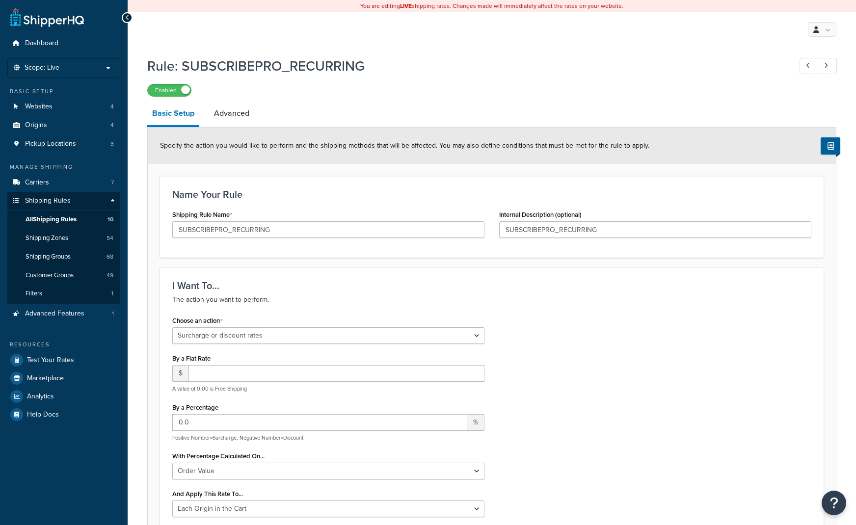
select select "SURCHARGE"
select select "ORDER"
select select "LOCATION"
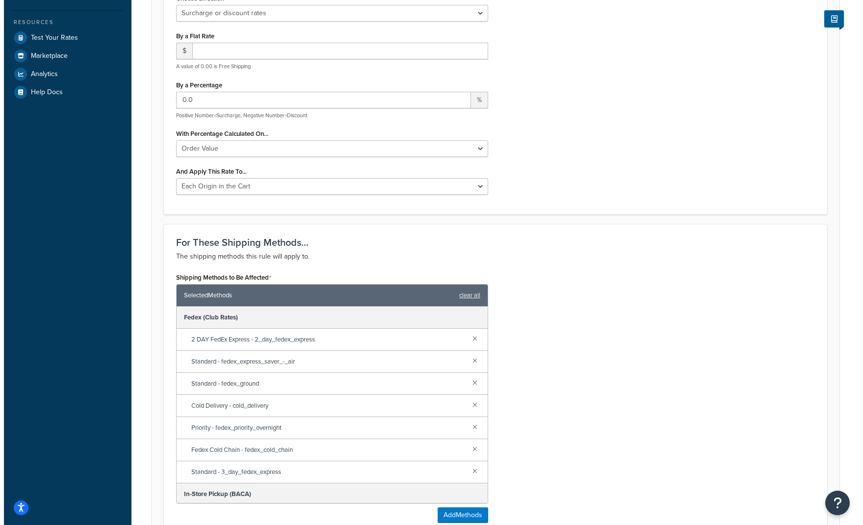
scroll to position [442, 0]
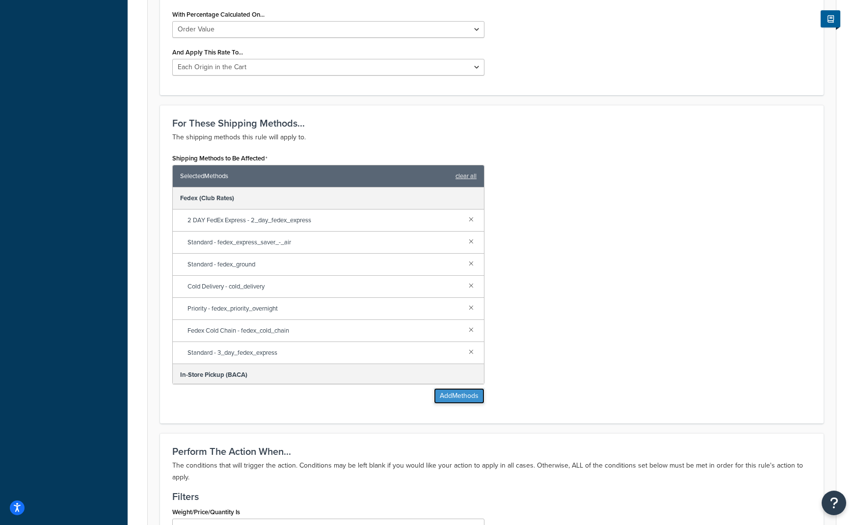
click at [455, 391] on button "Add Methods" at bounding box center [459, 396] width 51 height 16
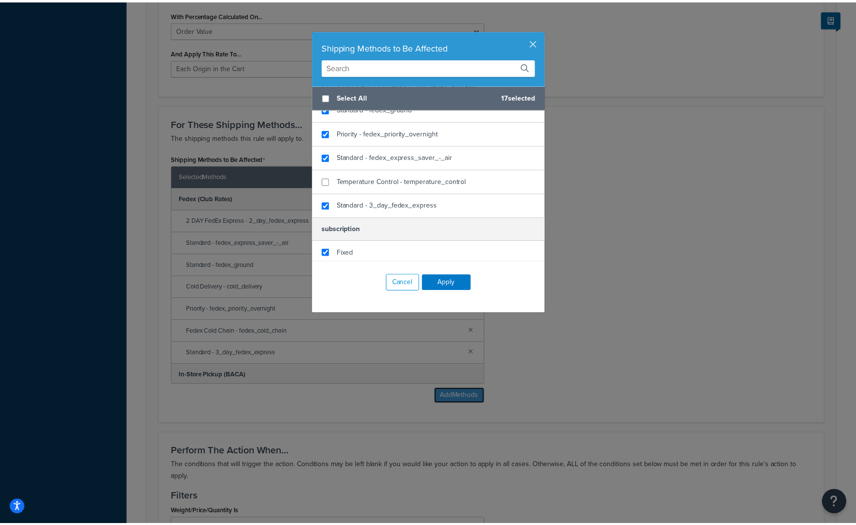
scroll to position [645, 0]
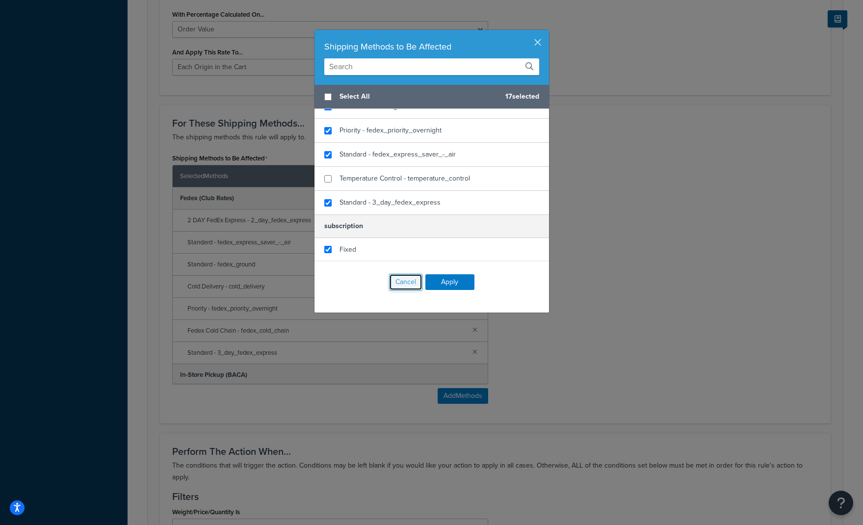
click at [405, 277] on button "Cancel" at bounding box center [405, 282] width 33 height 17
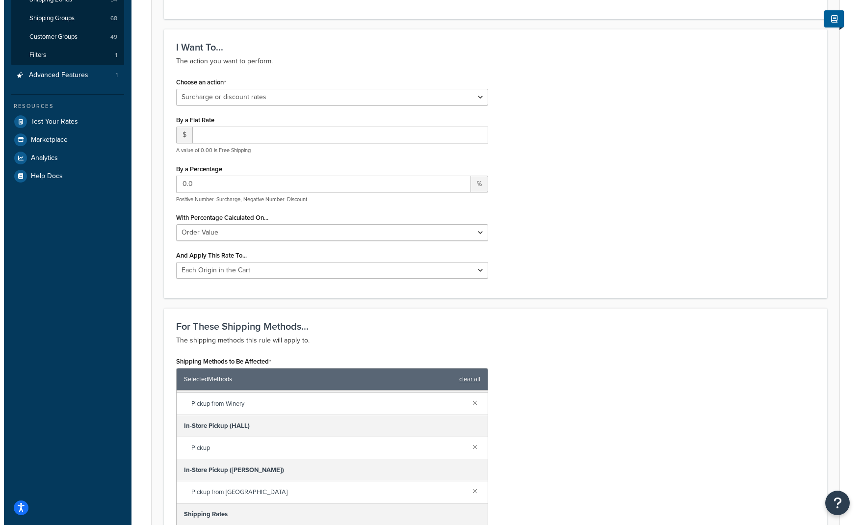
scroll to position [0, 0]
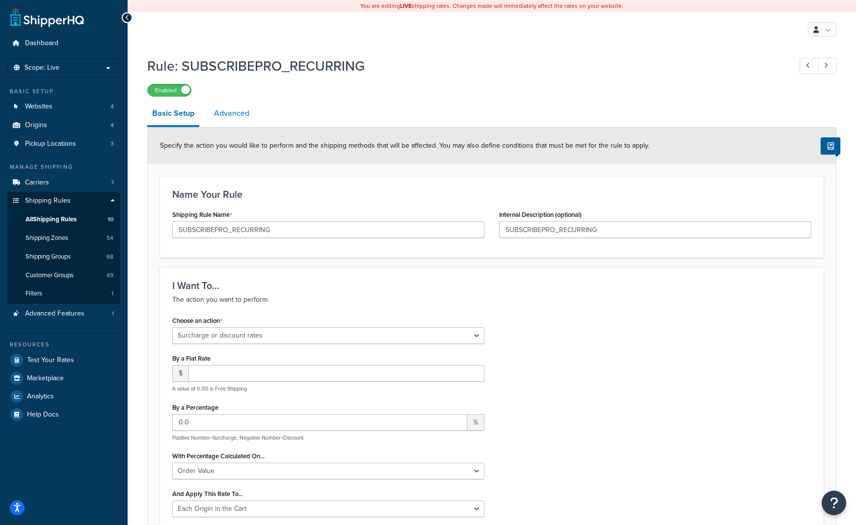
click at [238, 120] on link "Advanced" at bounding box center [231, 114] width 45 height 24
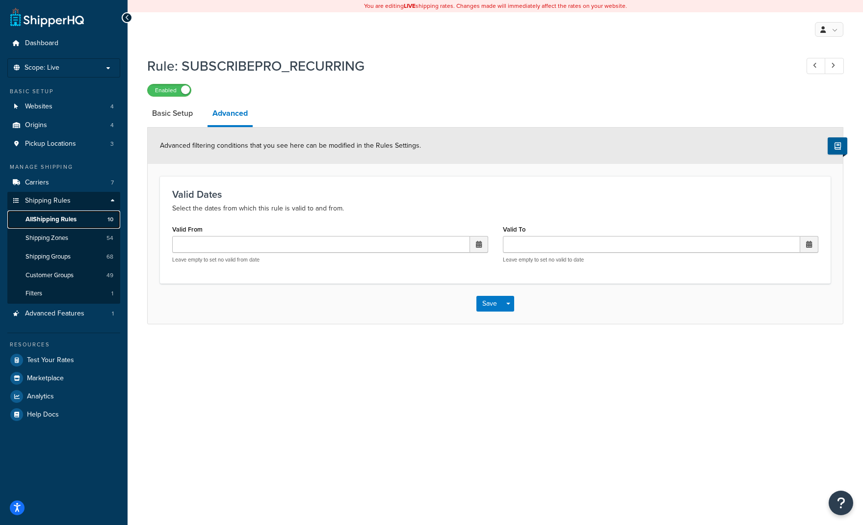
click at [53, 218] on span "All Shipping Rules" at bounding box center [51, 219] width 51 height 8
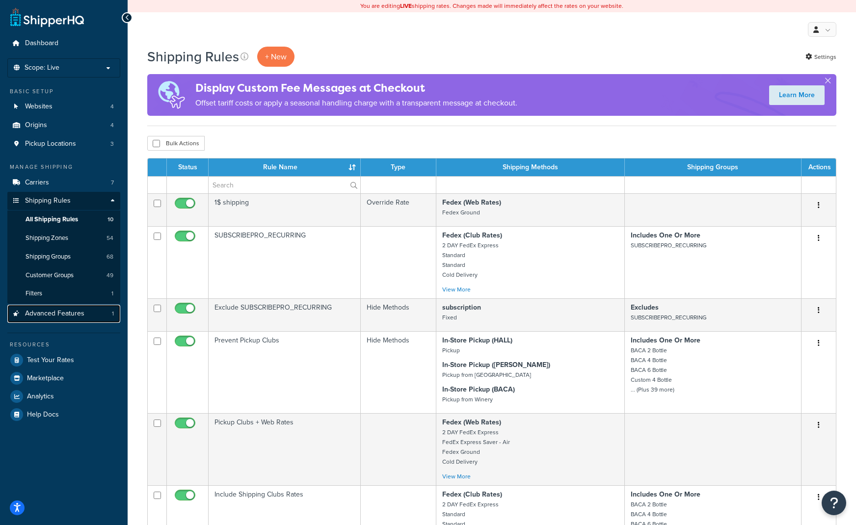
click at [44, 322] on link "Advanced Features 1" at bounding box center [63, 314] width 113 height 18
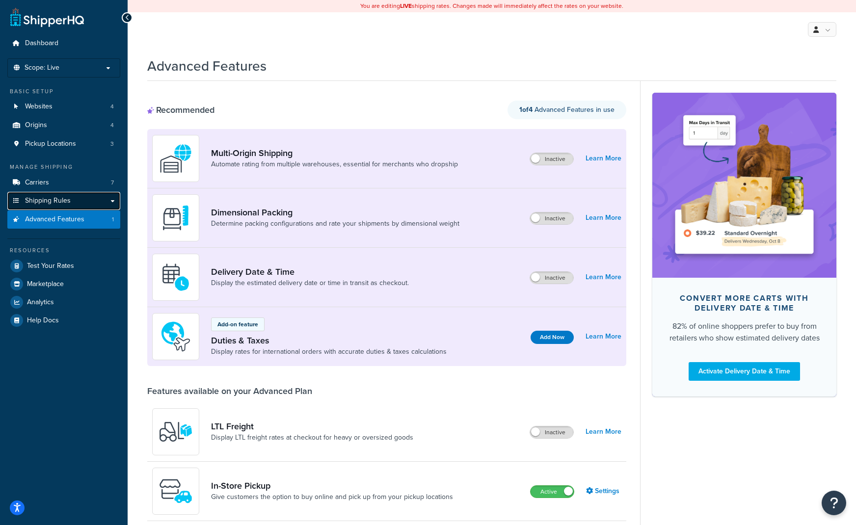
click at [48, 200] on span "Shipping Rules" at bounding box center [48, 201] width 46 height 8
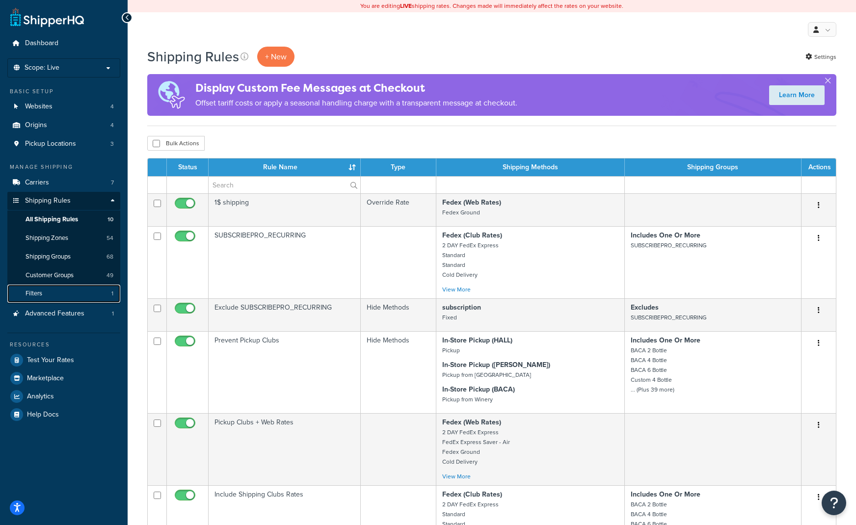
click at [54, 295] on link "Filters 1" at bounding box center [63, 294] width 113 height 18
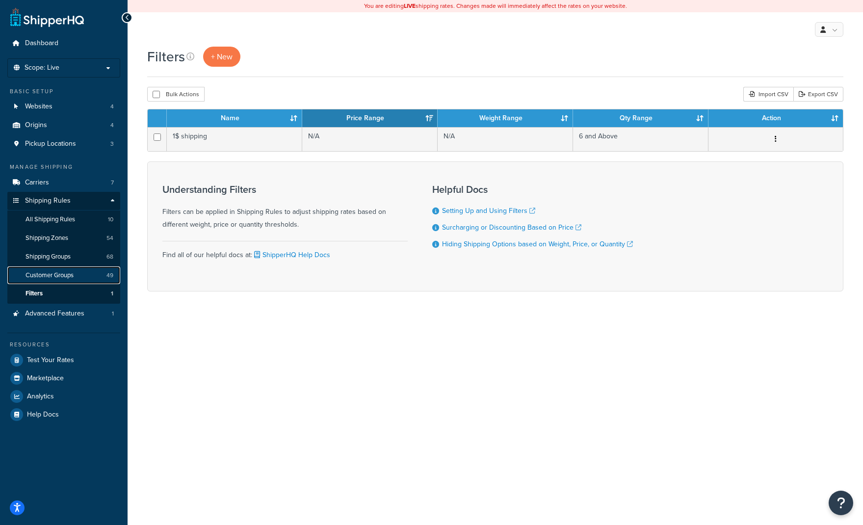
click at [40, 275] on span "Customer Groups" at bounding box center [50, 275] width 48 height 8
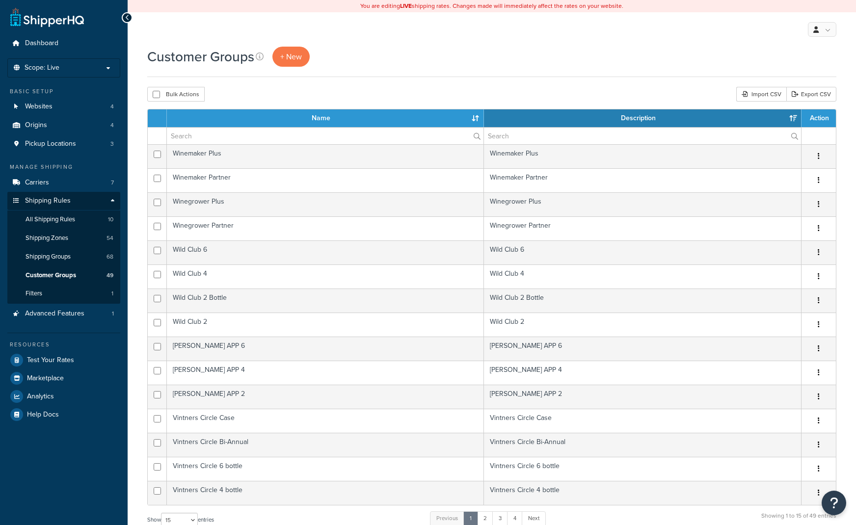
select select "15"
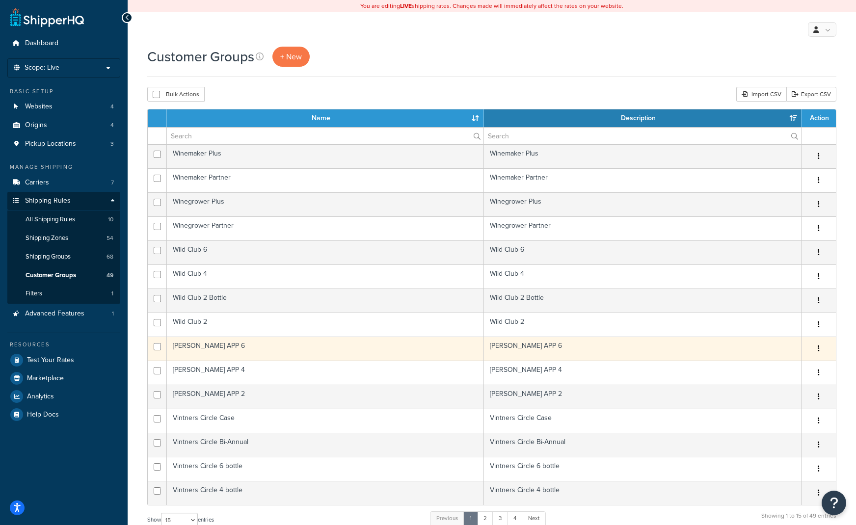
scroll to position [147, 0]
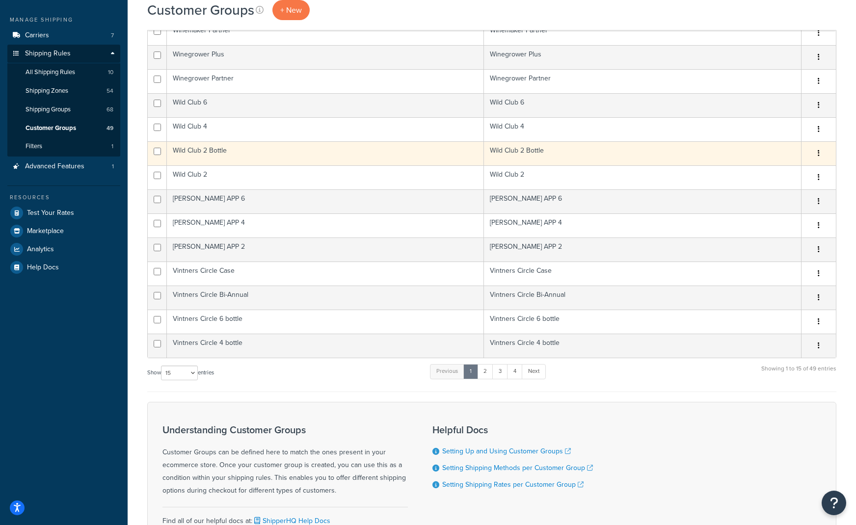
click at [398, 148] on td "Wild Club 2 Bottle" at bounding box center [325, 153] width 317 height 24
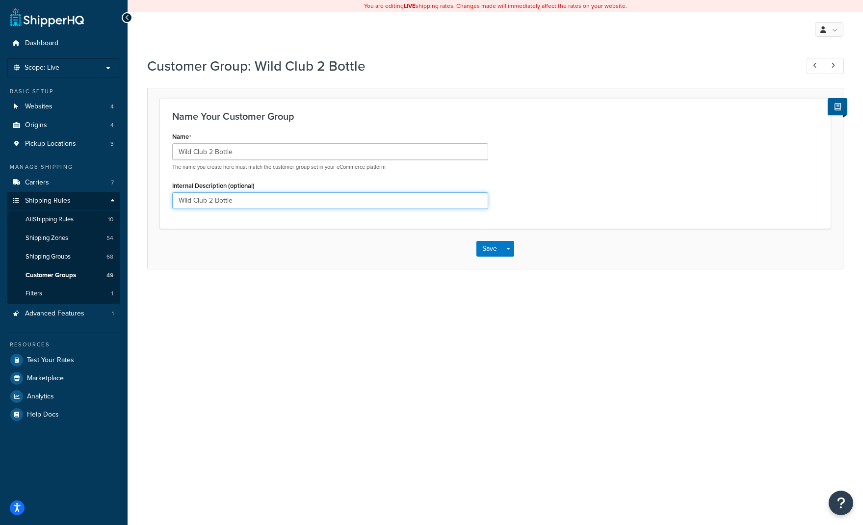
click at [281, 193] on input "Wild Club 2 Bottle" at bounding box center [330, 200] width 316 height 17
click at [299, 149] on input "Wild Club 2 Bottle" at bounding box center [330, 151] width 316 height 17
click at [49, 272] on span "Customer Groups" at bounding box center [51, 275] width 51 height 8
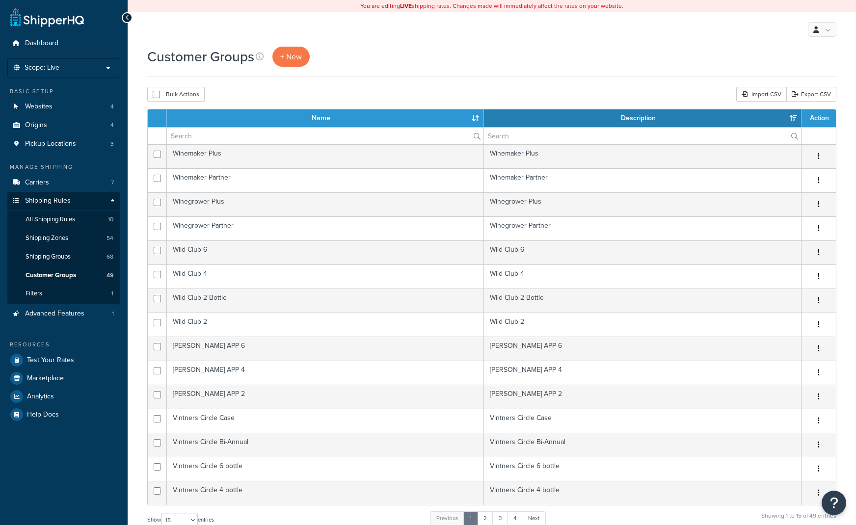
select select "15"
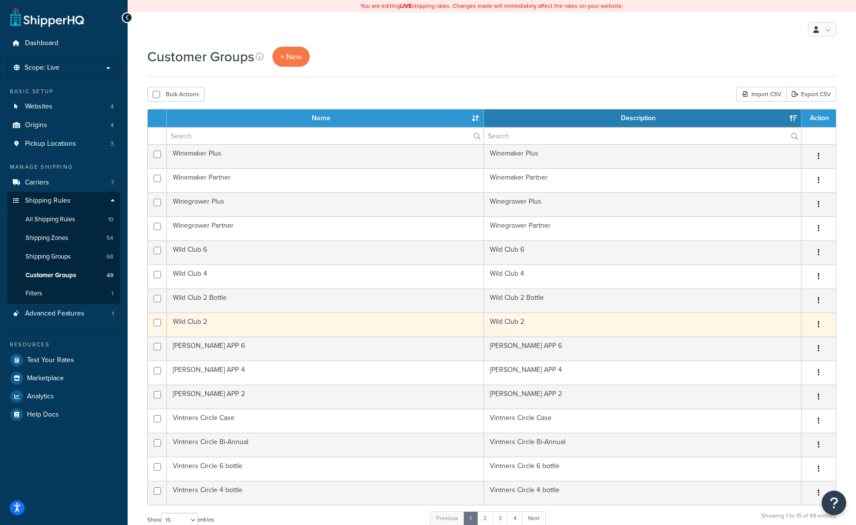
click at [223, 326] on td "Wild Club 2" at bounding box center [325, 325] width 317 height 24
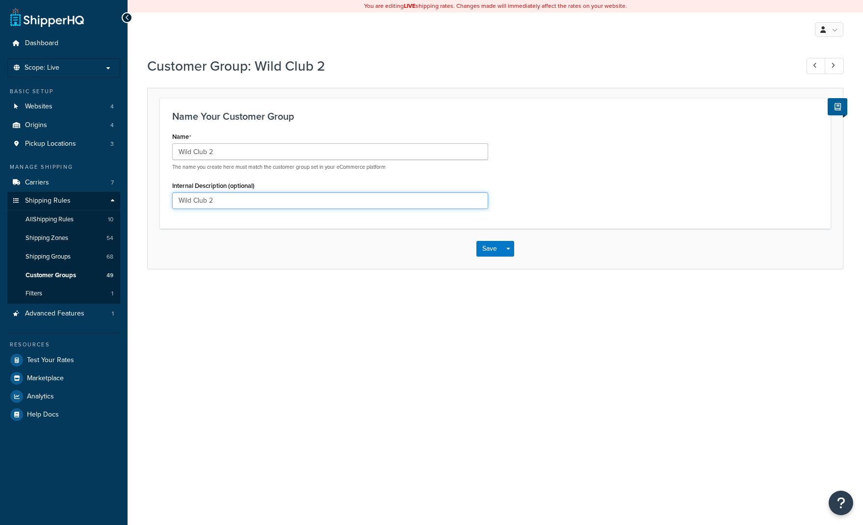
click at [270, 201] on input "Wild Club 2" at bounding box center [330, 200] width 316 height 17
click at [290, 151] on input "Wild Club 2" at bounding box center [330, 151] width 316 height 17
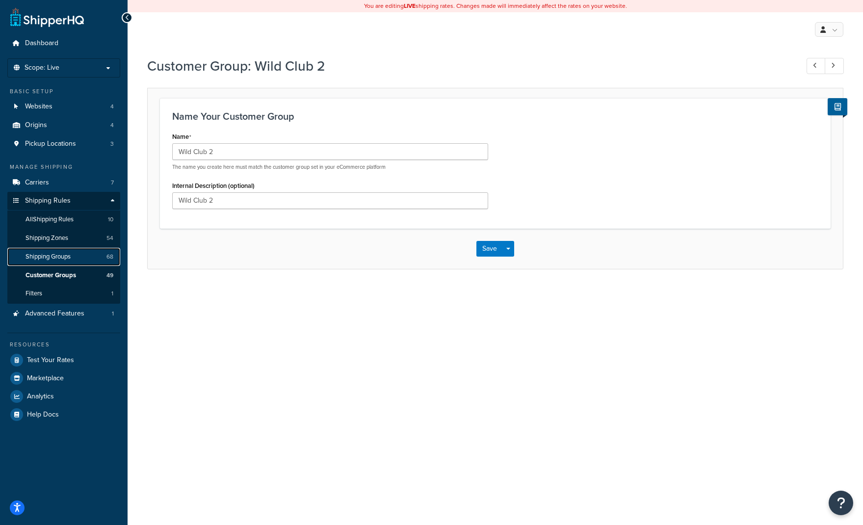
click at [43, 260] on span "Shipping Groups" at bounding box center [48, 257] width 45 height 8
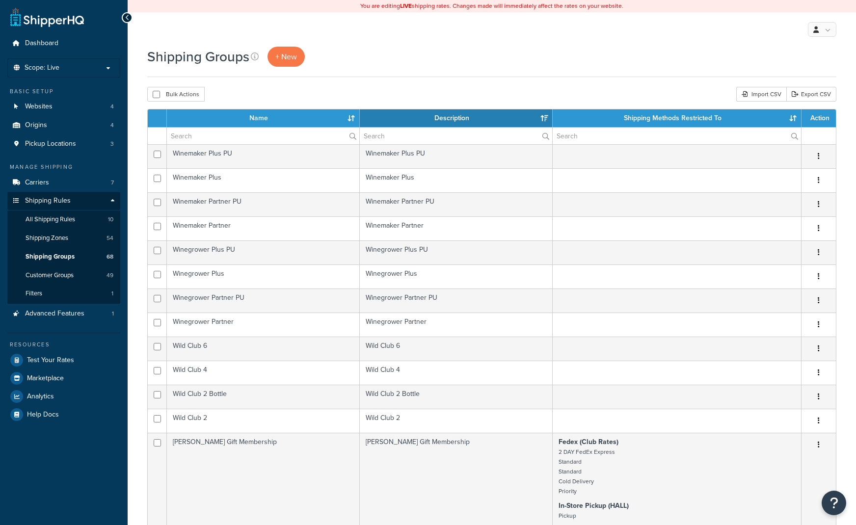
select select "15"
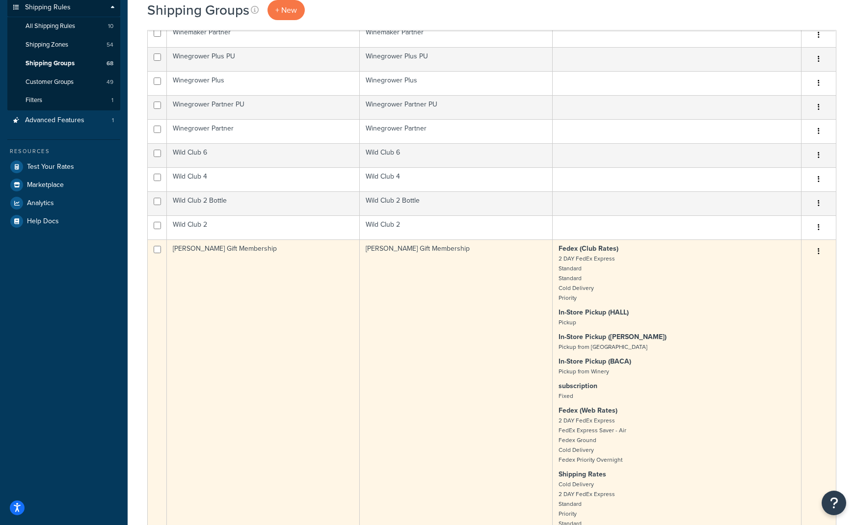
scroll to position [294, 0]
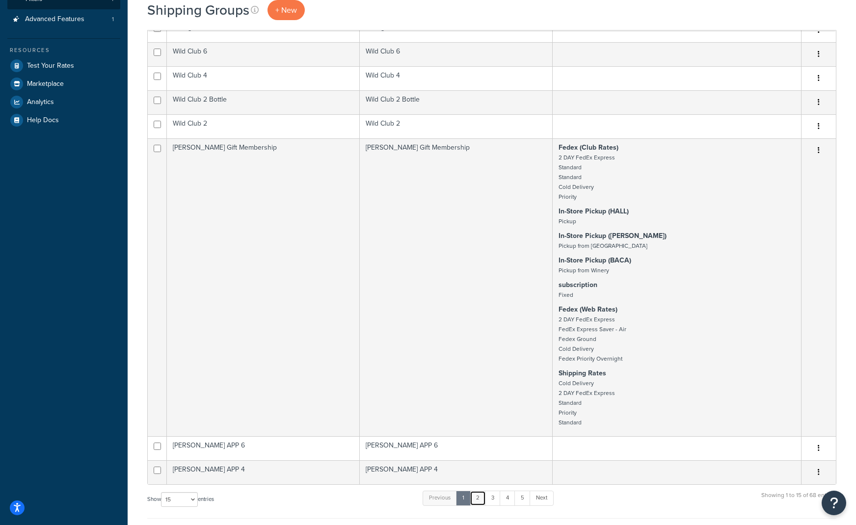
click at [479, 494] on link "2" at bounding box center [477, 498] width 16 height 15
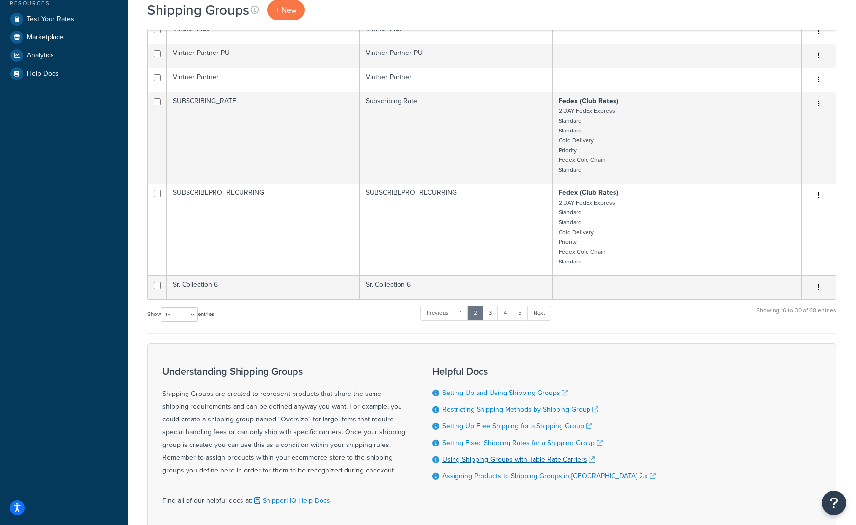
scroll to position [412, 0]
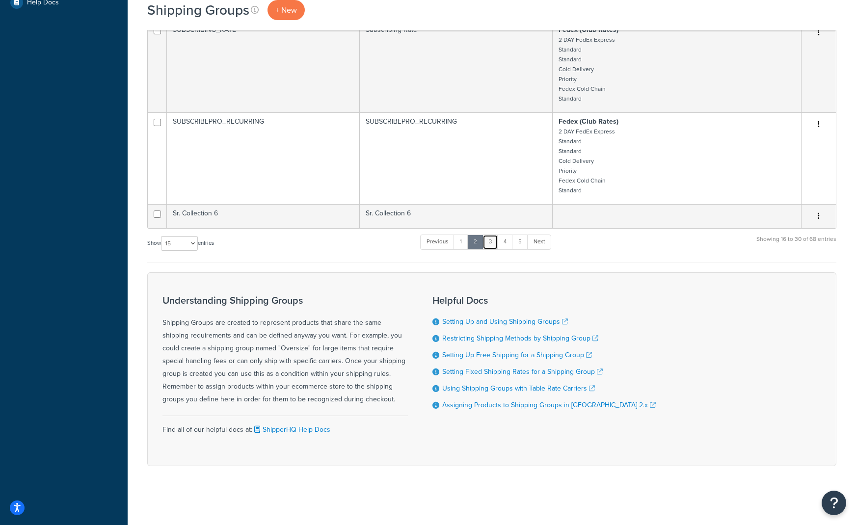
click at [495, 244] on link "3" at bounding box center [490, 242] width 16 height 15
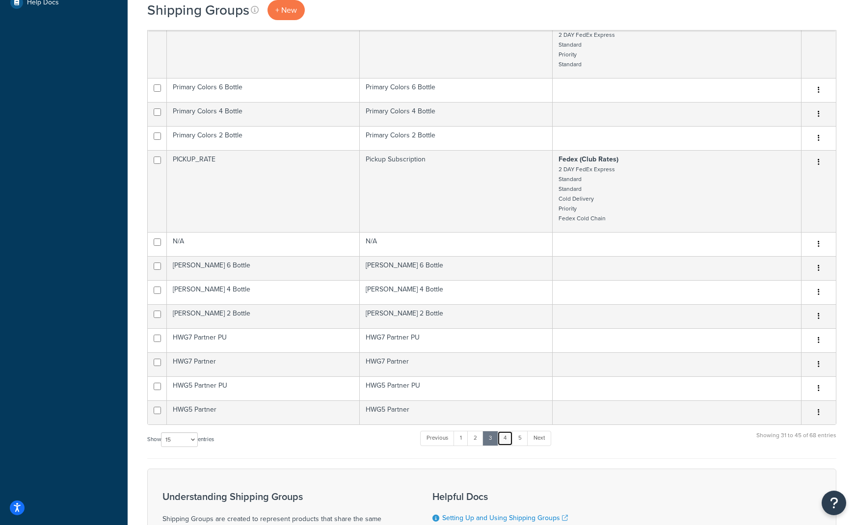
click at [509, 443] on link "4" at bounding box center [505, 438] width 16 height 15
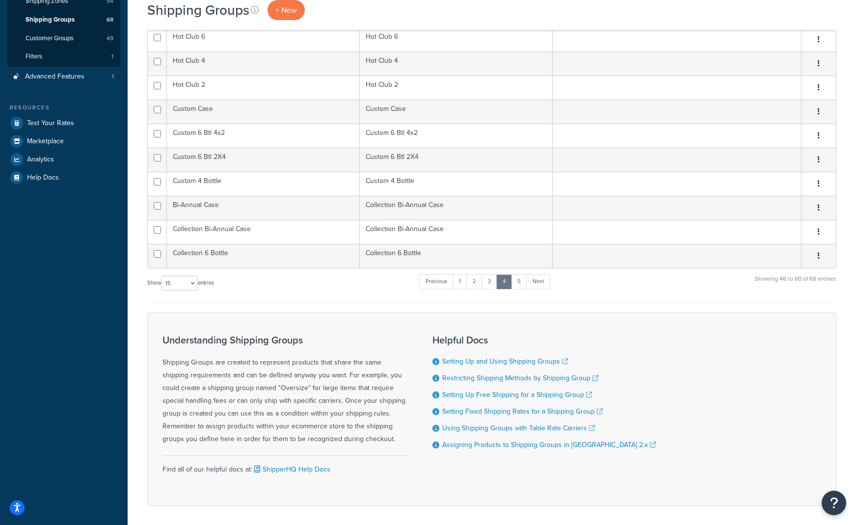
scroll to position [277, 0]
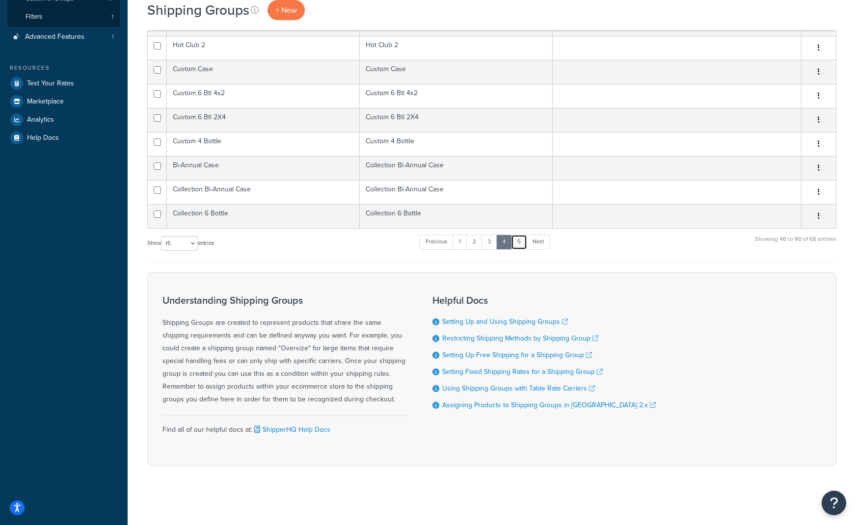
click at [524, 247] on link "5" at bounding box center [519, 242] width 16 height 15
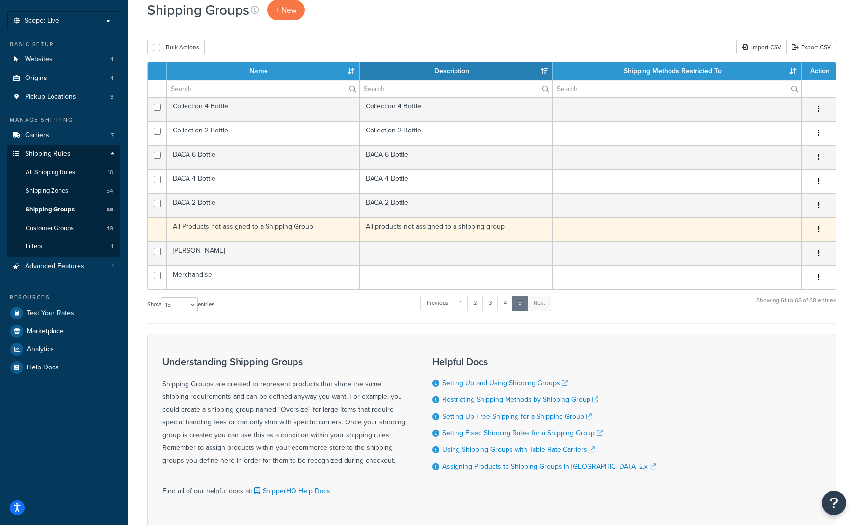
scroll to position [10, 0]
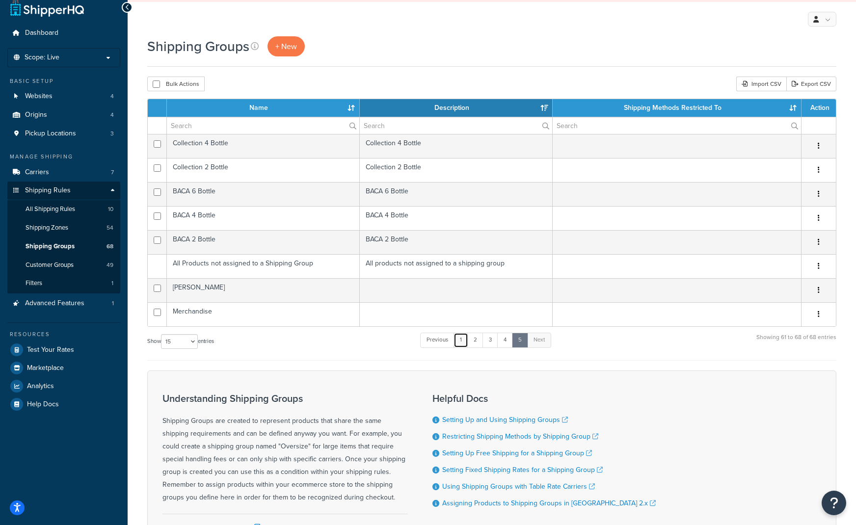
click at [465, 341] on link "1" at bounding box center [460, 340] width 15 height 15
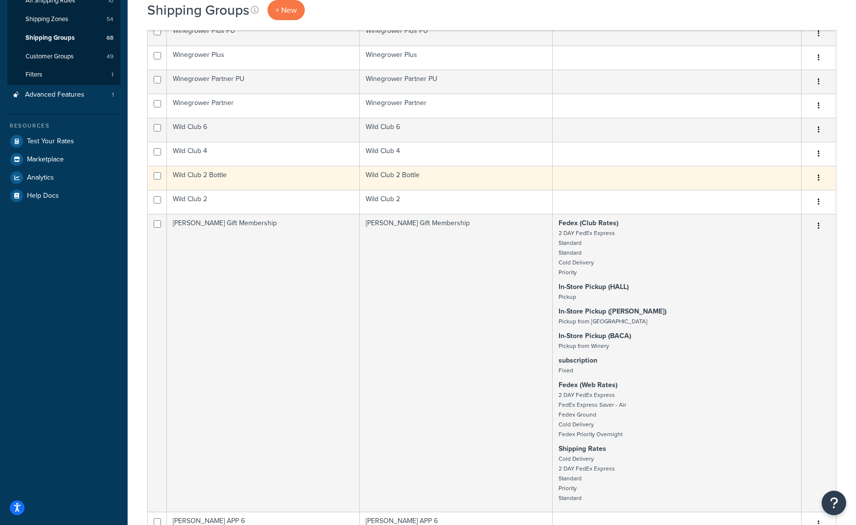
scroll to position [147, 0]
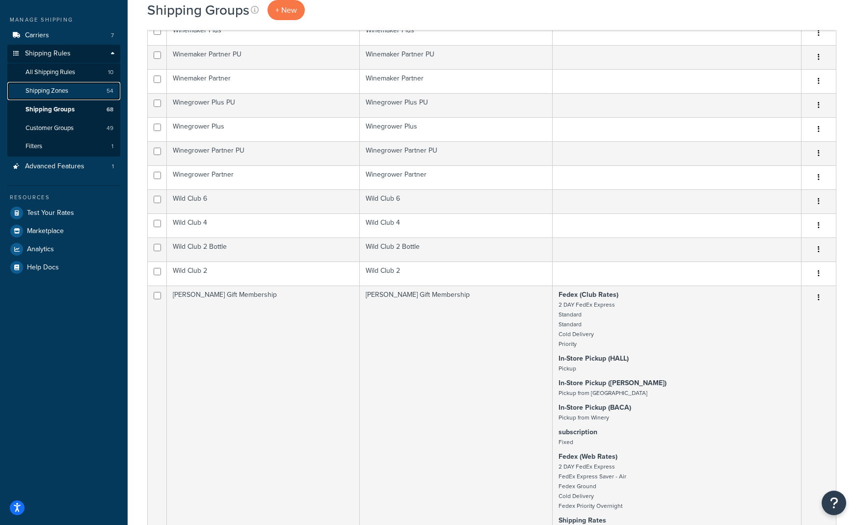
click at [61, 82] on link "Shipping Zones 54" at bounding box center [63, 91] width 113 height 18
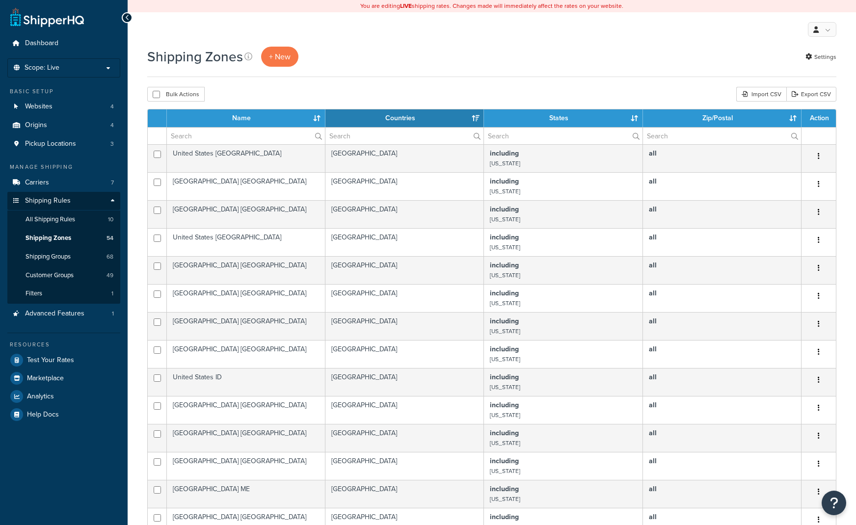
select select "15"
click at [53, 216] on span "All Shipping Rules" at bounding box center [51, 219] width 50 height 8
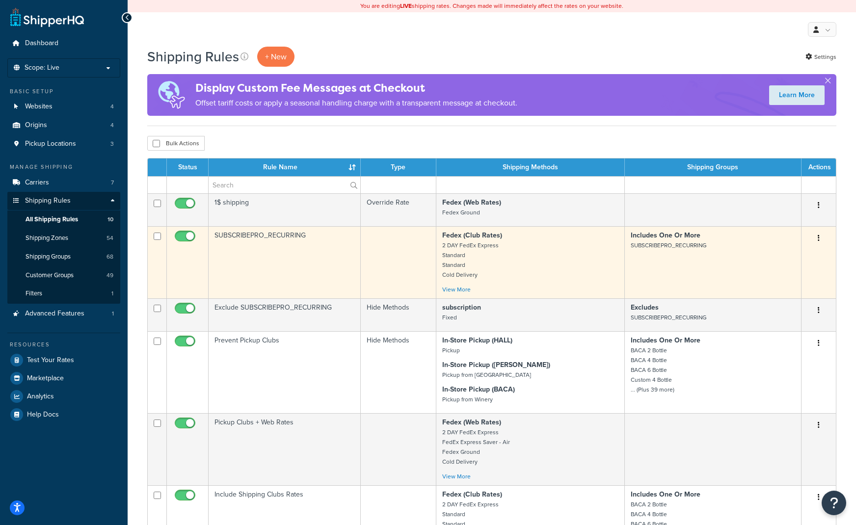
click at [822, 240] on button "button" at bounding box center [818, 239] width 14 height 16
click at [794, 255] on link "Edit" at bounding box center [786, 257] width 78 height 20
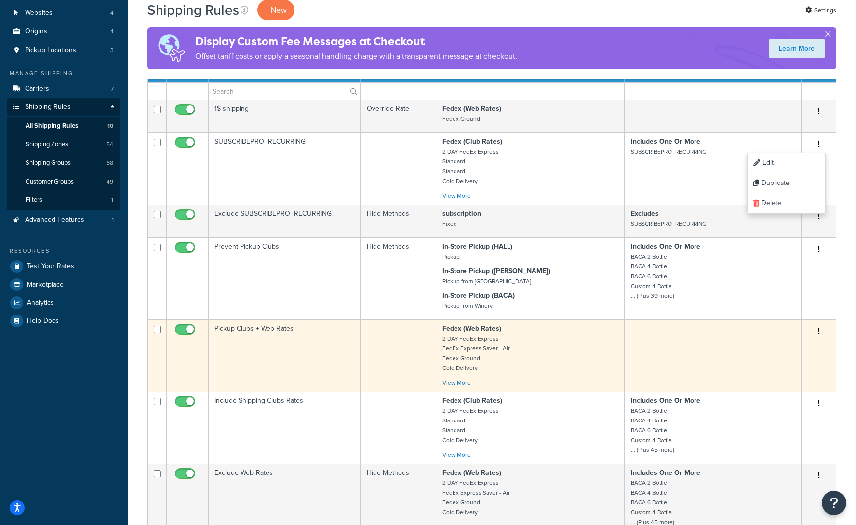
scroll to position [98, 0]
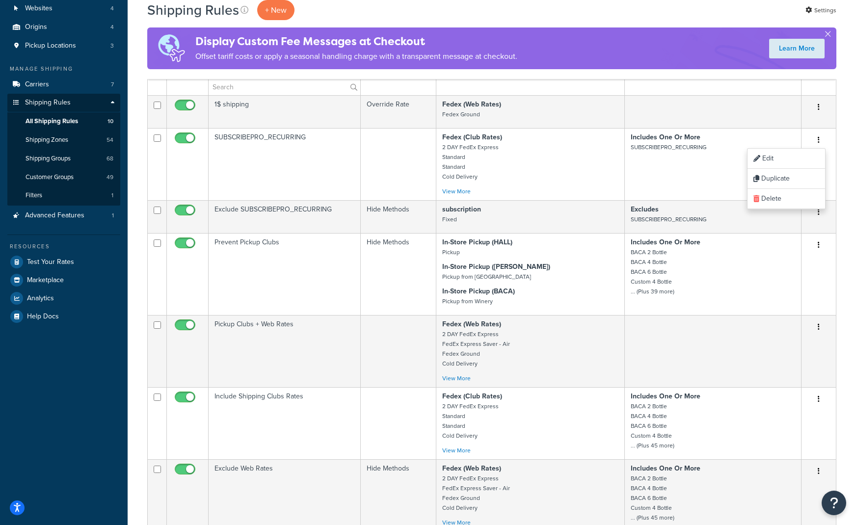
click at [847, 217] on div "Shipping Rules + New Settings Display Custom Fee Messages at Checkout Offset ta…" at bounding box center [492, 489] width 728 height 1083
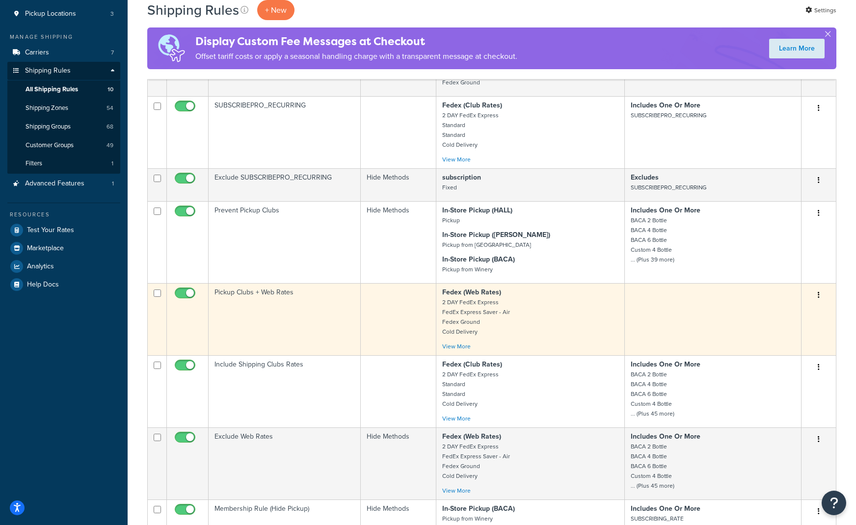
scroll to position [147, 0]
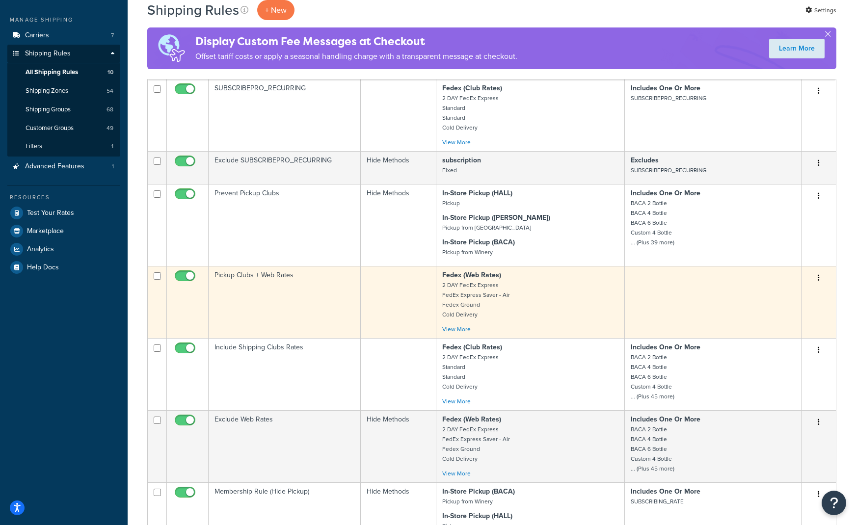
click at [820, 278] on button "button" at bounding box center [818, 278] width 14 height 16
click at [789, 295] on link "Edit" at bounding box center [786, 297] width 78 height 20
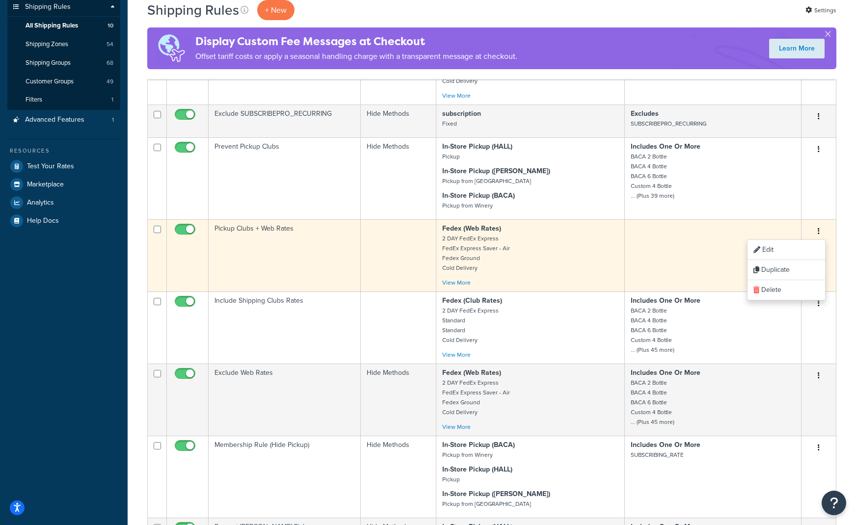
scroll to position [245, 0]
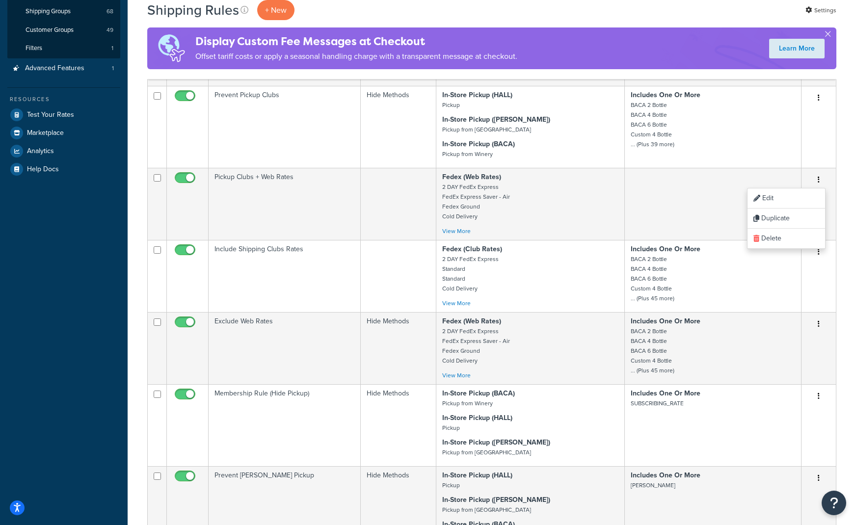
click at [842, 266] on div "Shipping Rules + New Settings Display Custom Fee Messages at Checkout Offset ta…" at bounding box center [492, 342] width 728 height 1083
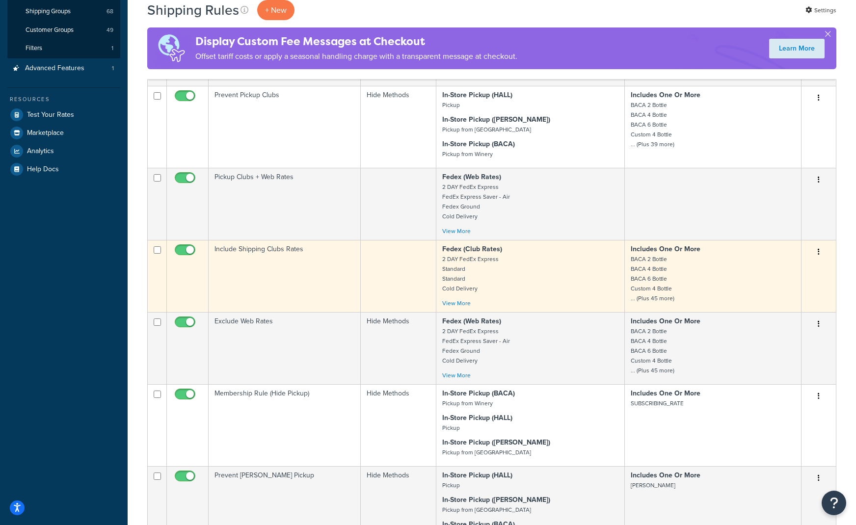
click at [820, 252] on button "button" at bounding box center [818, 252] width 14 height 16
click at [804, 267] on link "Edit" at bounding box center [786, 271] width 78 height 20
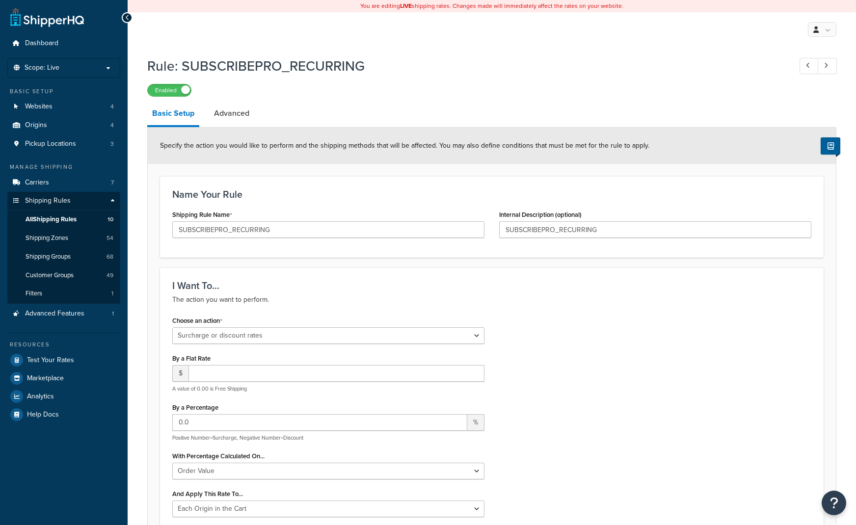
select select "SURCHARGE"
select select "ORDER"
select select "LOCATION"
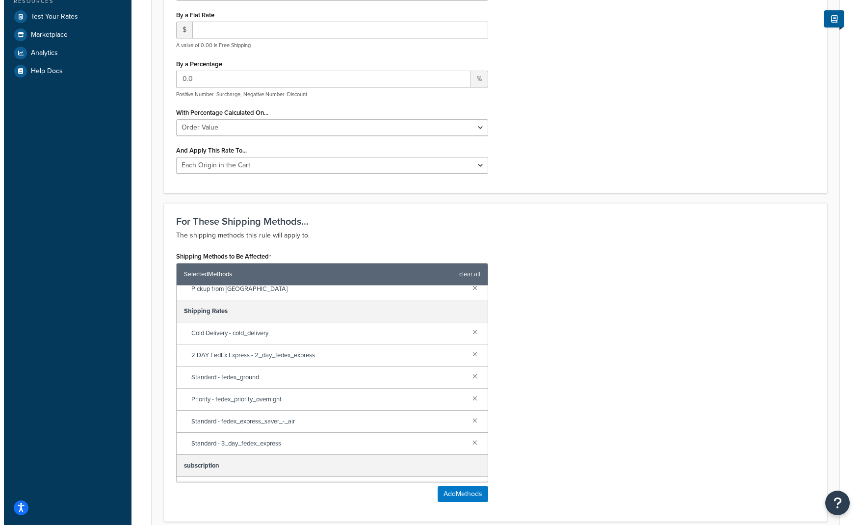
scroll to position [311, 0]
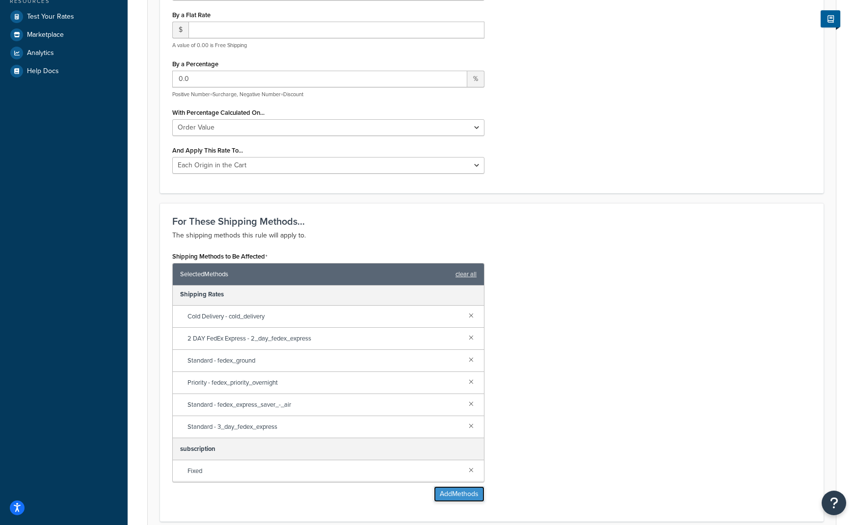
click at [461, 495] on button "Add Methods" at bounding box center [459, 494] width 51 height 16
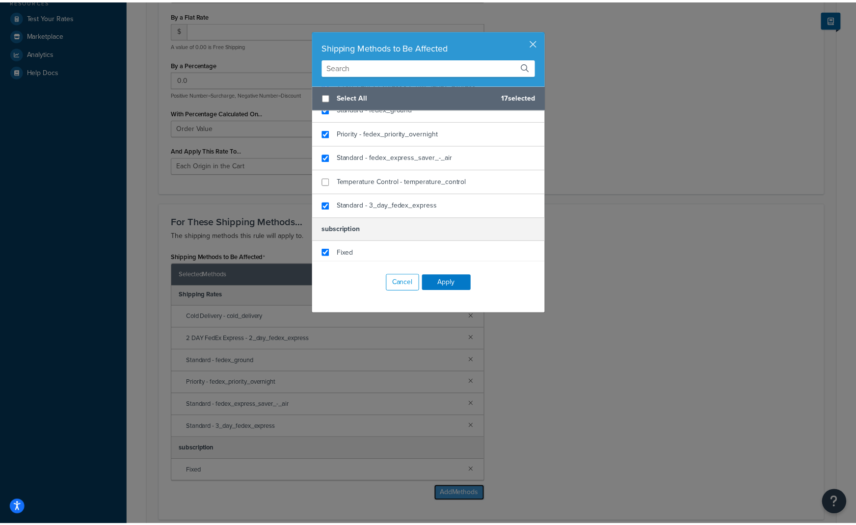
scroll to position [645, 0]
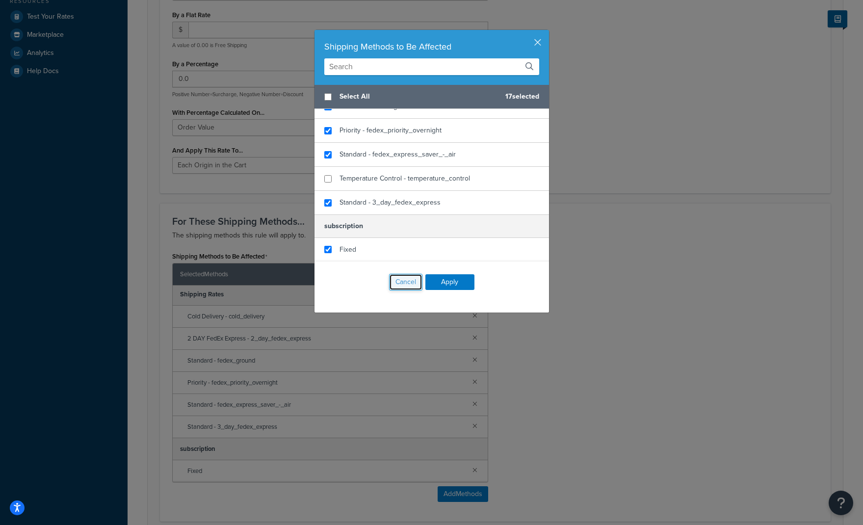
click at [389, 285] on button "Cancel" at bounding box center [405, 282] width 33 height 17
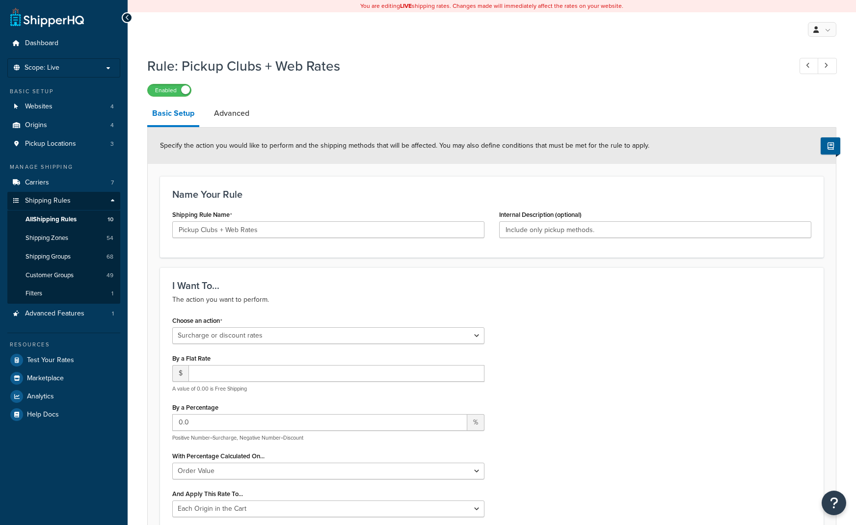
select select "SURCHARGE"
select select "ORDER"
select select "LOCATION"
click at [239, 111] on link "Advanced" at bounding box center [231, 114] width 45 height 24
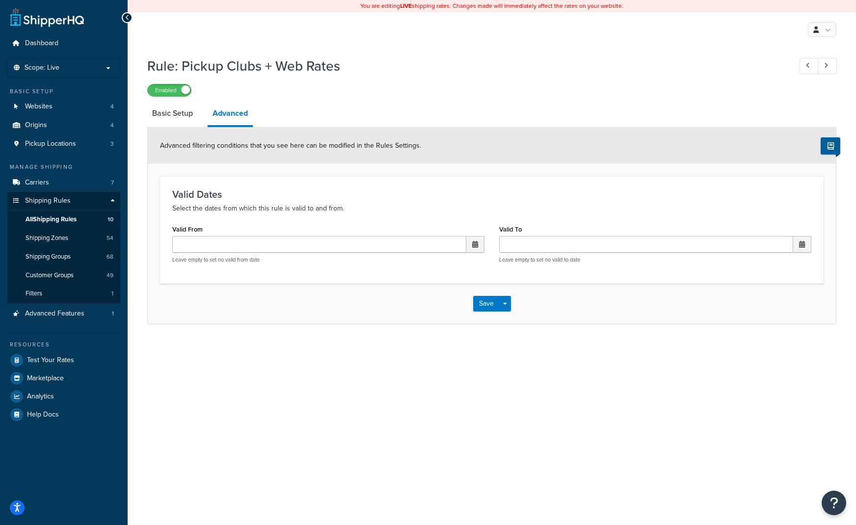
select select "SURCHARGE"
select select "ORDER"
select select "LOCATION"
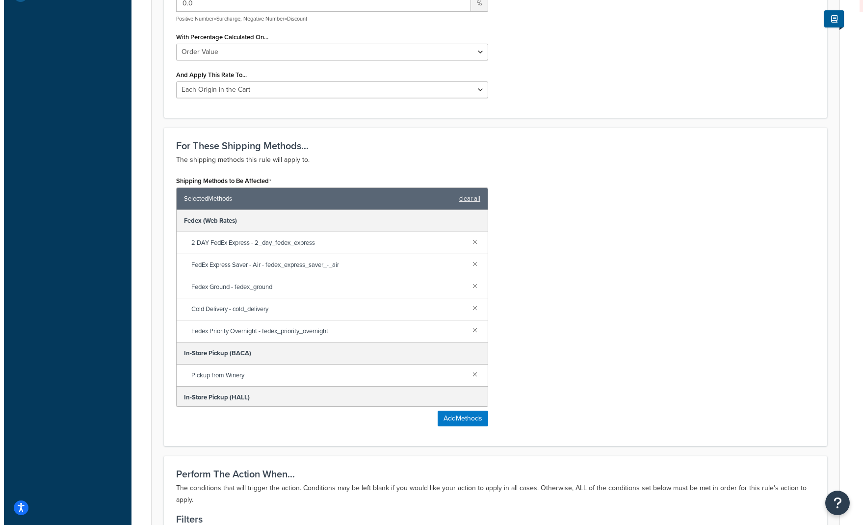
scroll to position [491, 0]
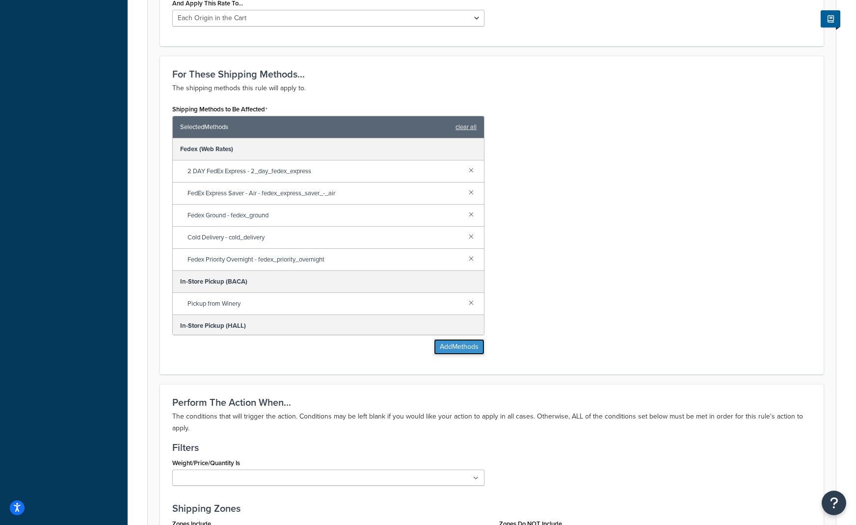
click at [452, 345] on button "Add Methods" at bounding box center [459, 347] width 51 height 16
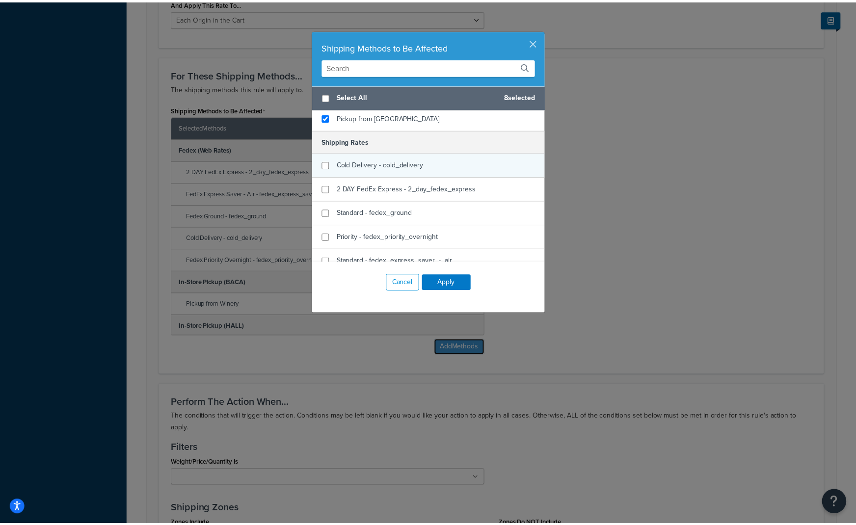
scroll to position [540, 0]
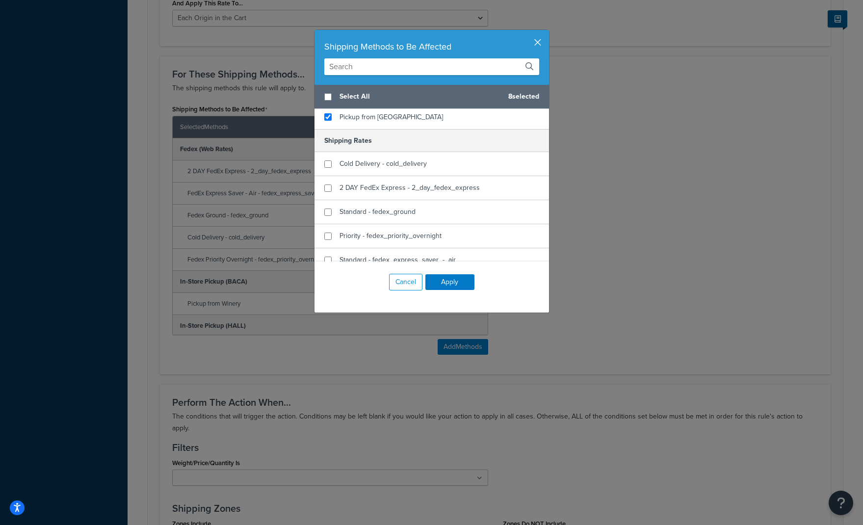
click at [547, 32] on button "button" at bounding box center [548, 31] width 2 height 2
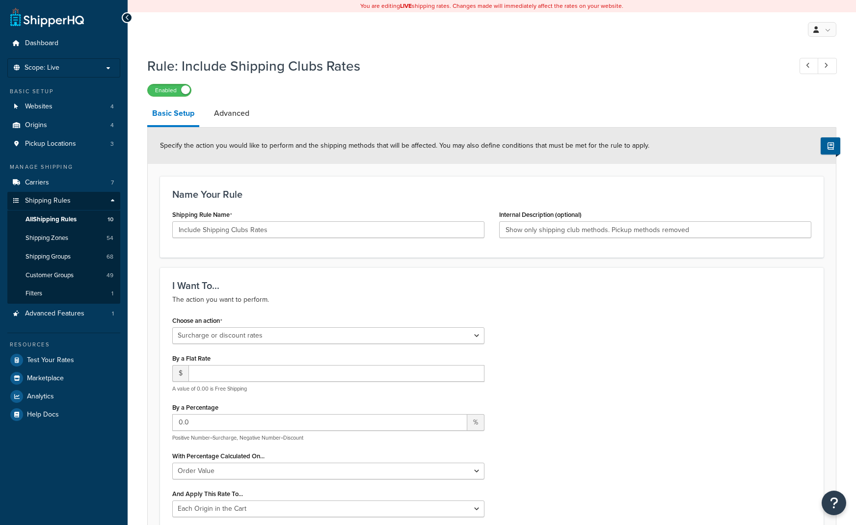
select select "SURCHARGE"
select select "ORDER"
select select "LOCATION"
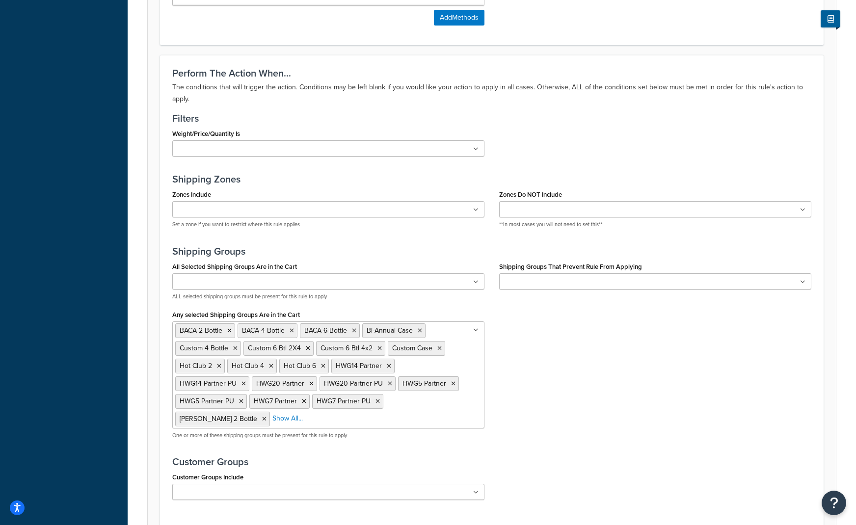
scroll to position [914, 0]
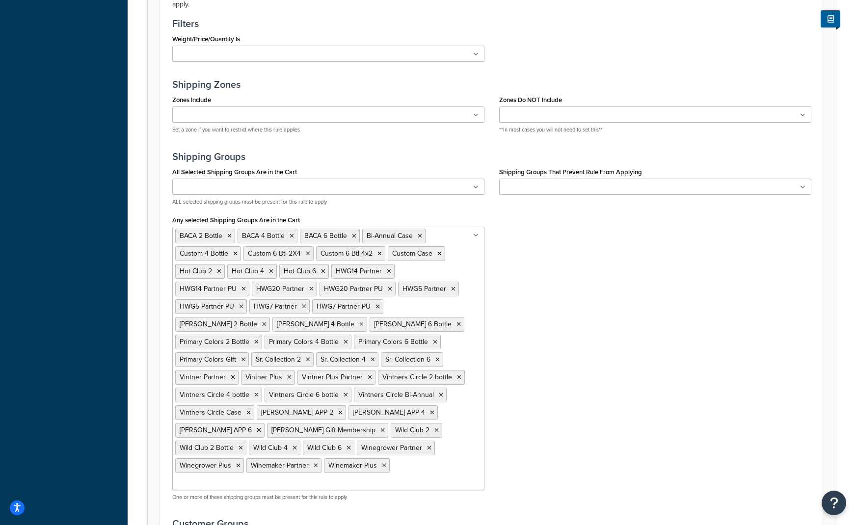
click at [261, 477] on input "Any selected Shipping Groups Are in the Cart" at bounding box center [218, 482] width 87 height 11
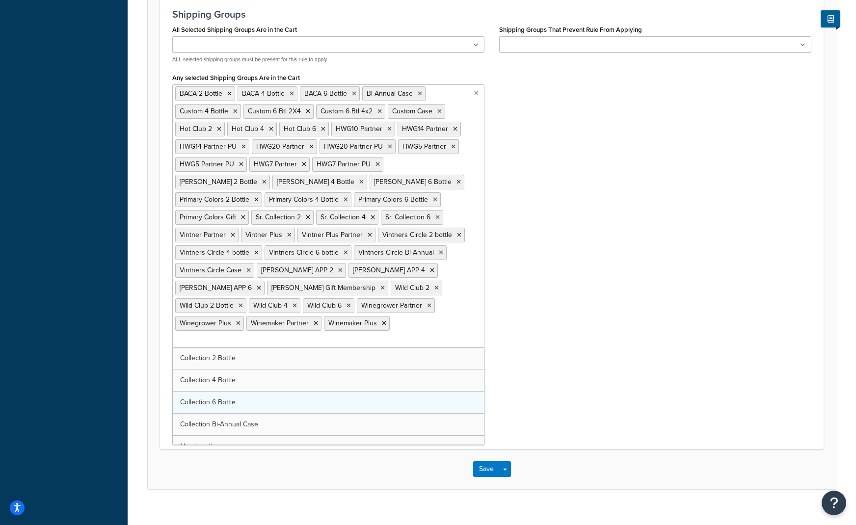
scroll to position [1008, 0]
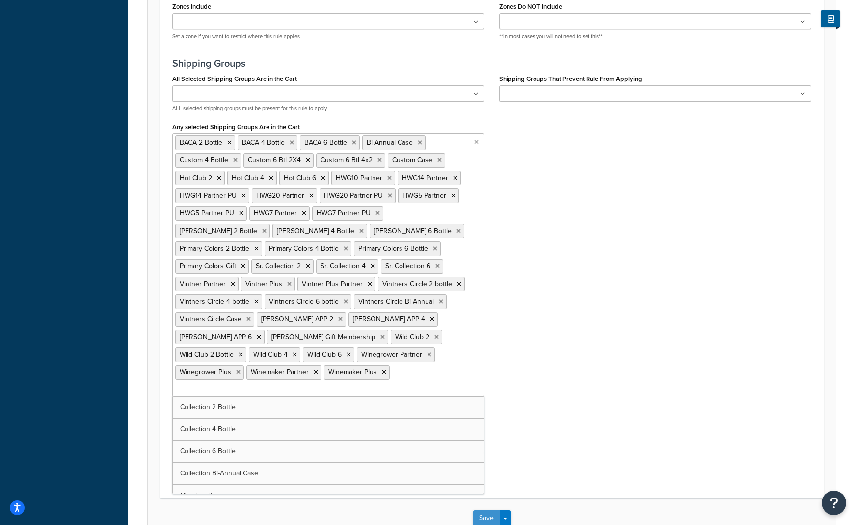
click at [481, 510] on button "Save" at bounding box center [486, 518] width 26 height 16
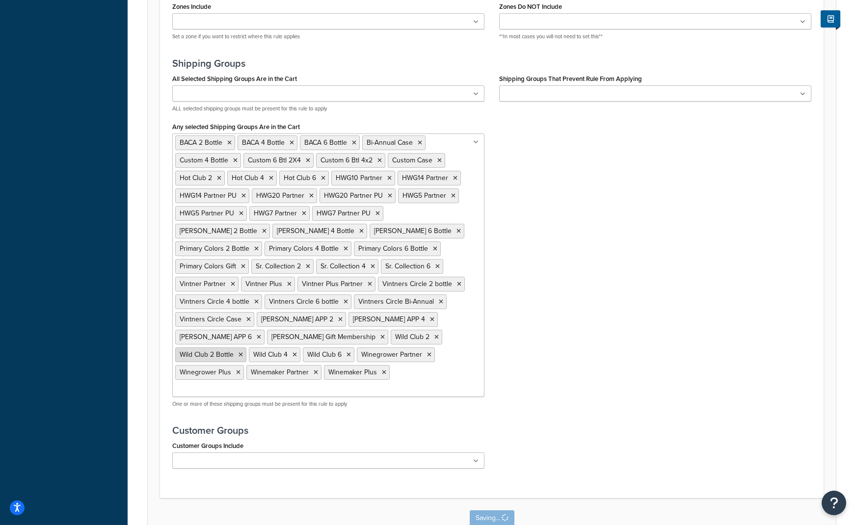
scroll to position [0, 0]
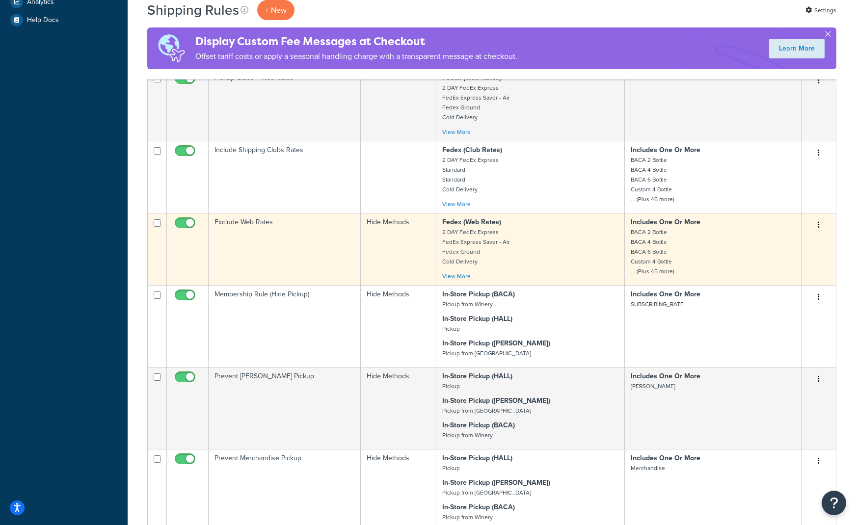
scroll to position [343, 0]
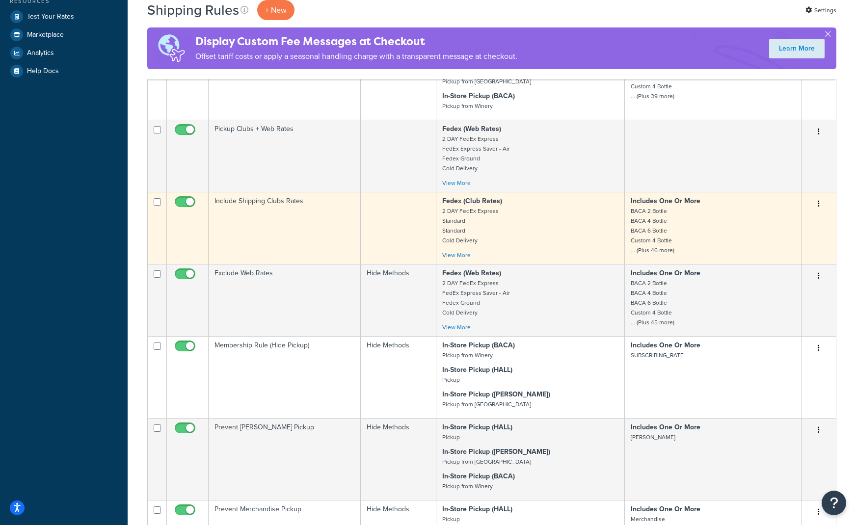
click at [820, 209] on button "button" at bounding box center [818, 204] width 14 height 16
click at [802, 220] on link "Edit" at bounding box center [786, 222] width 78 height 20
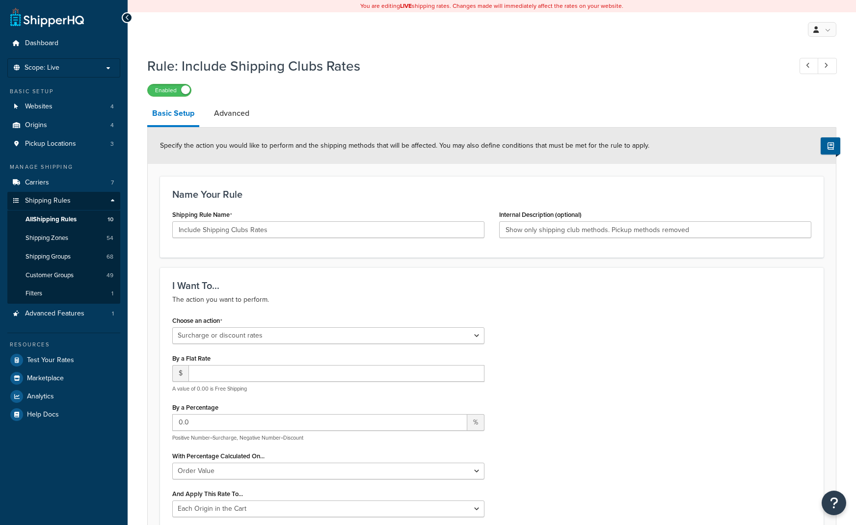
select select "SURCHARGE"
select select "ORDER"
select select "LOCATION"
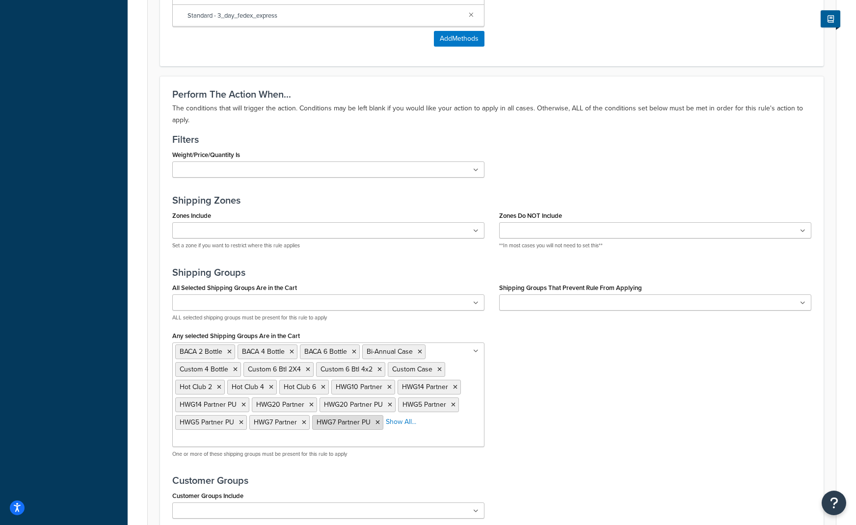
scroll to position [883, 0]
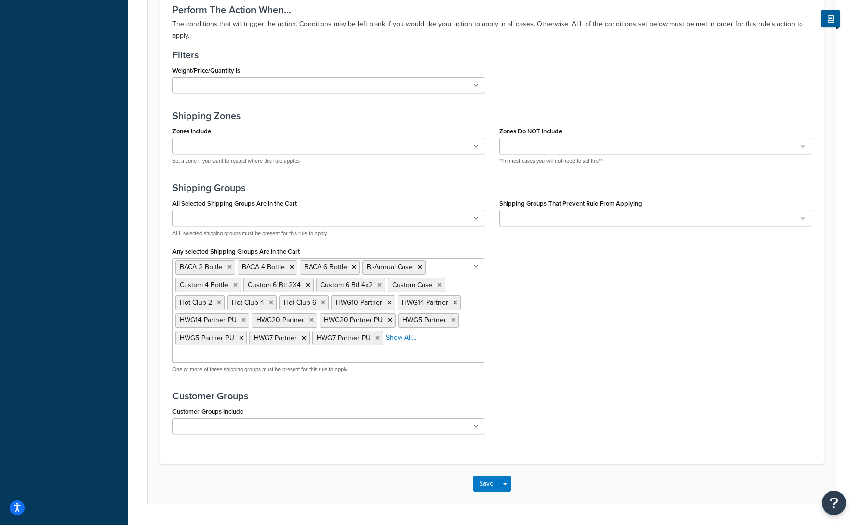
click at [403, 344] on li "Show All..." at bounding box center [401, 338] width 30 height 14
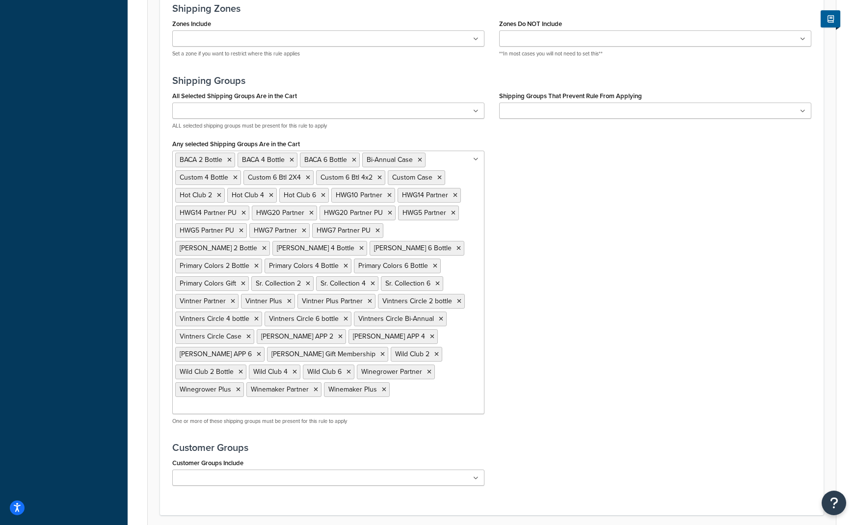
scroll to position [1057, 0]
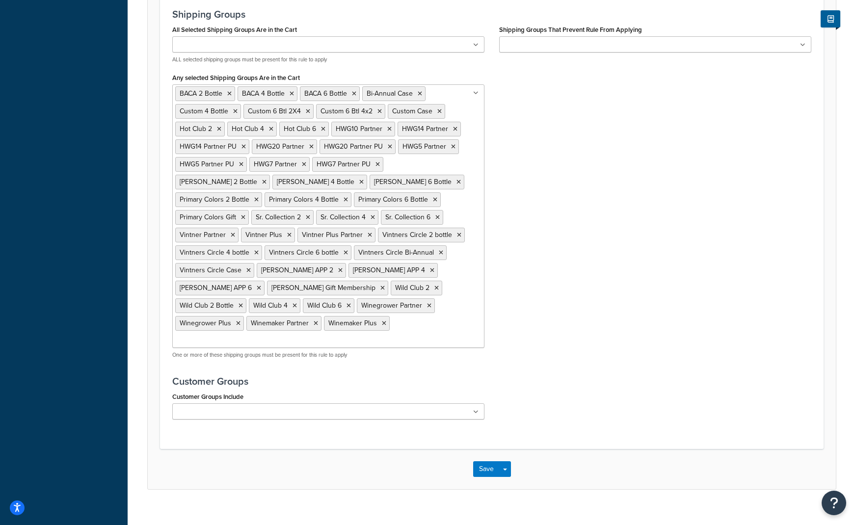
click at [341, 325] on ul "BACA 2 Bottle BACA 4 Bottle BACA 6 Bottle Bi-Annual Case Custom 4 Bottle Custom…" at bounding box center [328, 215] width 312 height 263
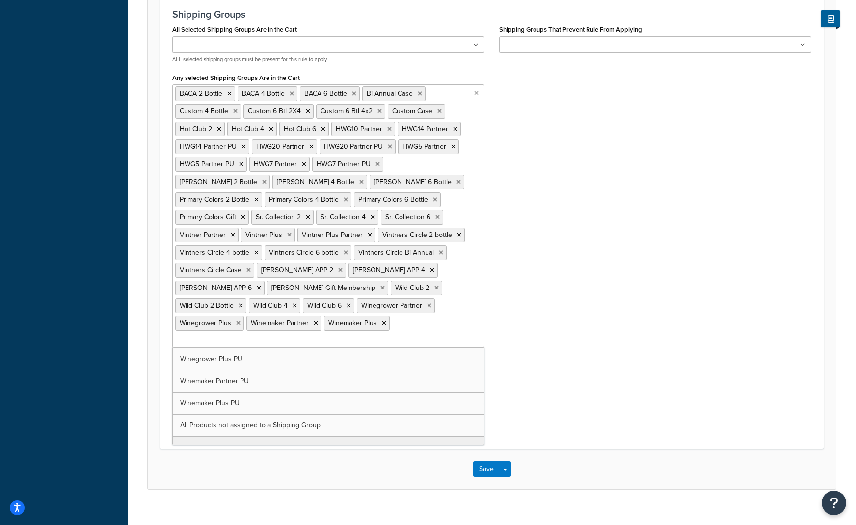
scroll to position [322, 0]
click at [581, 408] on div "Customer Groups Include BACA 2 Bottle BACA 4 Bottle BACA 6 Bottle Bi-Annual Cas…" at bounding box center [491, 408] width 653 height 37
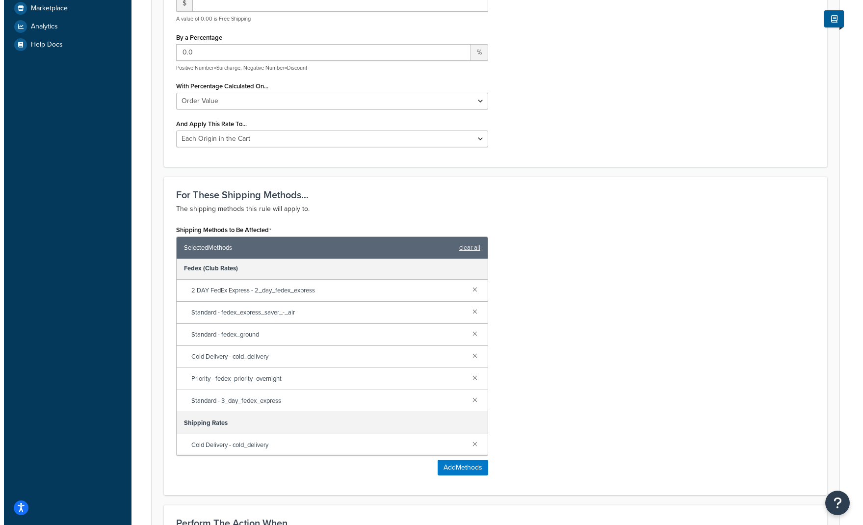
scroll to position [0, 0]
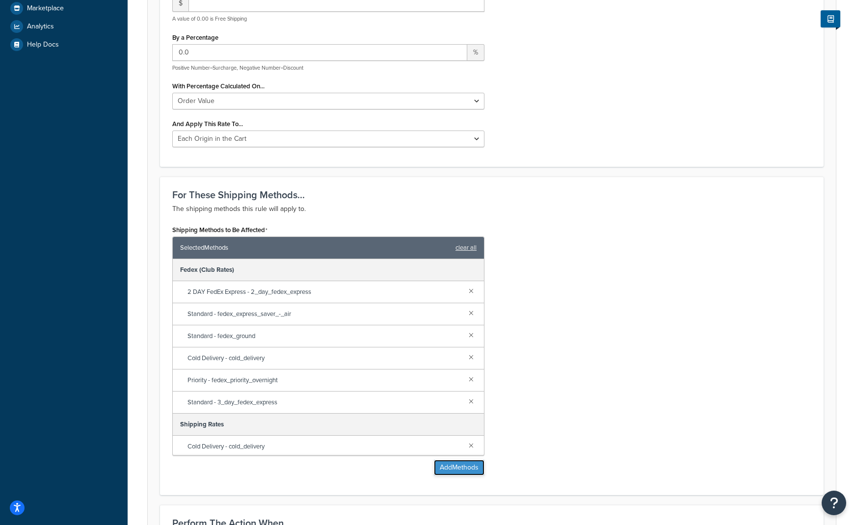
click at [458, 470] on button "Add Methods" at bounding box center [459, 468] width 51 height 16
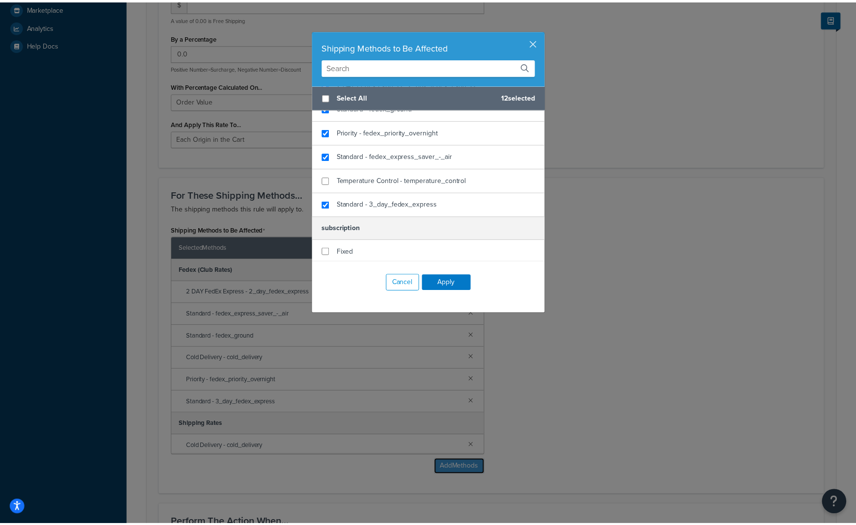
scroll to position [645, 0]
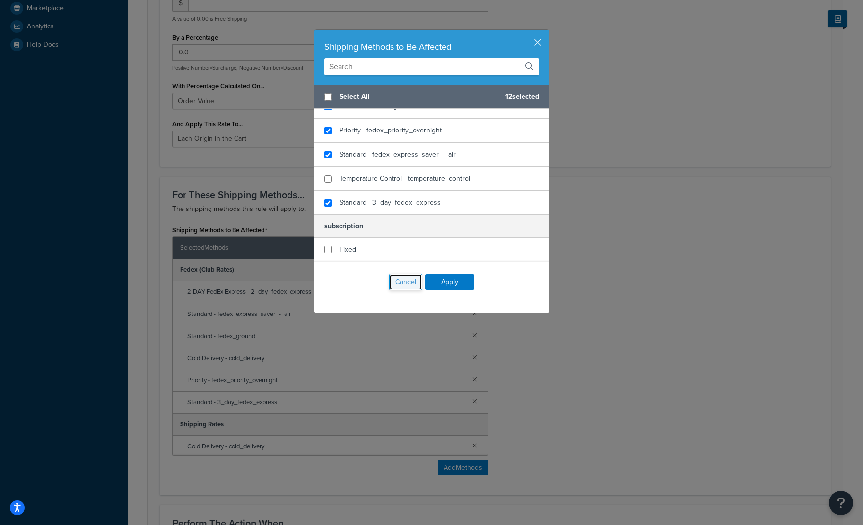
click at [399, 278] on button "Cancel" at bounding box center [405, 282] width 33 height 17
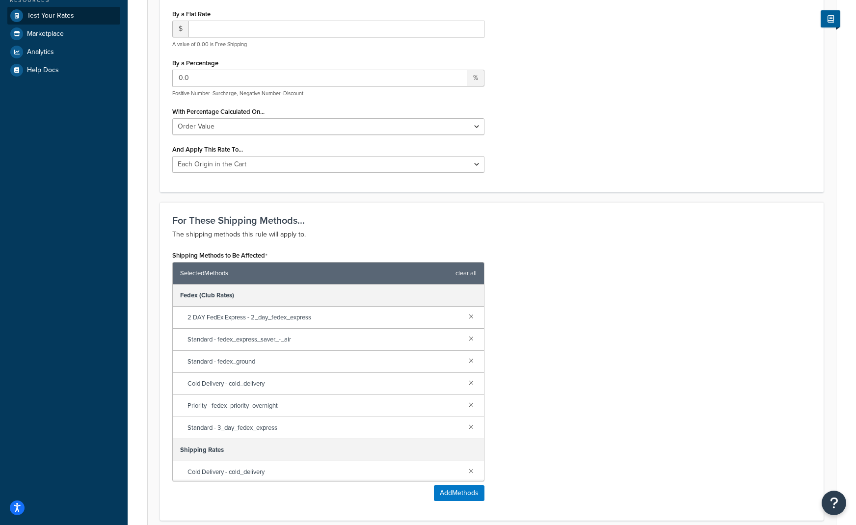
scroll to position [321, 0]
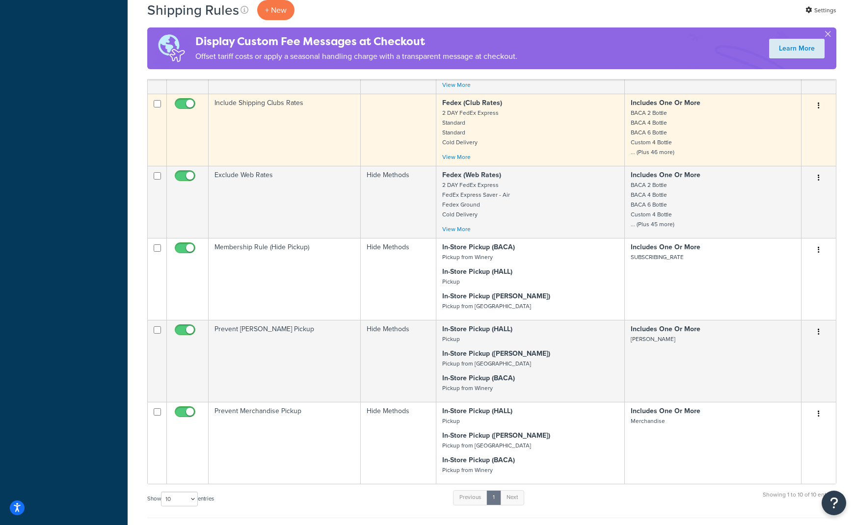
scroll to position [392, 0]
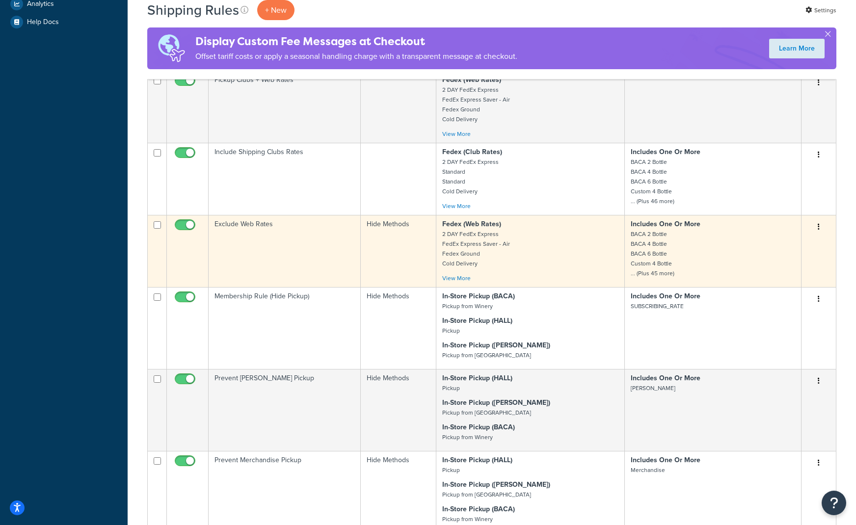
click at [819, 226] on icon "button" at bounding box center [818, 226] width 2 height 7
click at [804, 246] on link "Edit" at bounding box center [786, 245] width 78 height 20
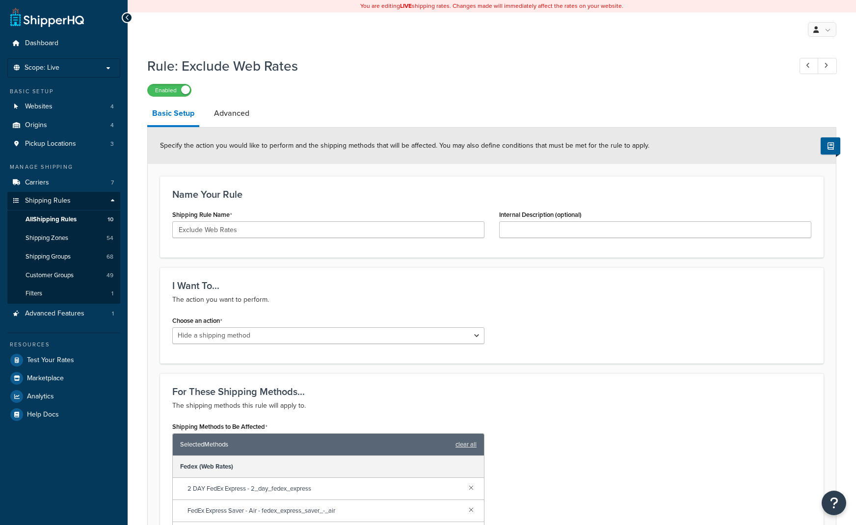
select select "HIDE"
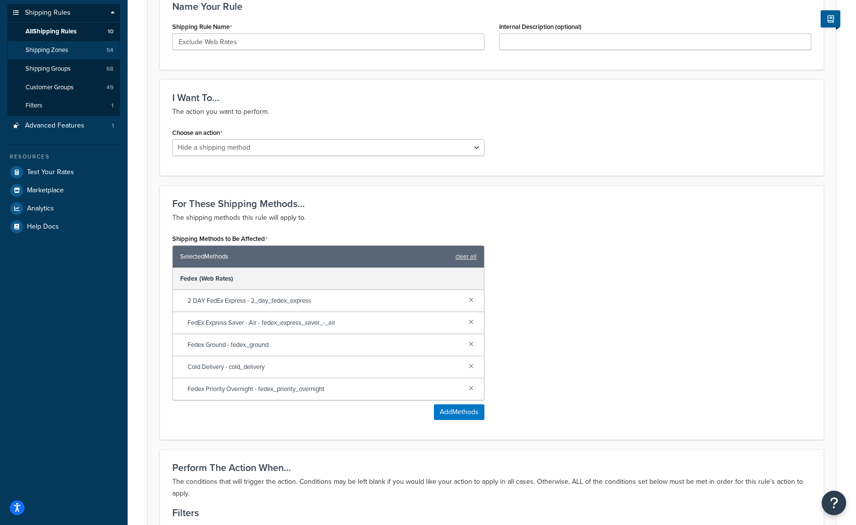
scroll to position [98, 0]
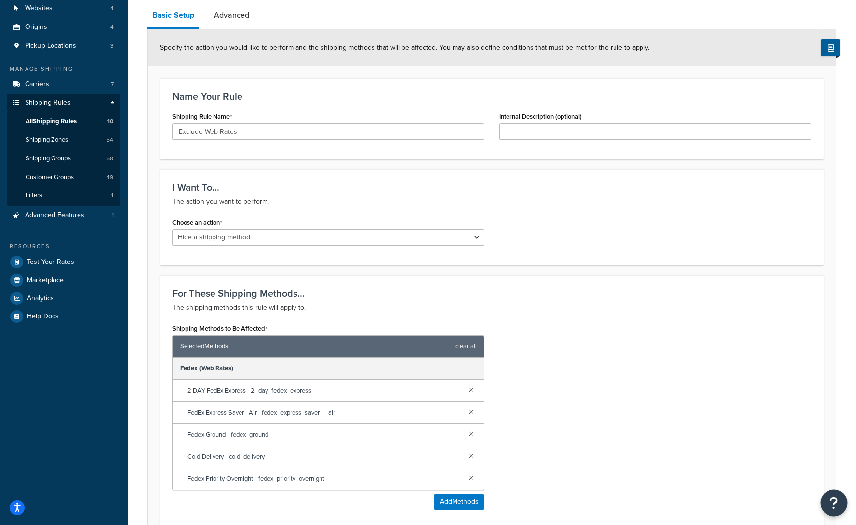
click at [841, 499] on button "Open Resource Center" at bounding box center [833, 503] width 27 height 27
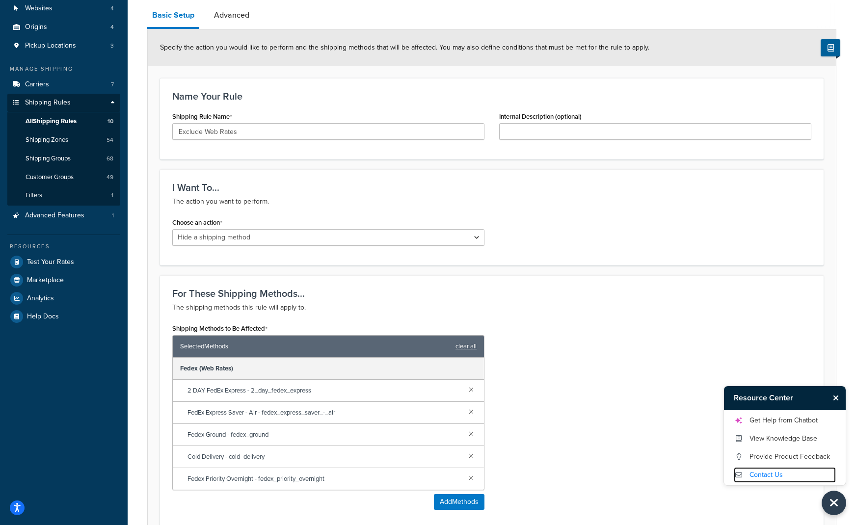
click at [787, 480] on link "Contact Us" at bounding box center [784, 475] width 102 height 16
click at [51, 141] on span "Shipping Zones" at bounding box center [47, 140] width 43 height 8
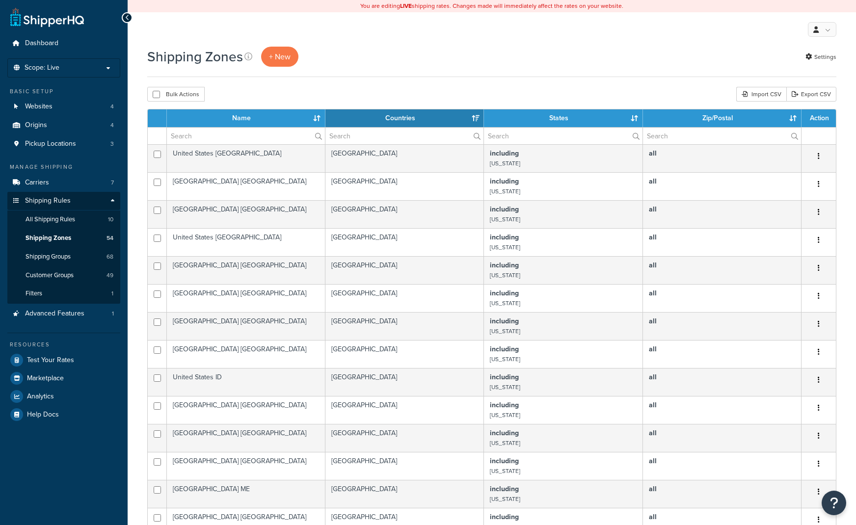
select select "15"
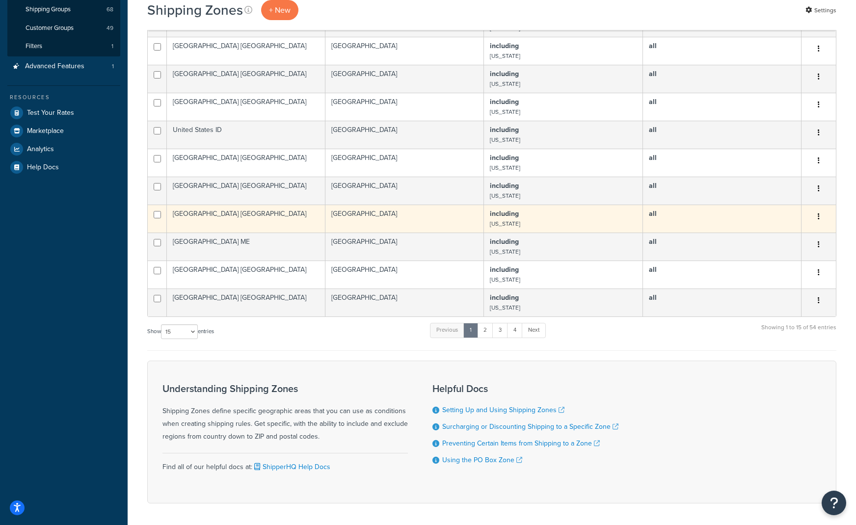
scroll to position [285, 0]
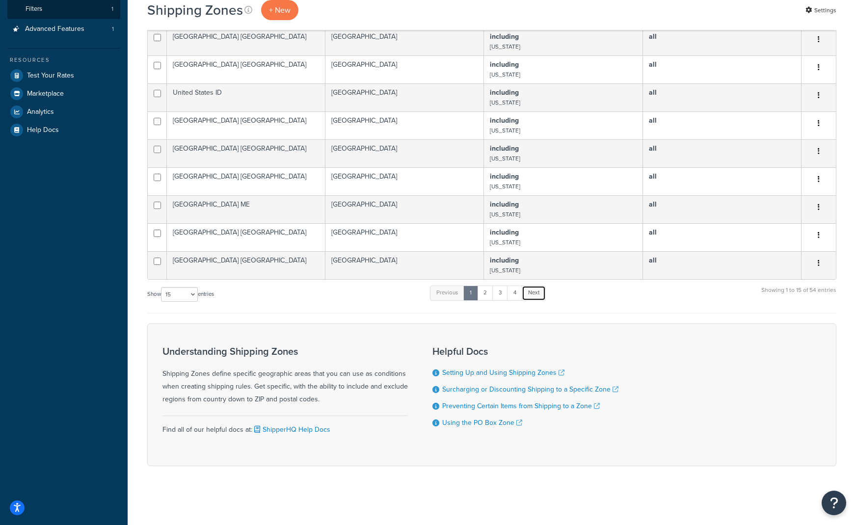
click at [524, 296] on link "Next" at bounding box center [533, 293] width 24 height 15
click at [511, 296] on link "4" at bounding box center [512, 293] width 16 height 15
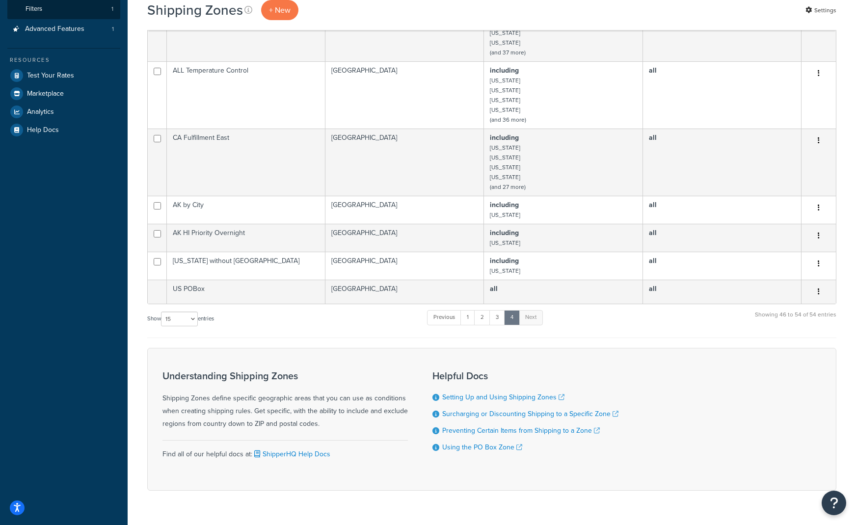
scroll to position [88, 0]
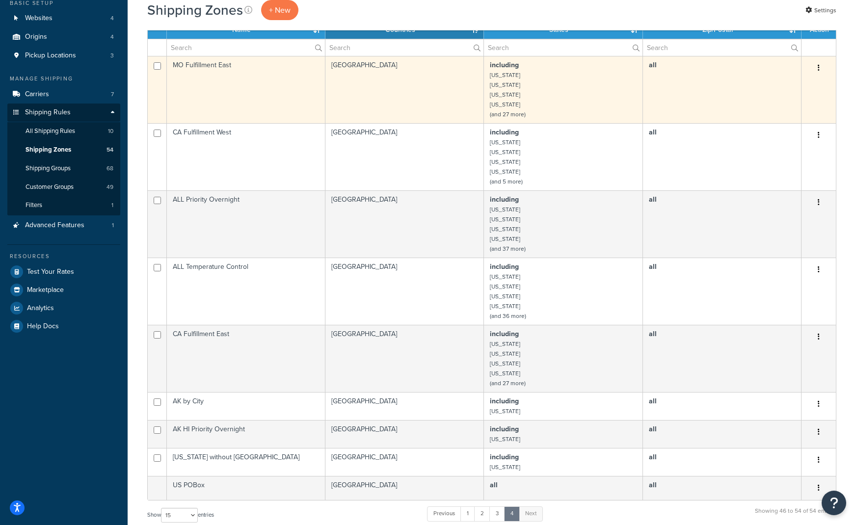
click at [217, 80] on td "MO Fulfillment East" at bounding box center [246, 89] width 158 height 67
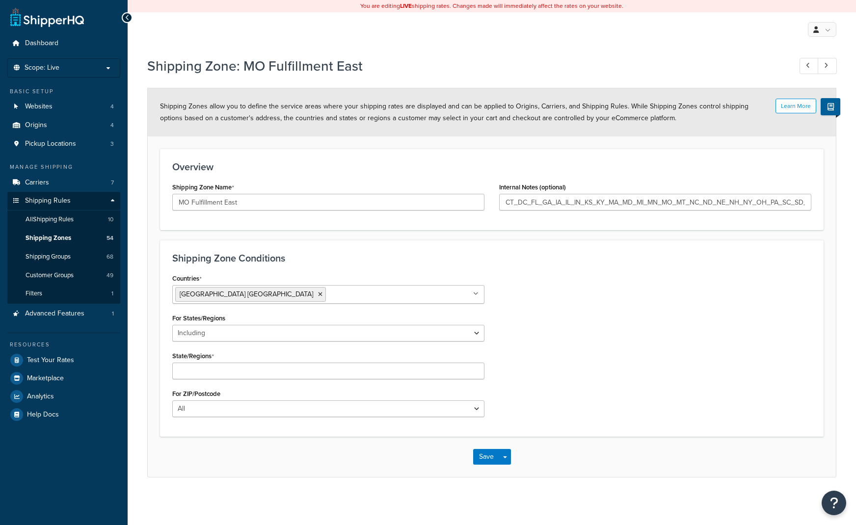
select select "including"
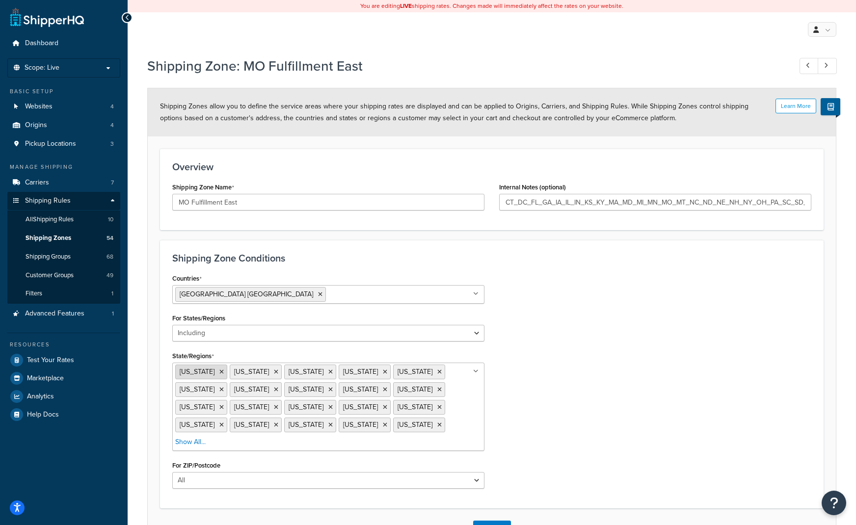
click at [219, 370] on icon at bounding box center [221, 372] width 4 height 6
click at [626, 349] on div "Countries [GEOGRAPHIC_DATA] [GEOGRAPHIC_DATA] All Countries ALL [GEOGRAPHIC_DAT…" at bounding box center [491, 383] width 653 height 225
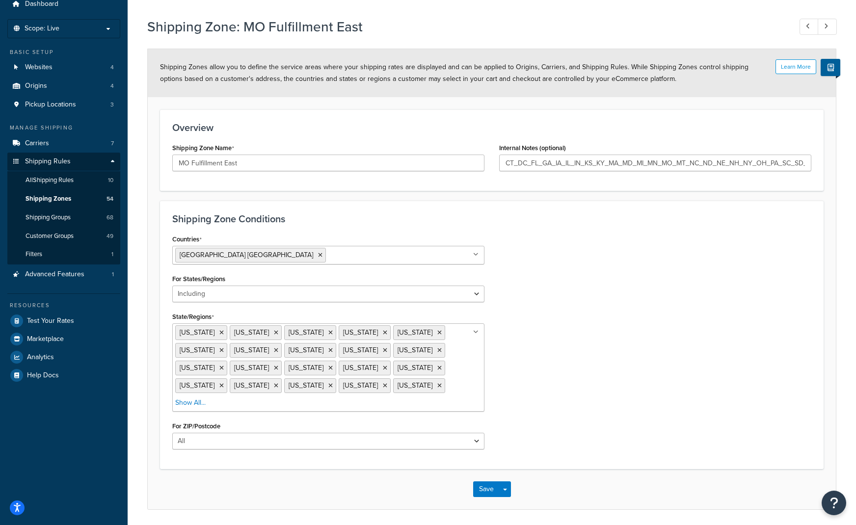
scroll to position [72, 0]
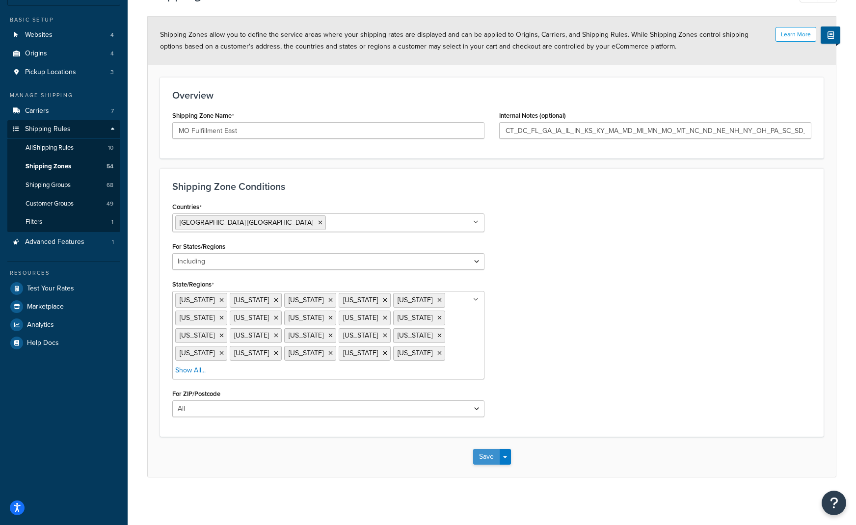
click at [488, 455] on button "Save" at bounding box center [486, 457] width 26 height 16
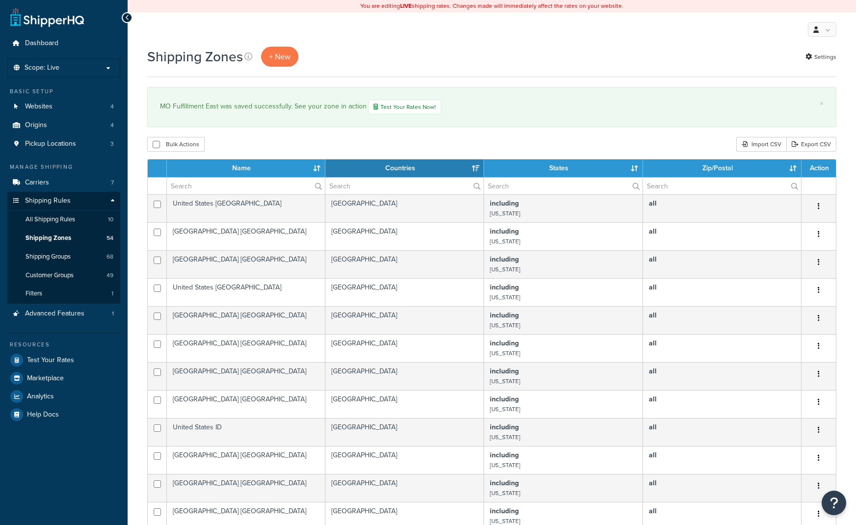
select select "15"
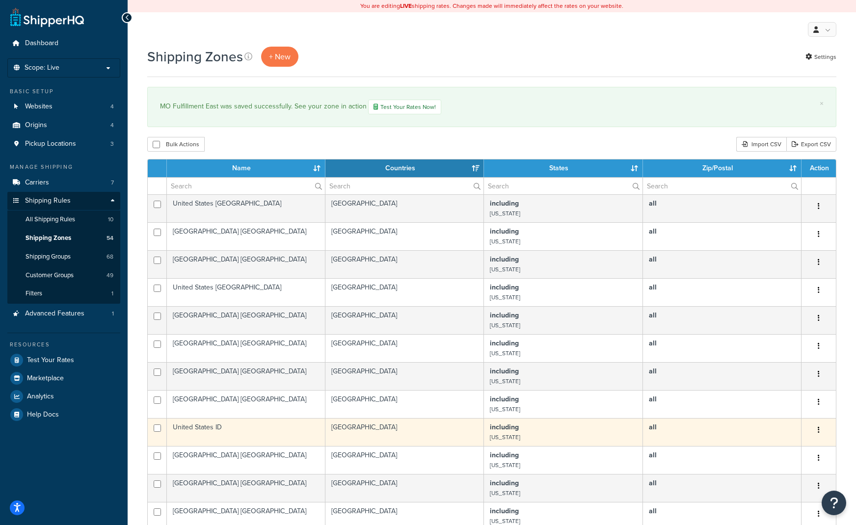
scroll to position [335, 0]
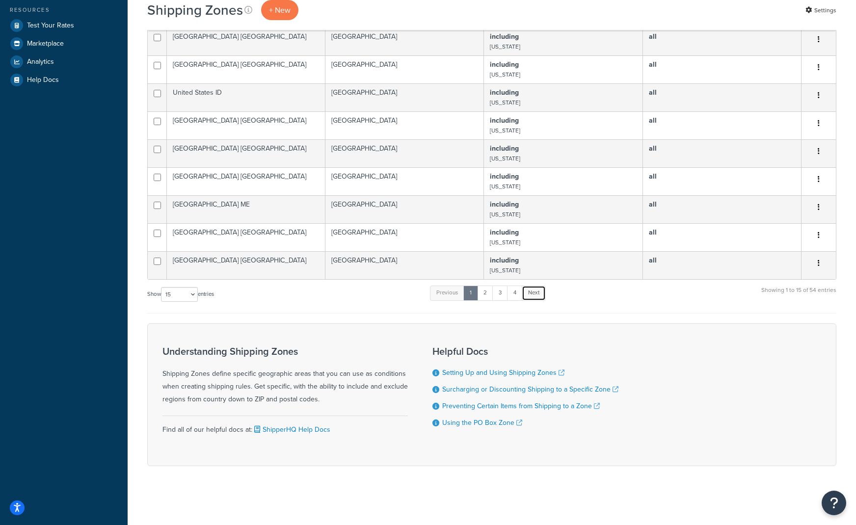
click at [525, 298] on link "Next" at bounding box center [533, 293] width 24 height 15
click at [517, 296] on link "4" at bounding box center [512, 293] width 16 height 15
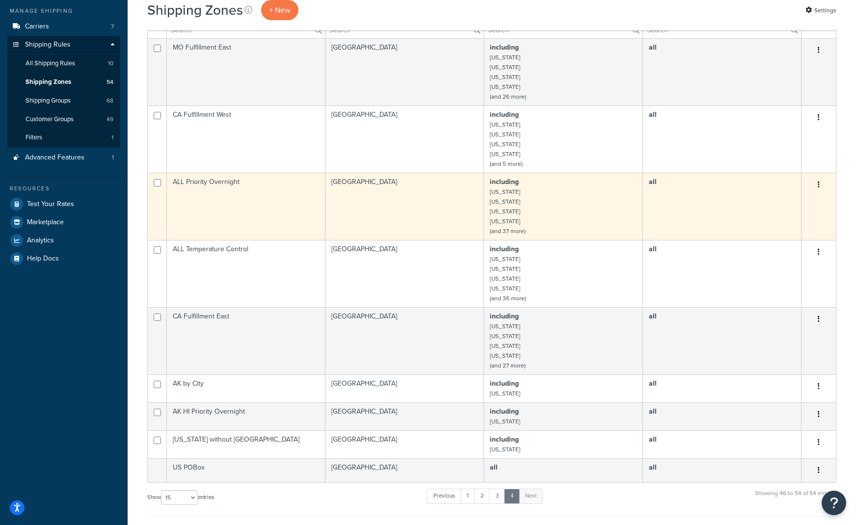
scroll to position [139, 0]
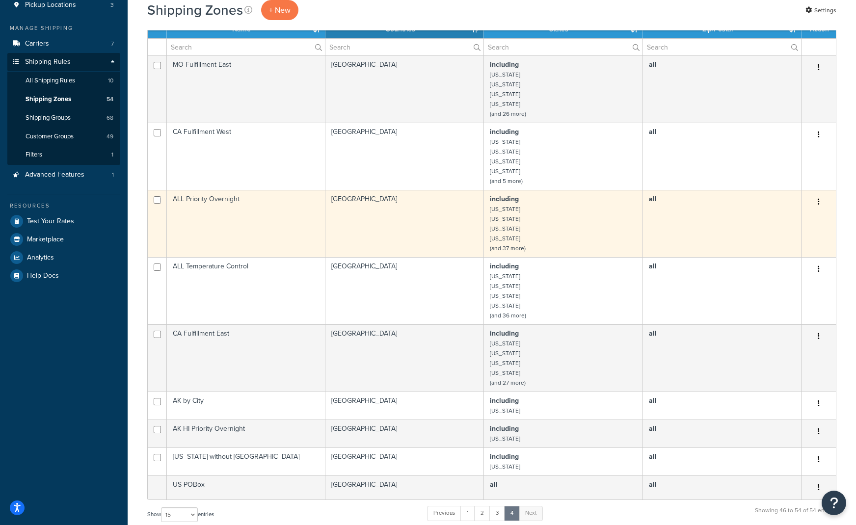
click at [232, 207] on td "ALL Priority Overnight" at bounding box center [246, 223] width 158 height 67
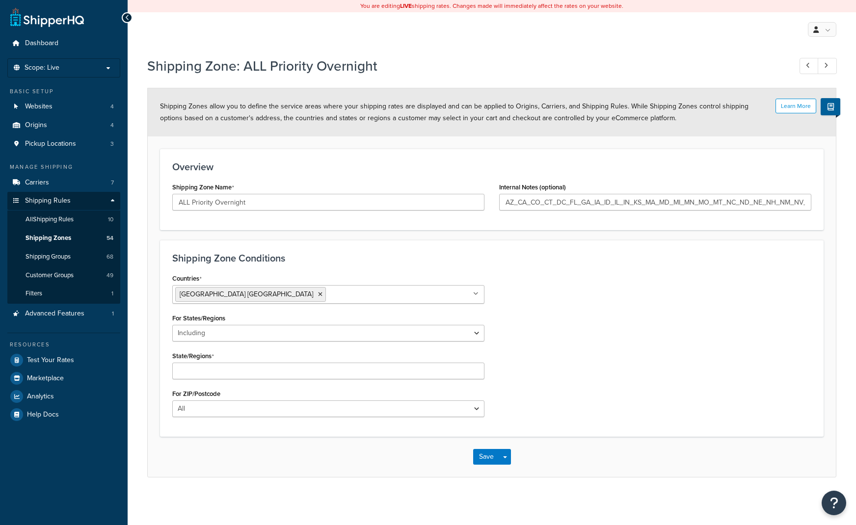
select select "including"
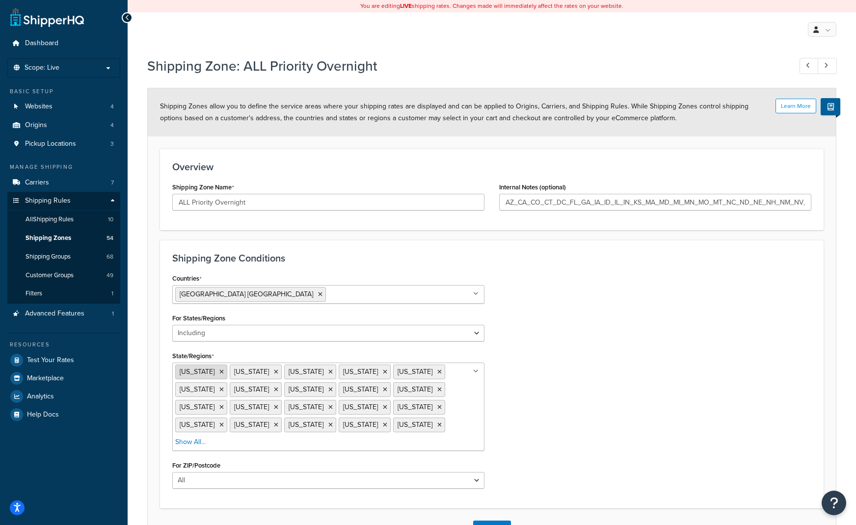
click at [219, 372] on icon at bounding box center [221, 372] width 4 height 6
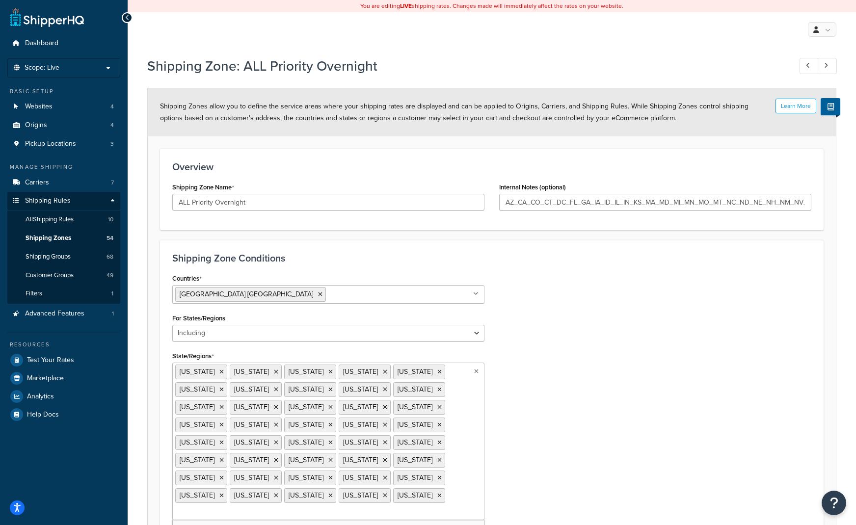
click at [757, 357] on div "Countries [GEOGRAPHIC_DATA] [GEOGRAPHIC_DATA] All Countries ALL [GEOGRAPHIC_DAT…" at bounding box center [491, 418] width 653 height 294
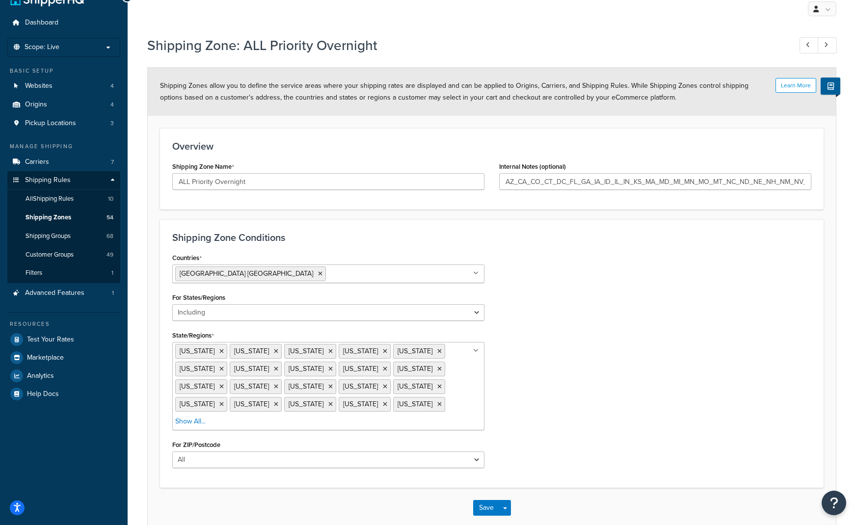
scroll to position [56, 0]
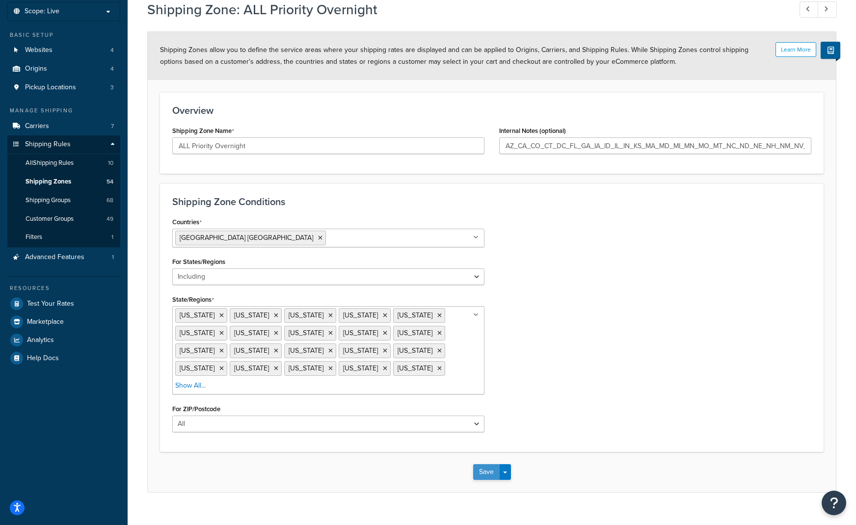
click at [487, 464] on button "Save" at bounding box center [486, 472] width 26 height 16
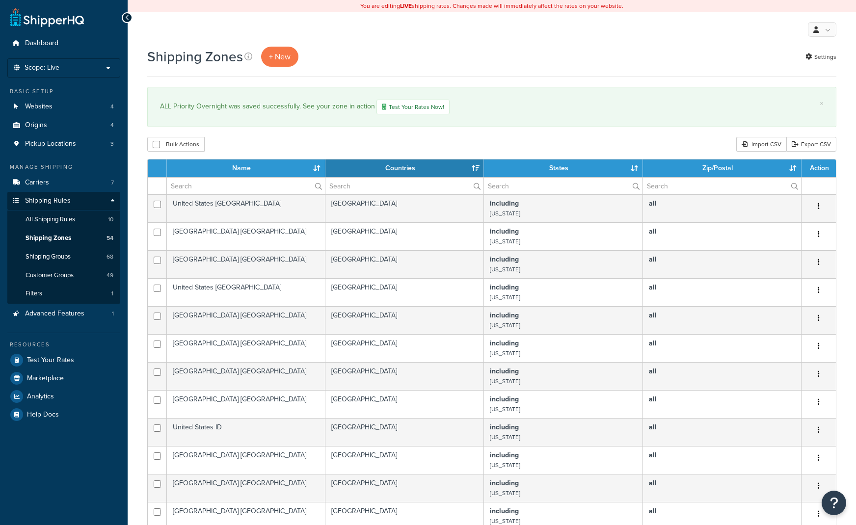
select select "15"
click at [34, 378] on span "Marketplace" at bounding box center [45, 378] width 37 height 8
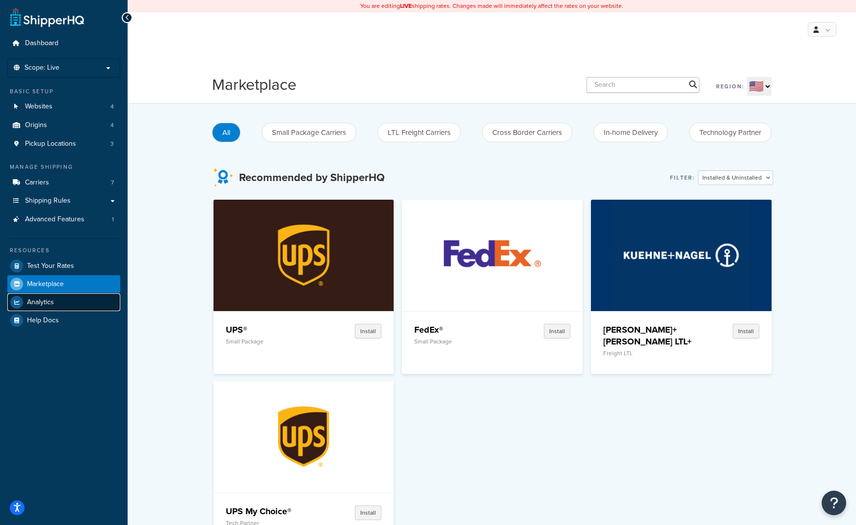
click at [43, 304] on span "Analytics" at bounding box center [40, 302] width 27 height 8
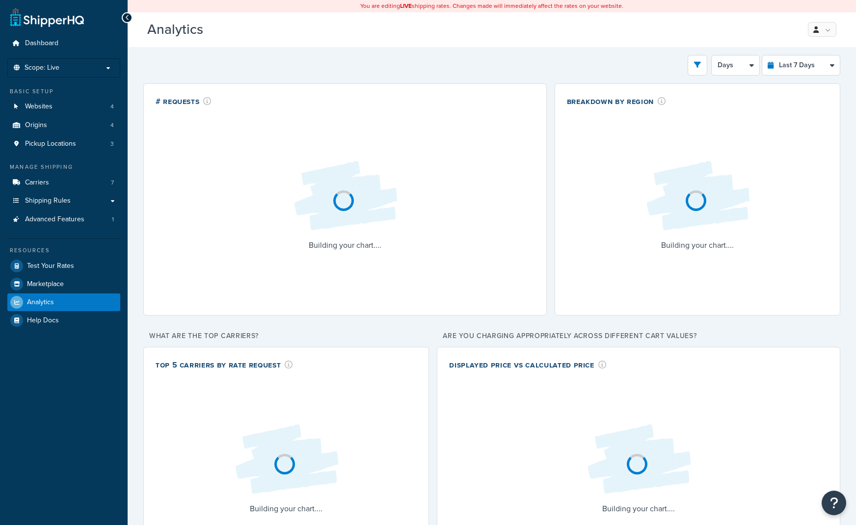
select select "last_7_days"
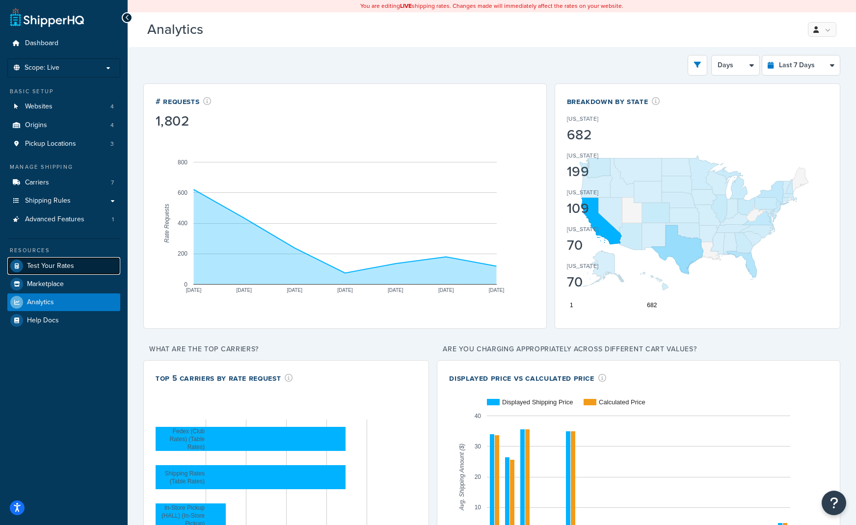
click at [53, 259] on link "Test Your Rates" at bounding box center [63, 266] width 113 height 18
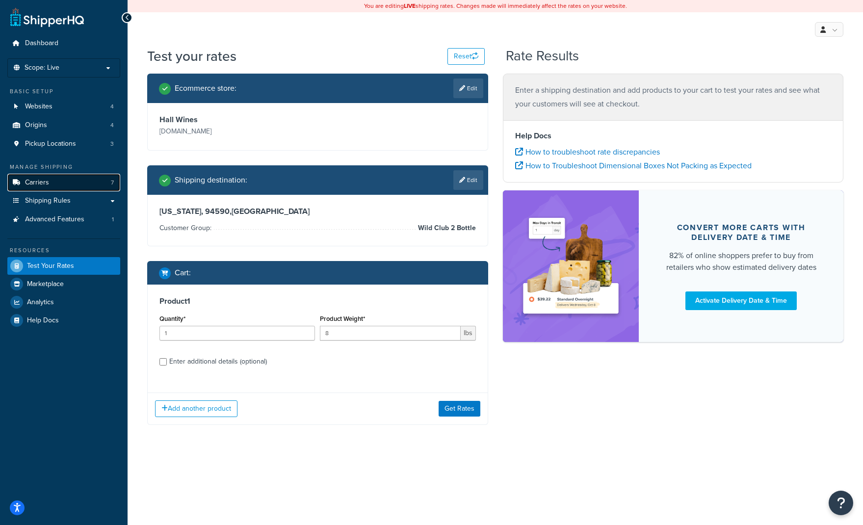
click at [39, 179] on span "Carriers" at bounding box center [37, 183] width 24 height 8
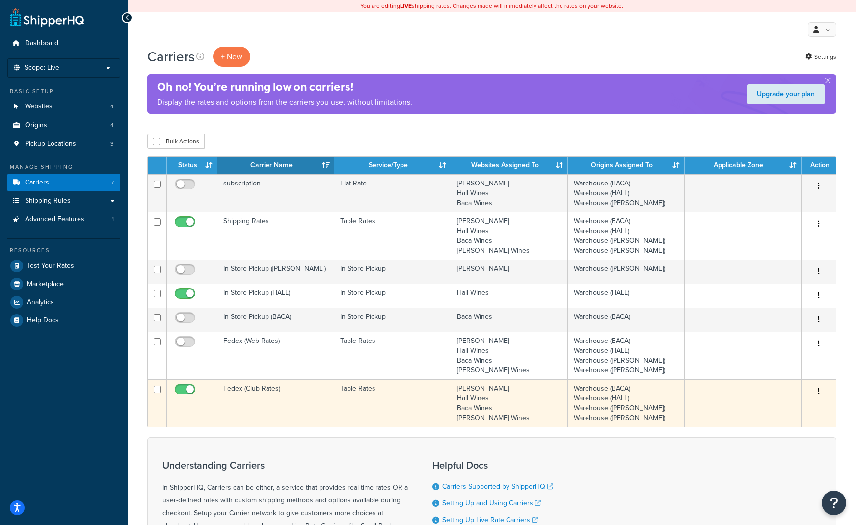
click at [820, 391] on button "button" at bounding box center [818, 392] width 14 height 16
click at [771, 414] on link "Edit" at bounding box center [779, 411] width 78 height 20
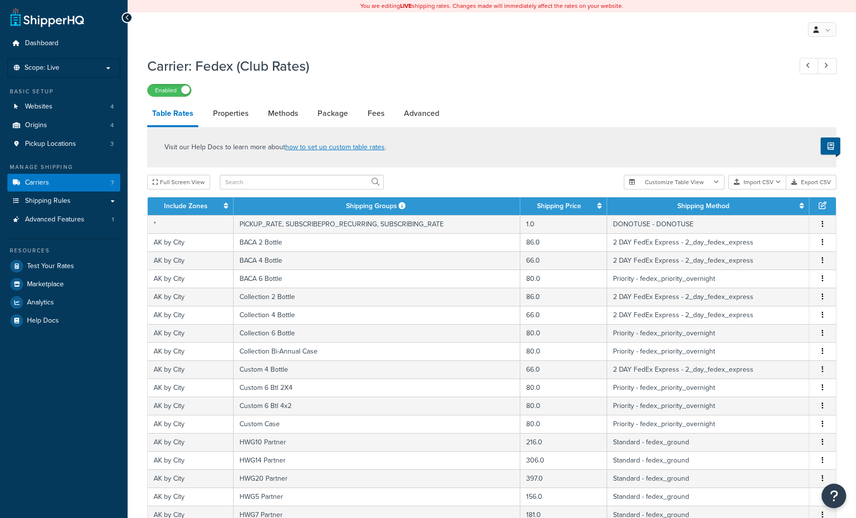
select select "25"
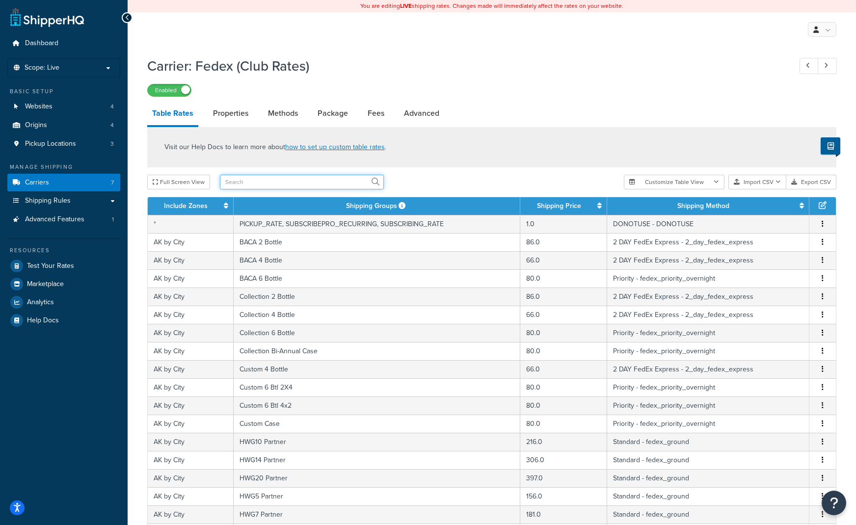
click at [291, 189] on input "text" at bounding box center [302, 182] width 164 height 15
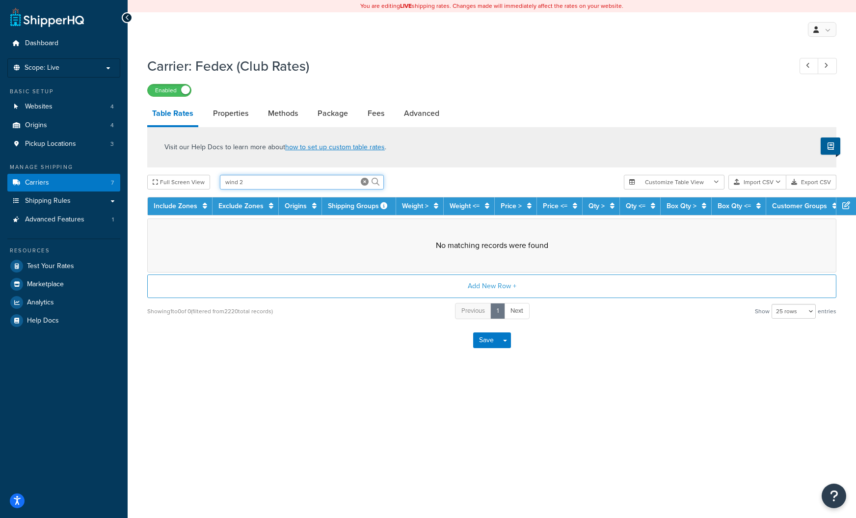
click at [244, 188] on input "wind 2" at bounding box center [302, 182] width 164 height 15
drag, startPoint x: 272, startPoint y: 179, endPoint x: 178, endPoint y: 181, distance: 94.7
click at [178, 181] on div "Full Screen View wind 2" at bounding box center [381, 182] width 469 height 15
type input "wild 2"
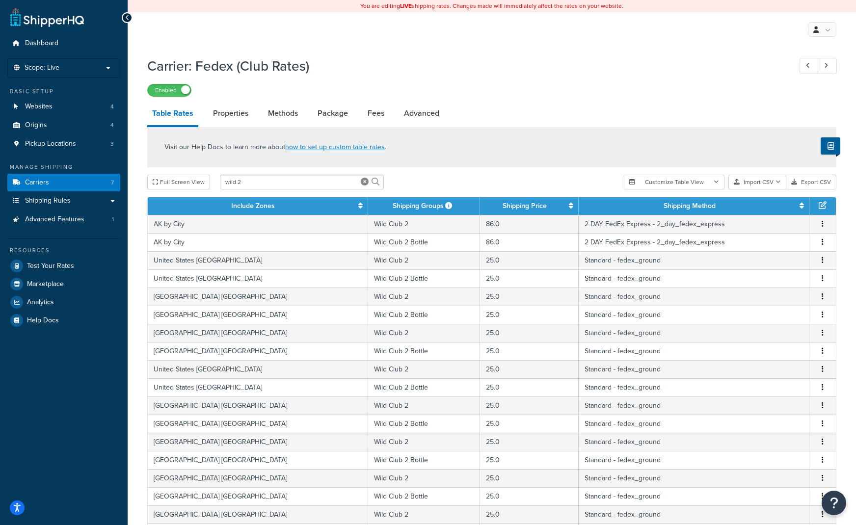
click at [368, 206] on th "Shipping Groups" at bounding box center [424, 206] width 112 height 18
click at [390, 210] on th "Shipping Groups" at bounding box center [424, 206] width 112 height 18
click at [253, 108] on link "Properties" at bounding box center [230, 114] width 45 height 24
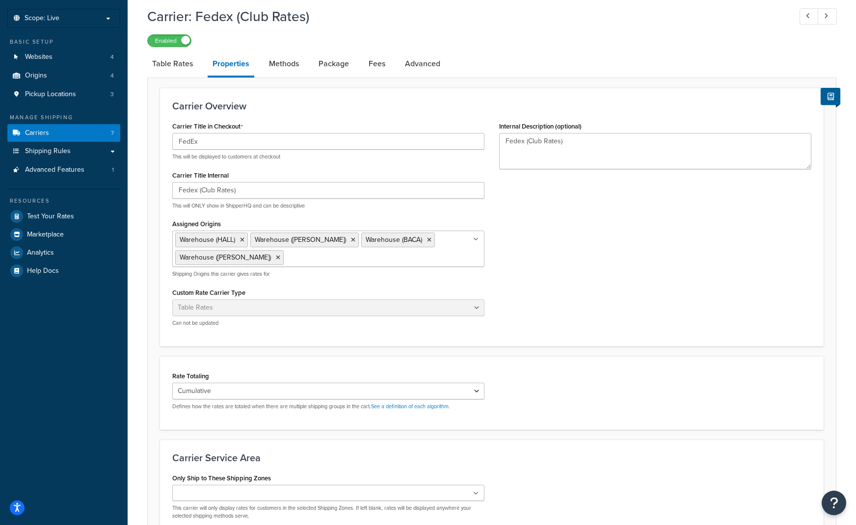
scroll to position [49, 0]
click at [285, 67] on link "Methods" at bounding box center [284, 64] width 40 height 24
select select "25"
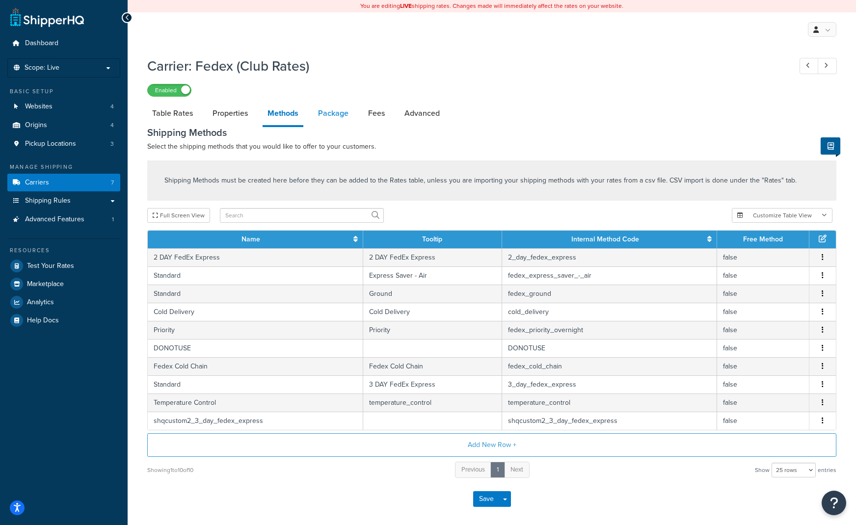
click at [328, 110] on link "Package" at bounding box center [333, 114] width 40 height 24
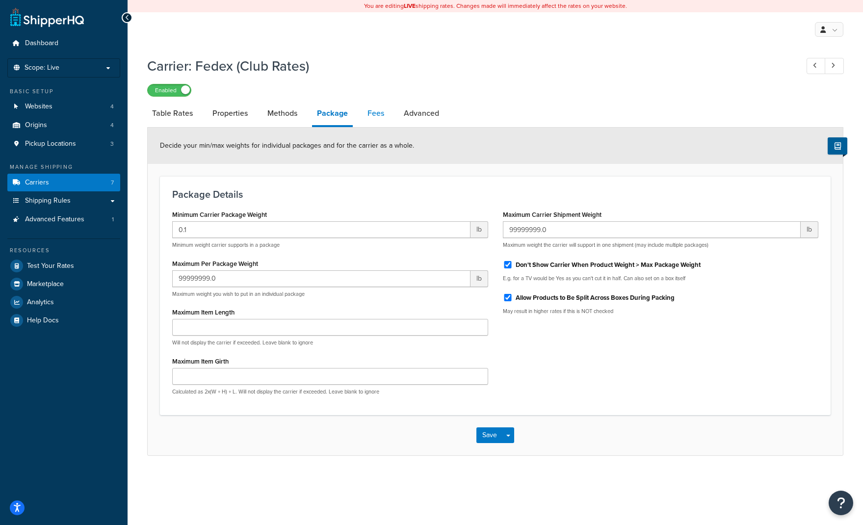
click at [386, 119] on link "Fees" at bounding box center [376, 114] width 26 height 24
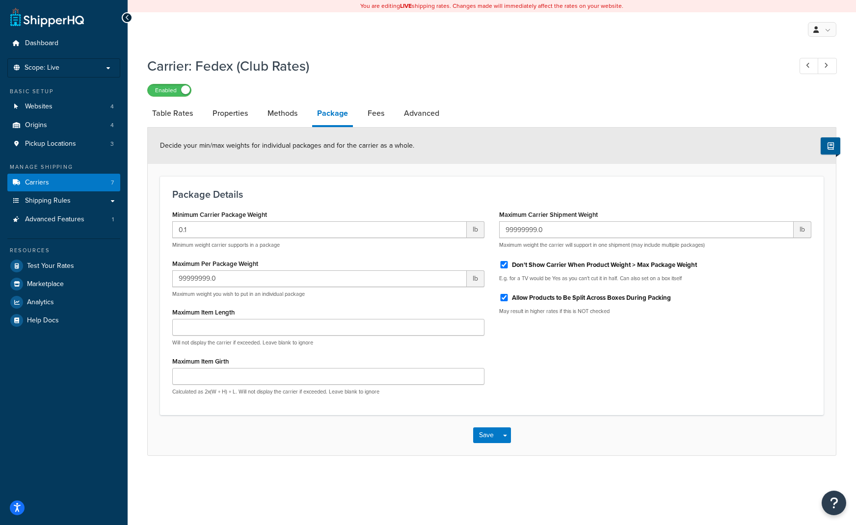
select select "AFTER"
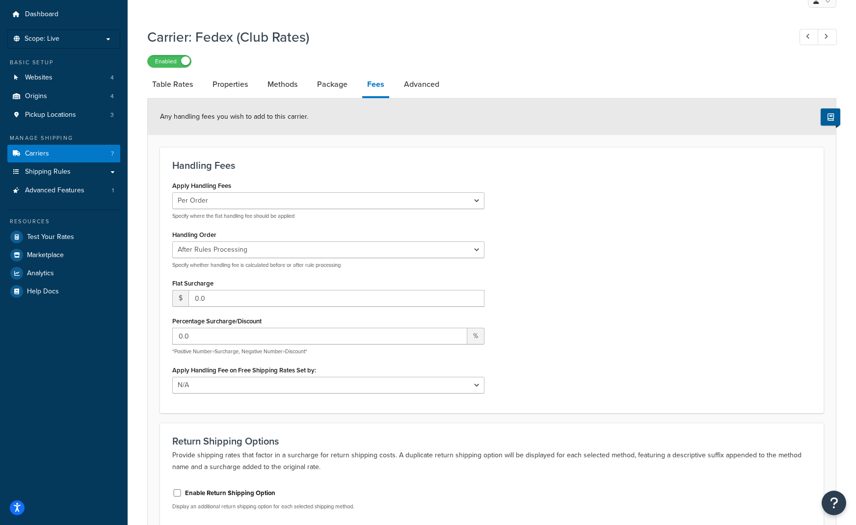
scroll to position [26, 0]
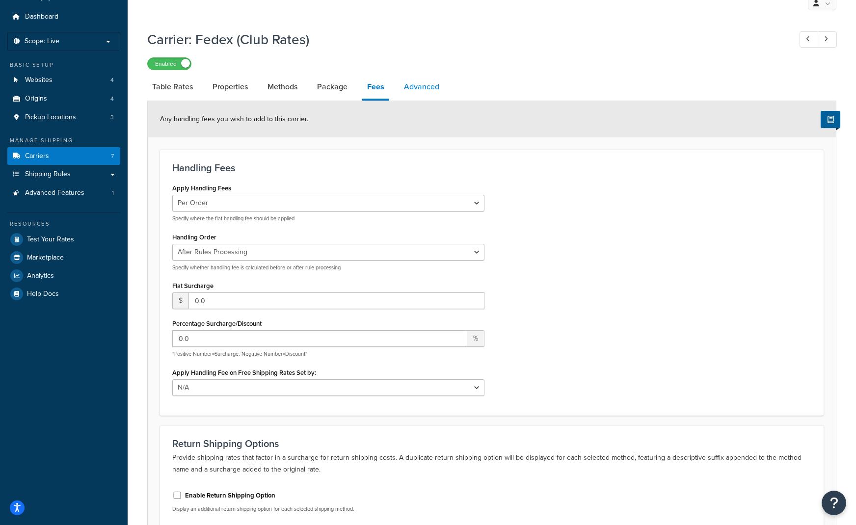
click at [430, 80] on link "Advanced" at bounding box center [421, 87] width 45 height 24
select select "false"
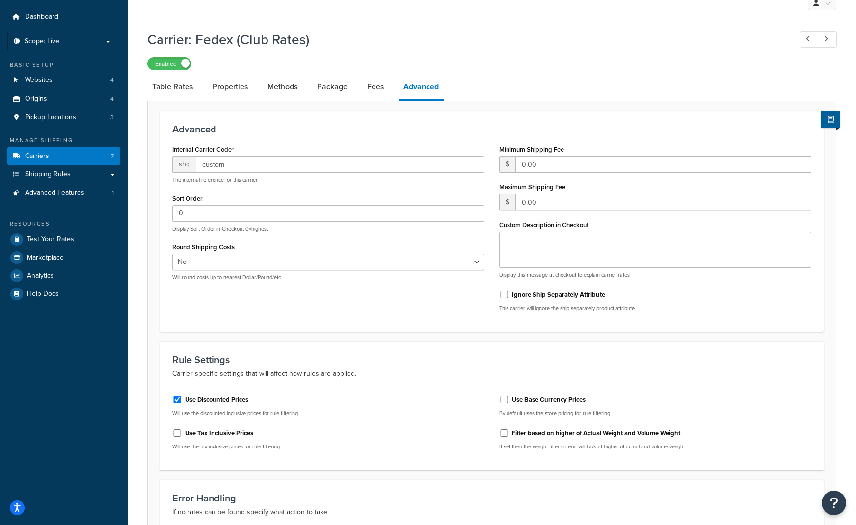
click at [684, 48] on h1 "Carrier: Fedex (Club Rates)" at bounding box center [464, 39] width 634 height 19
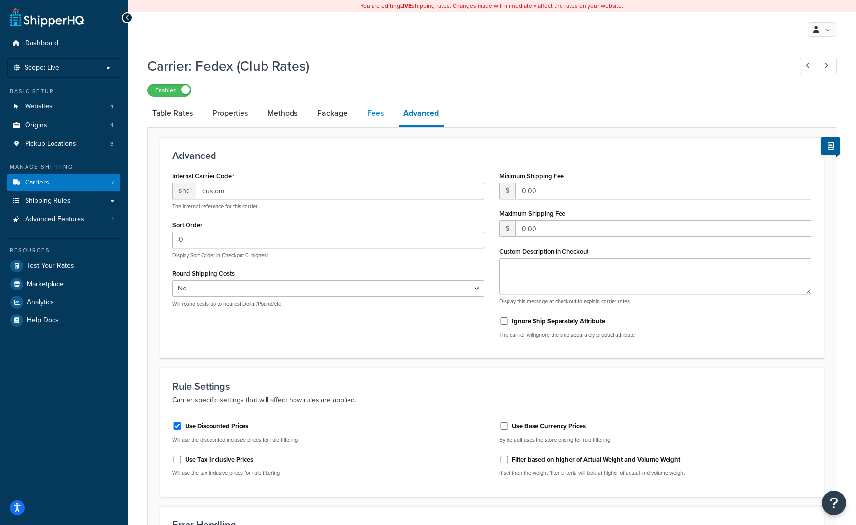
click at [382, 109] on link "Fees" at bounding box center [375, 114] width 26 height 24
select select "AFTER"
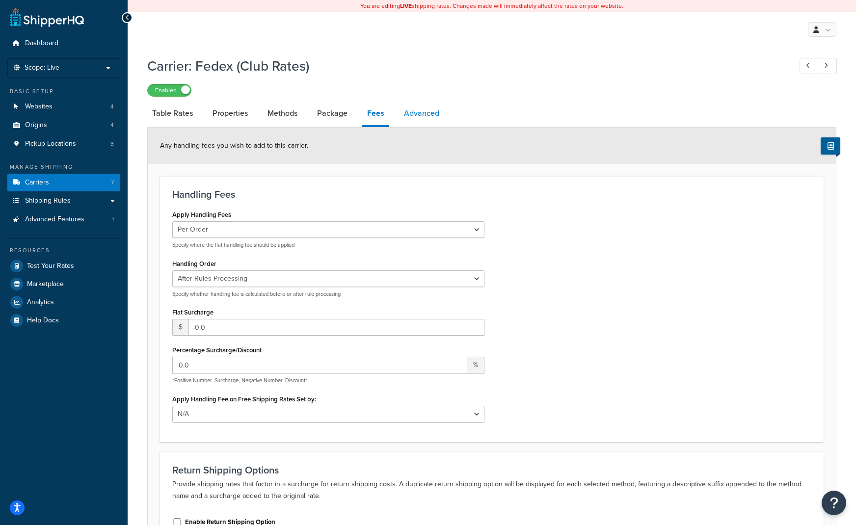
click at [408, 118] on link "Advanced" at bounding box center [421, 114] width 45 height 24
select select "false"
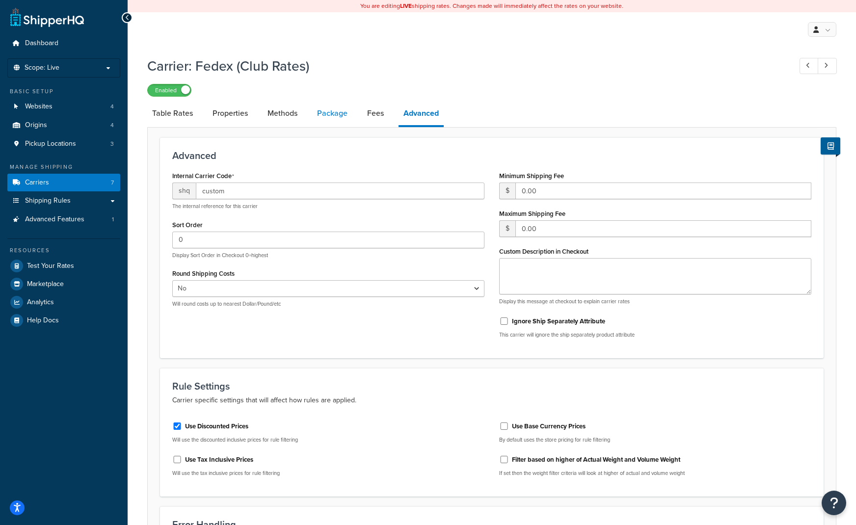
click at [340, 112] on link "Package" at bounding box center [332, 114] width 40 height 24
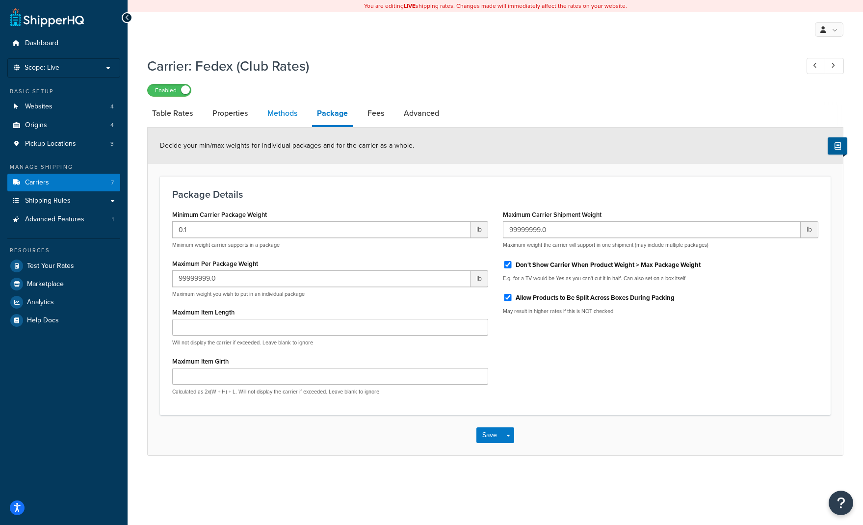
click at [287, 112] on link "Methods" at bounding box center [282, 114] width 40 height 24
select select "25"
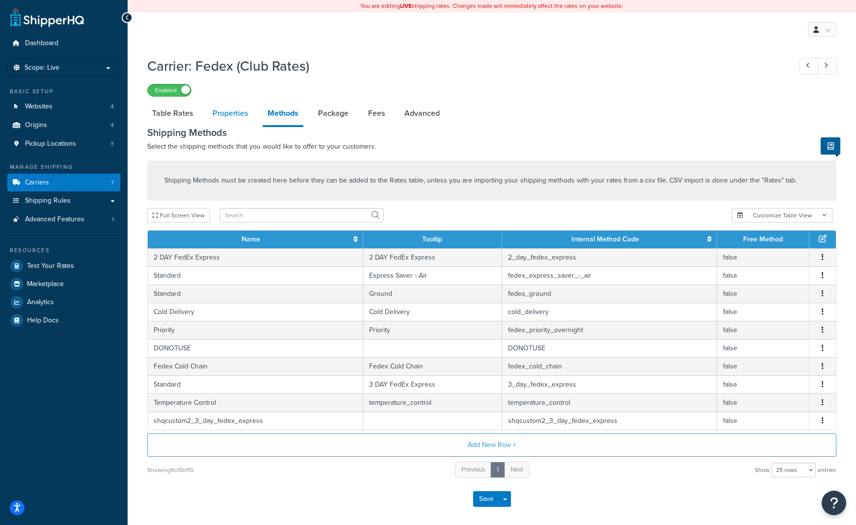
click at [232, 107] on link "Properties" at bounding box center [230, 114] width 45 height 24
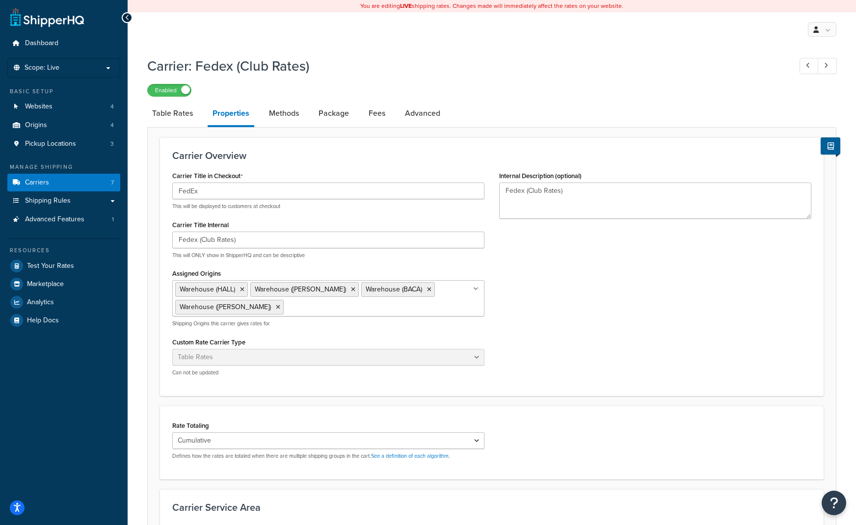
click at [197, 113] on li "Table Rates" at bounding box center [177, 114] width 60 height 24
click at [188, 112] on link "Table Rates" at bounding box center [172, 114] width 51 height 24
select select "25"
